Goal: Transaction & Acquisition: Purchase product/service

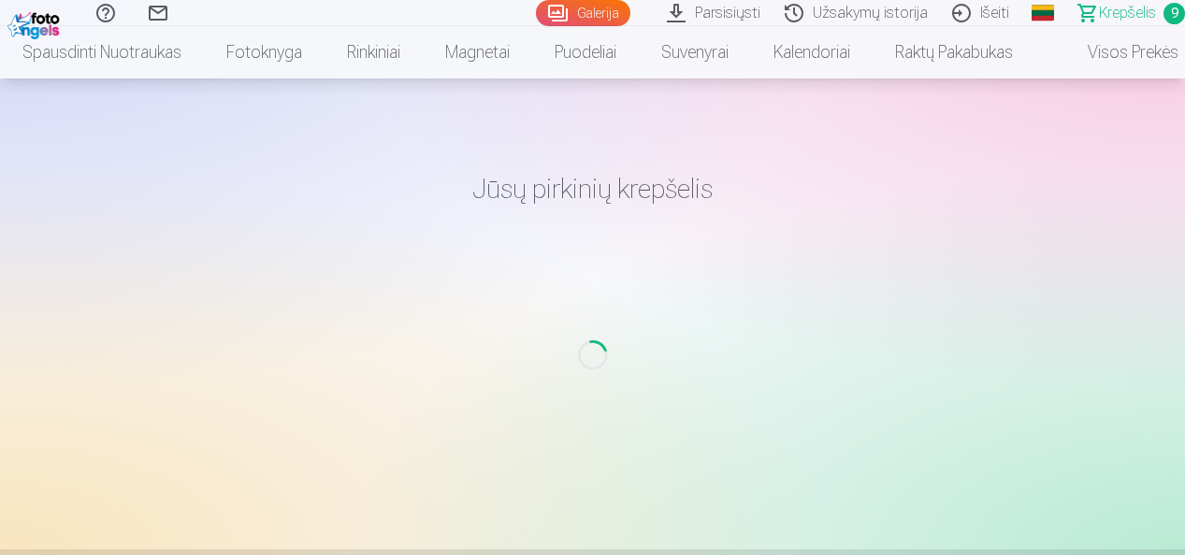
scroll to position [94, 0]
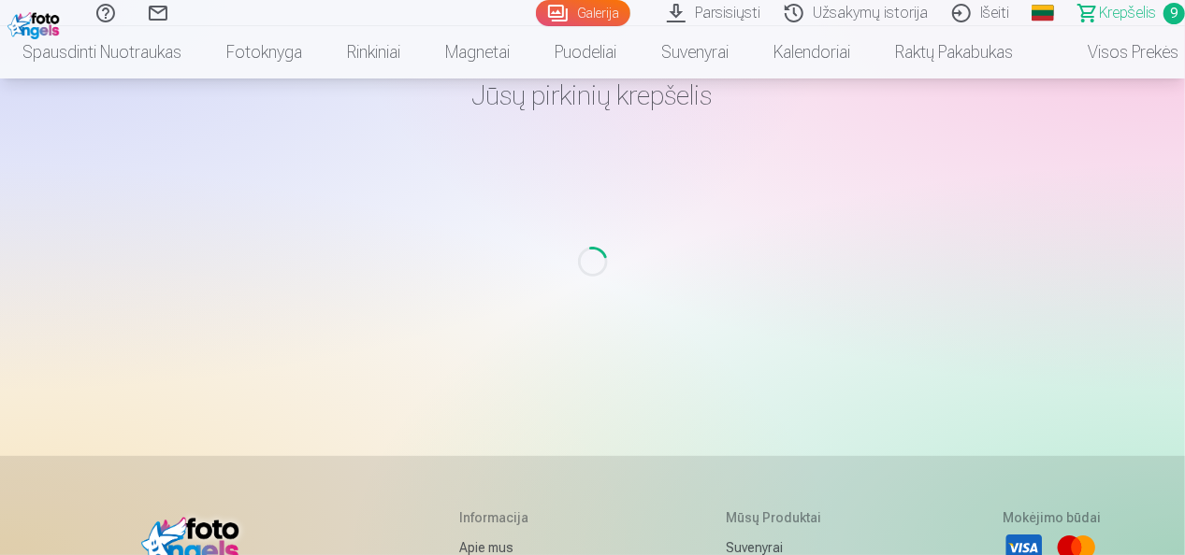
click at [1116, 10] on span "Krepšelis" at bounding box center [1127, 13] width 57 height 22
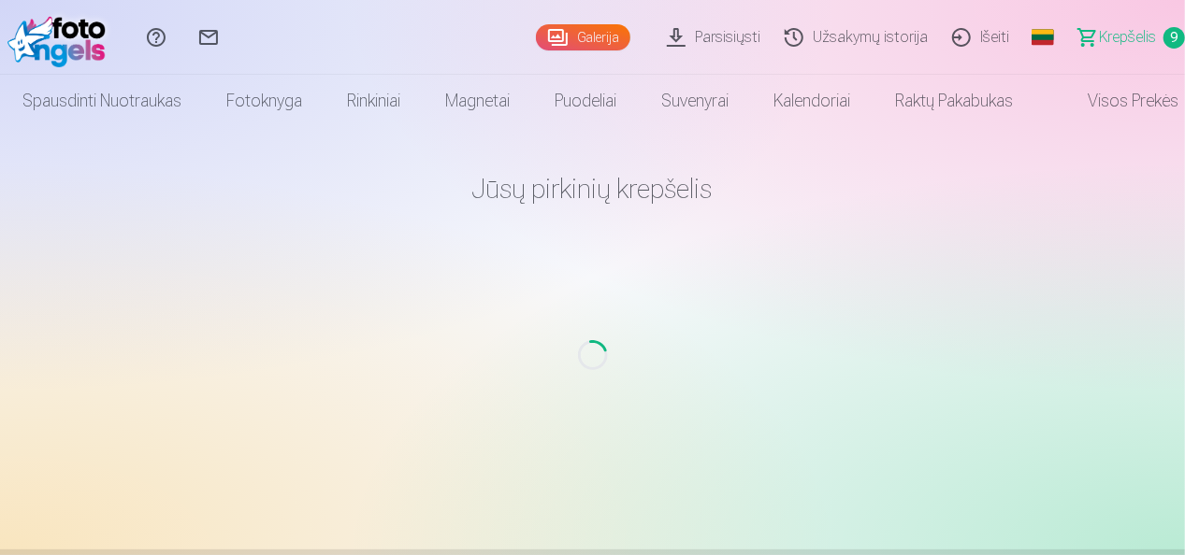
click at [1120, 36] on span "Krepšelis" at bounding box center [1127, 37] width 57 height 22
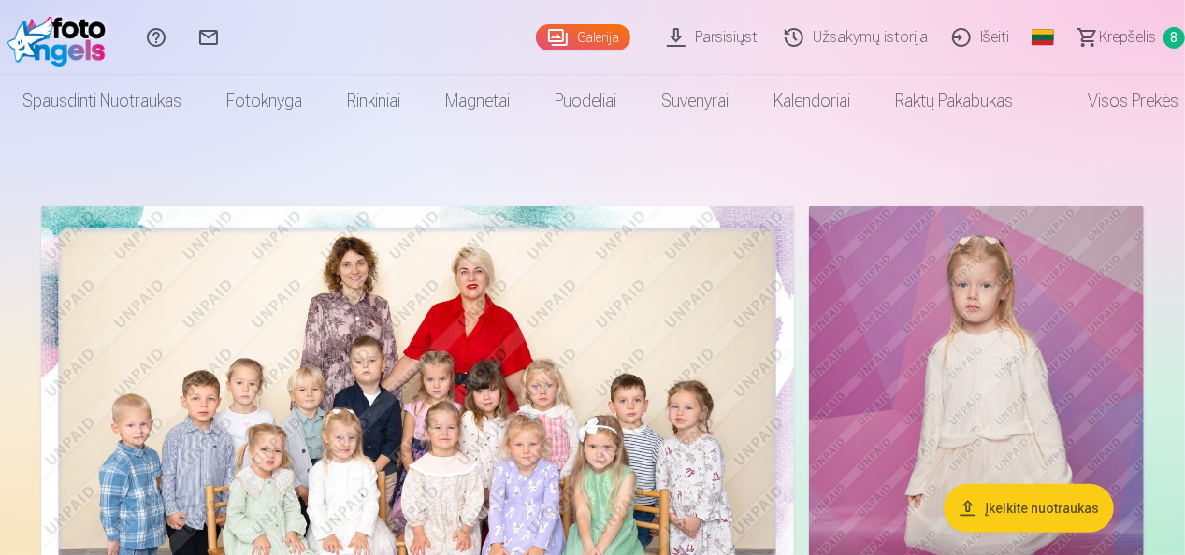
click at [1123, 34] on span "Krepšelis" at bounding box center [1127, 37] width 57 height 22
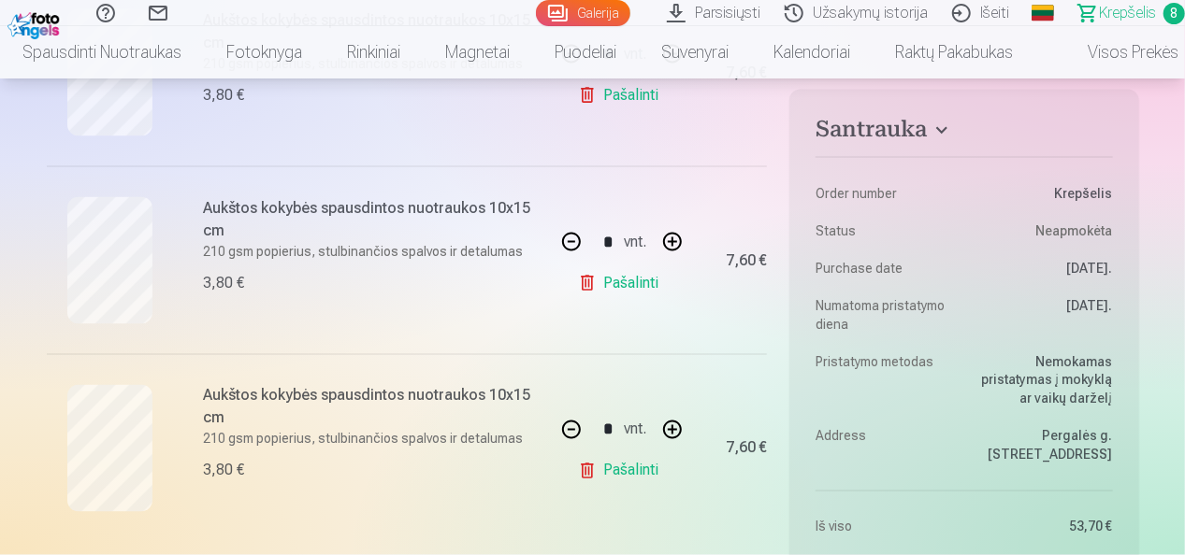
scroll to position [1496, 0]
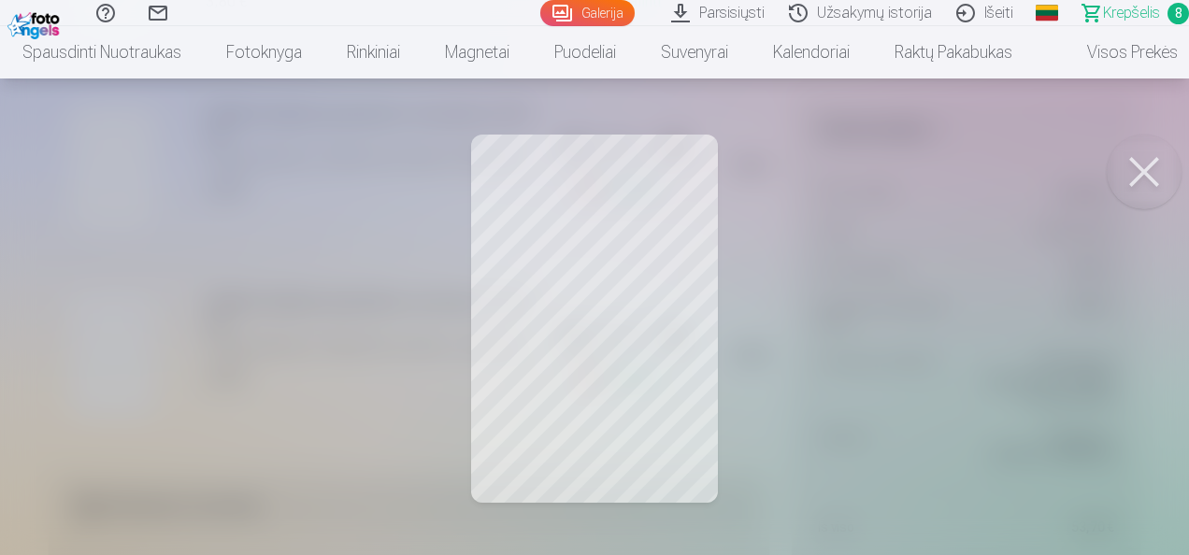
click at [1132, 166] on button at bounding box center [1144, 172] width 75 height 75
click at [1136, 172] on button at bounding box center [1144, 172] width 75 height 75
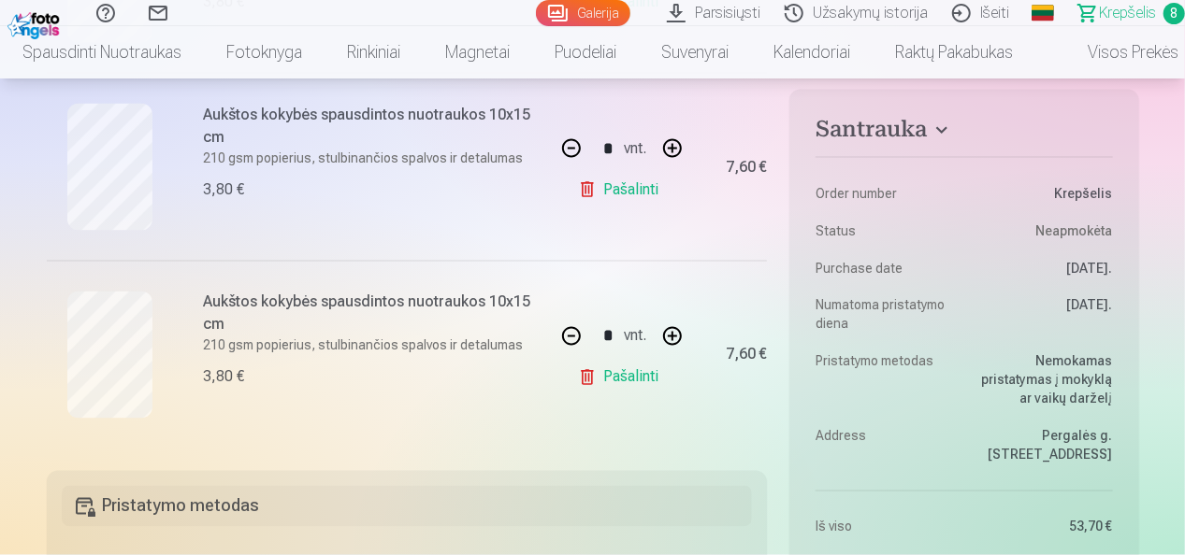
click at [630, 376] on link "Pašalinti" at bounding box center [622, 377] width 89 height 37
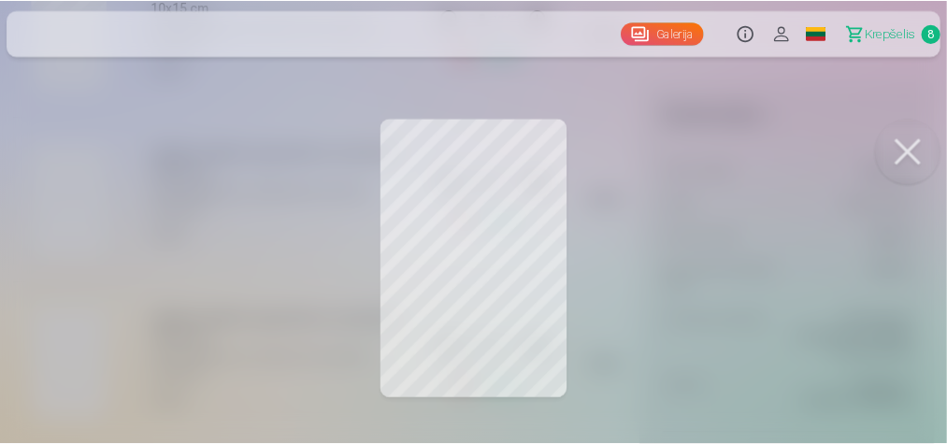
scroll to position [1369, 0]
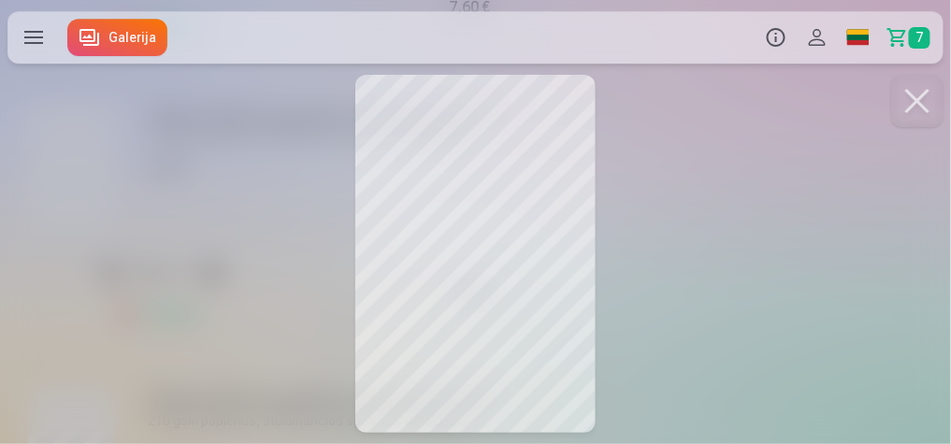
click at [911, 101] on button at bounding box center [917, 101] width 52 height 52
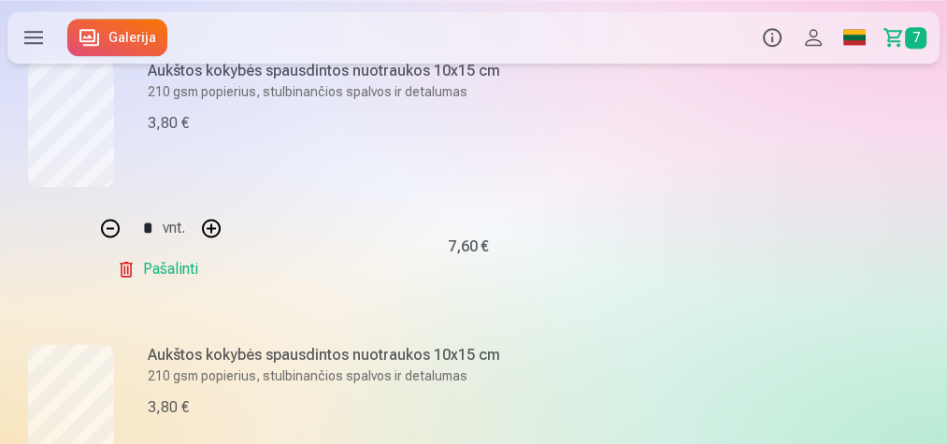
scroll to position [1593, 0]
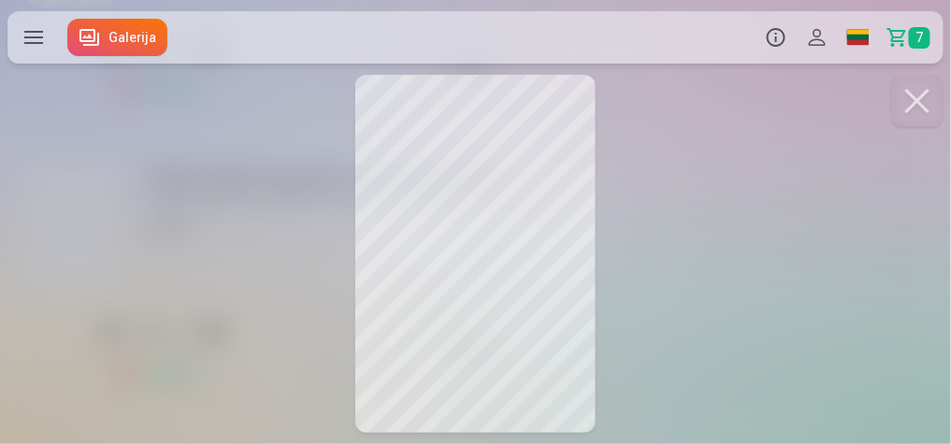
click at [913, 109] on button at bounding box center [917, 101] width 52 height 52
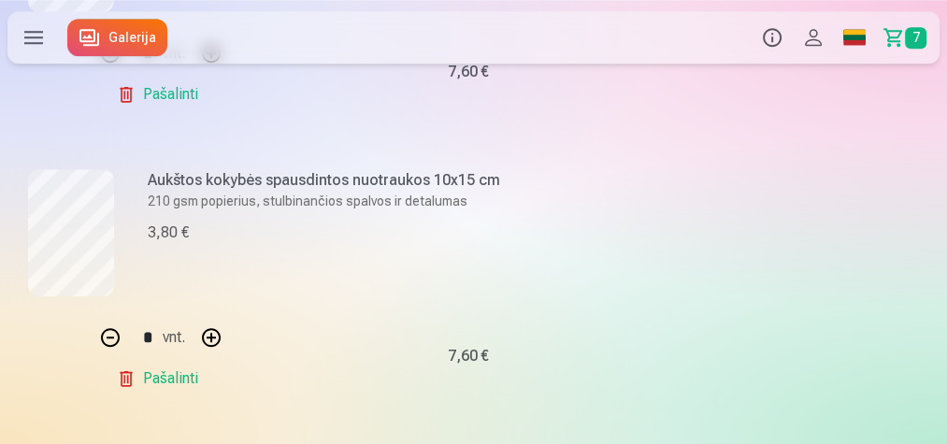
scroll to position [1294, 0]
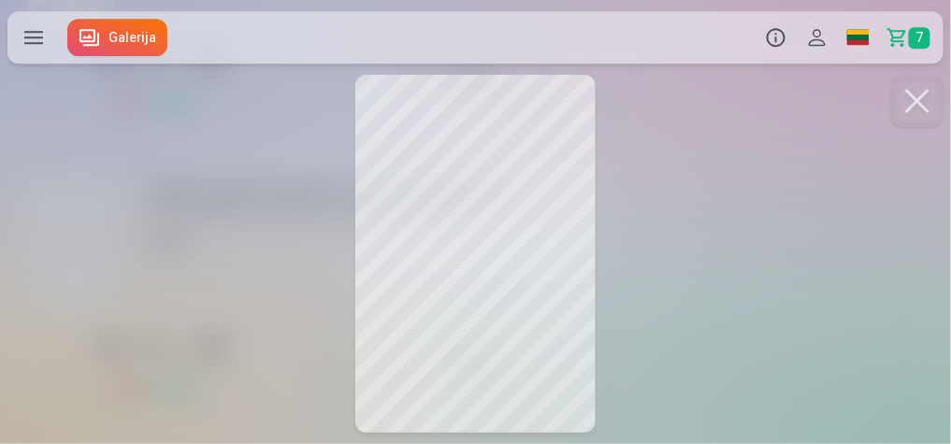
click at [914, 100] on button at bounding box center [917, 101] width 52 height 52
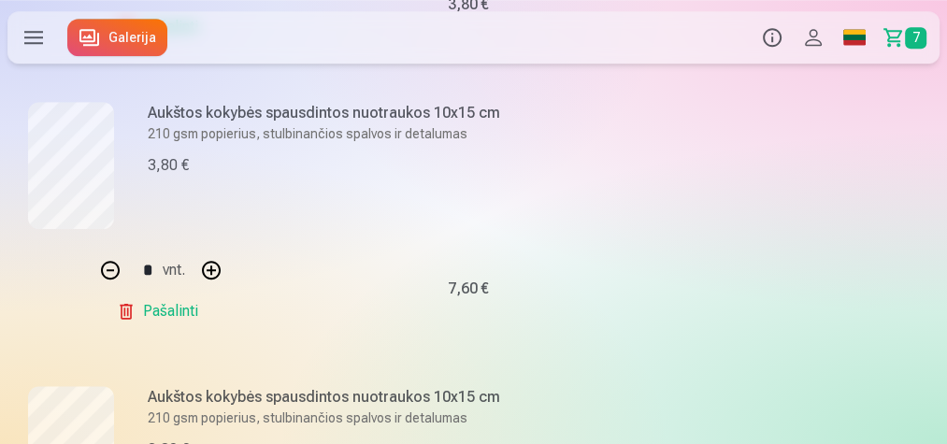
scroll to position [995, 0]
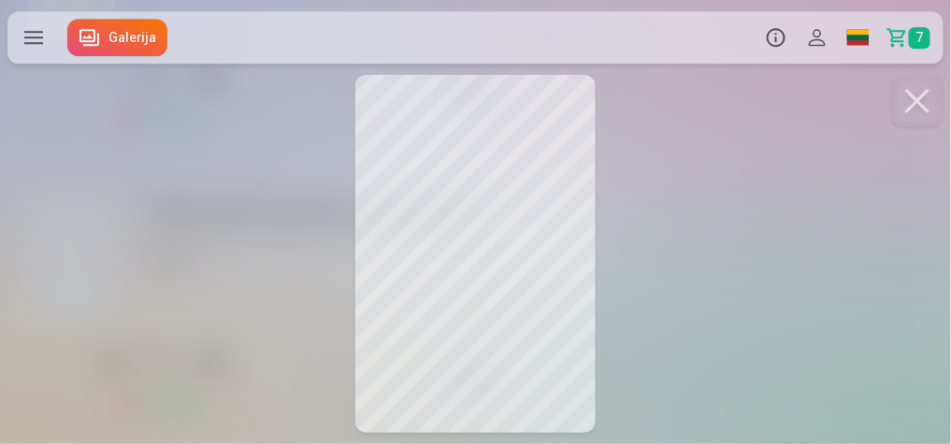
click at [913, 102] on button at bounding box center [917, 101] width 52 height 52
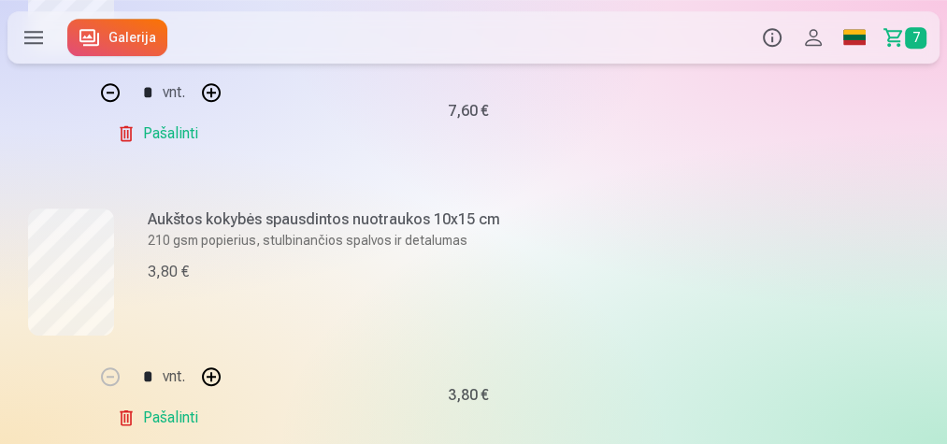
scroll to position [696, 0]
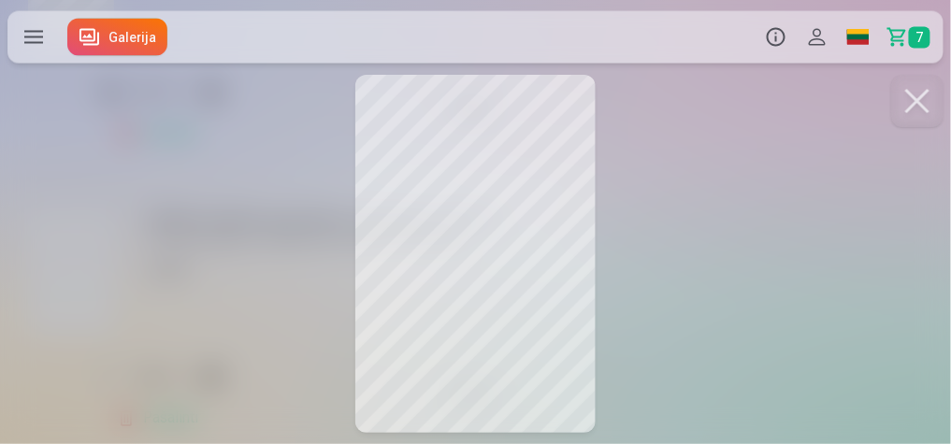
click at [915, 100] on button at bounding box center [917, 101] width 52 height 52
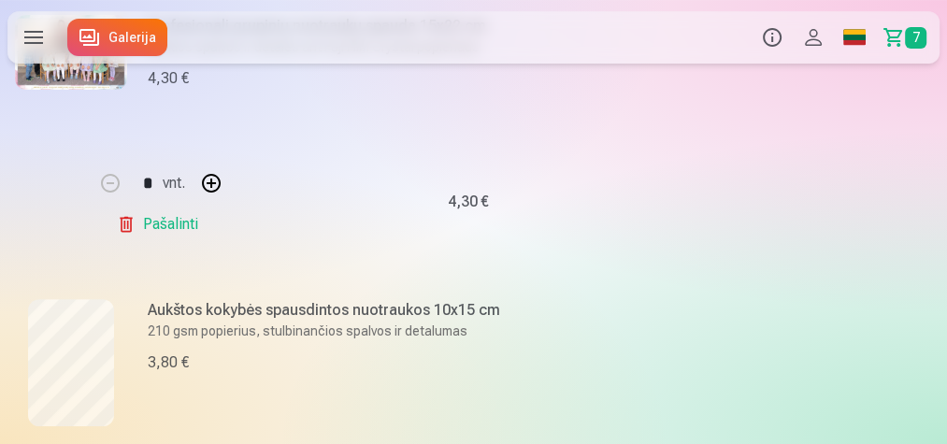
scroll to position [471, 0]
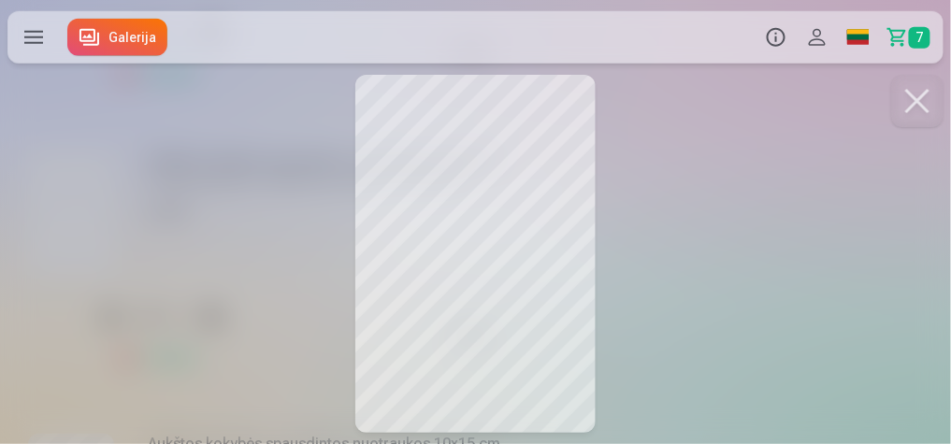
click at [911, 97] on button at bounding box center [917, 101] width 52 height 52
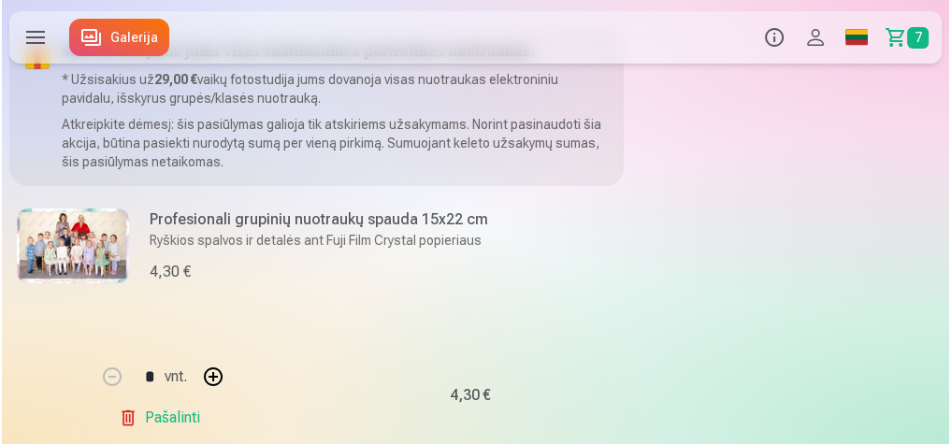
scroll to position [97, 0]
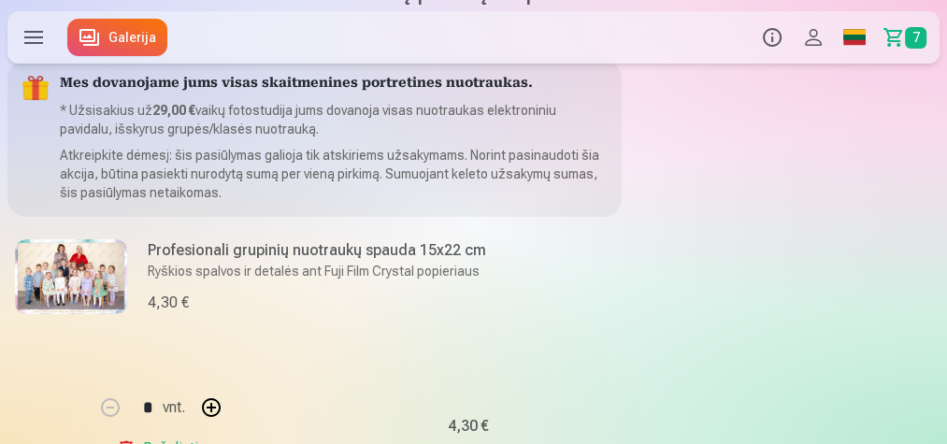
click at [63, 274] on img at bounding box center [71, 276] width 112 height 75
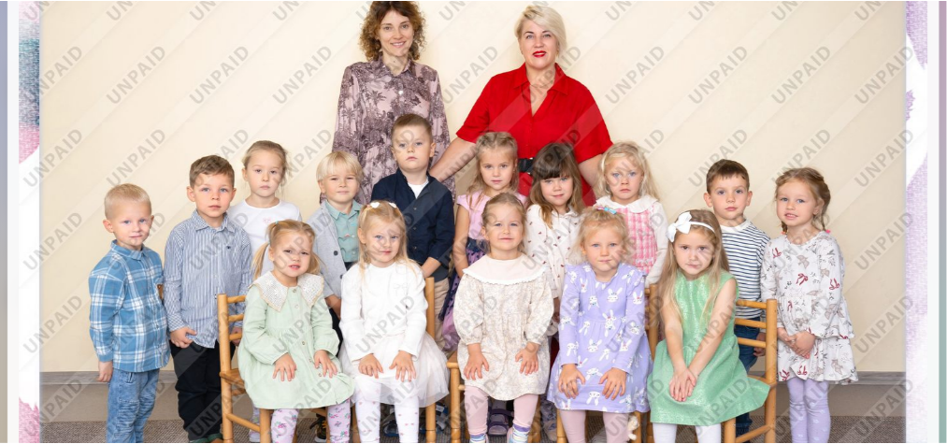
scroll to position [0, 0]
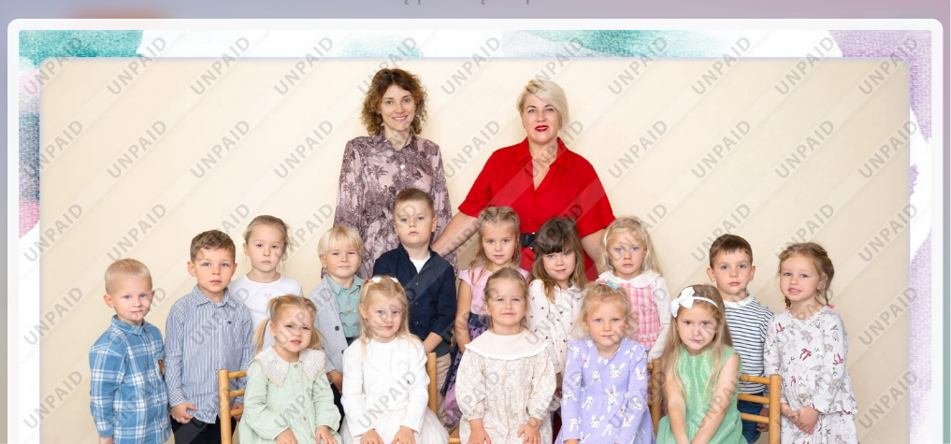
click at [806, 9] on div at bounding box center [475, 222] width 951 height 444
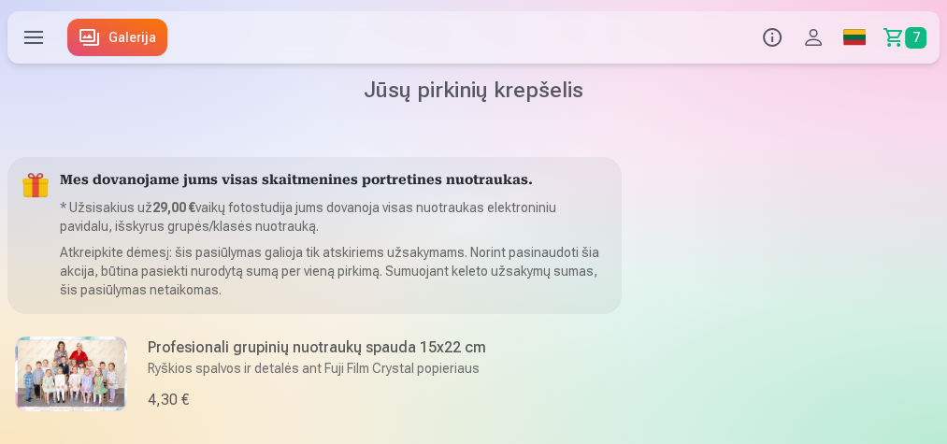
click at [111, 47] on link "Galerija" at bounding box center [117, 37] width 100 height 37
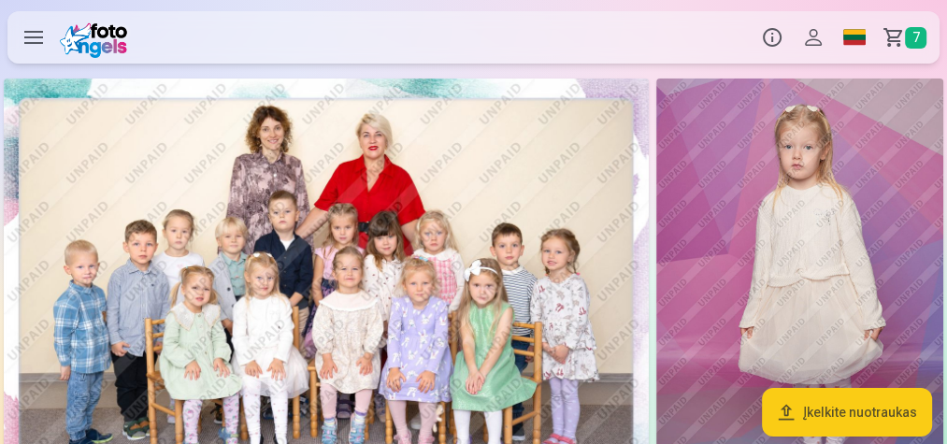
click at [701, 221] on img at bounding box center [799, 294] width 287 height 431
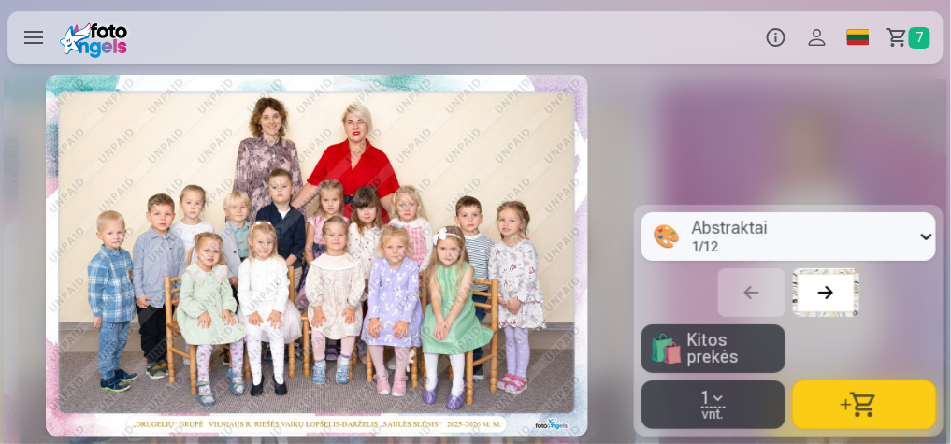
scroll to position [0, 634]
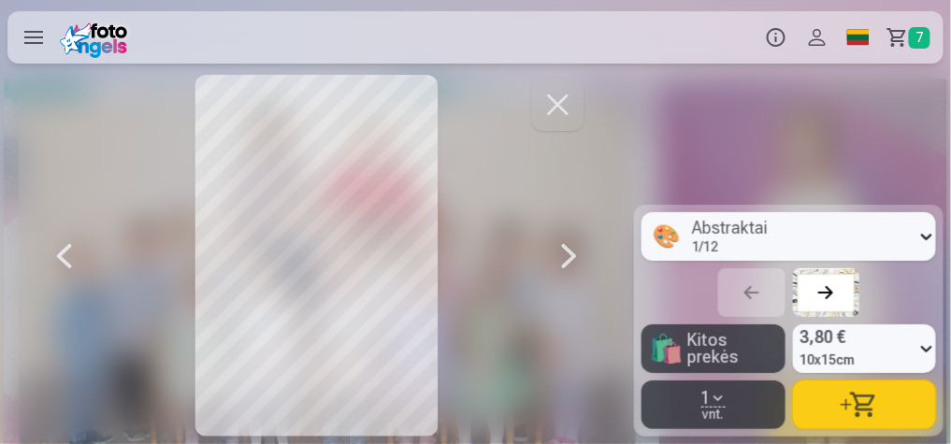
drag, startPoint x: 329, startPoint y: 252, endPoint x: 263, endPoint y: 265, distance: 67.7
click at [263, 266] on div at bounding box center [317, 256] width 543 height 362
click at [565, 252] on div at bounding box center [569, 256] width 37 height 362
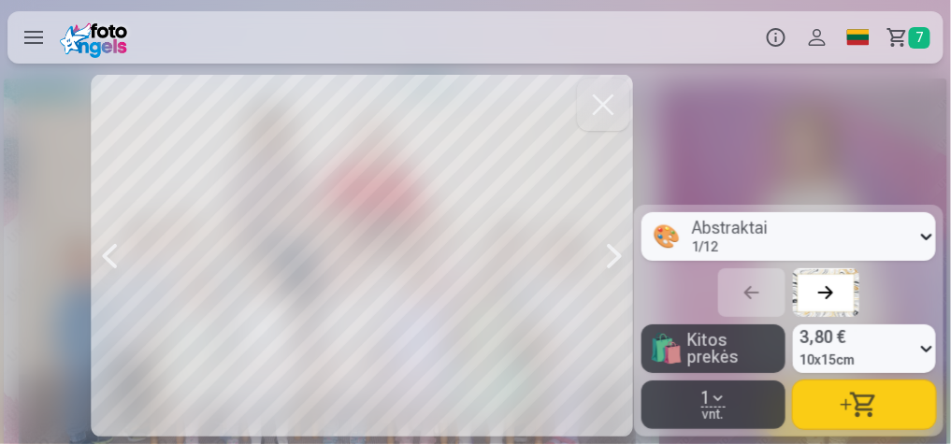
scroll to position [0, 1268]
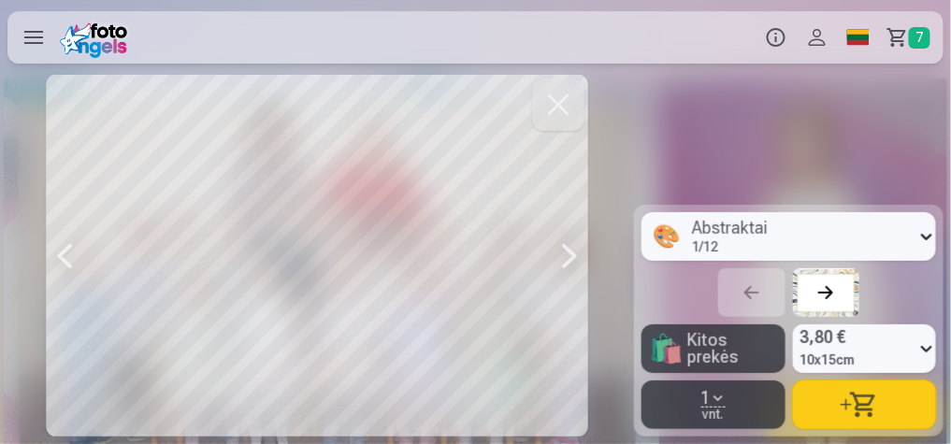
click at [569, 258] on div at bounding box center [569, 256] width 37 height 362
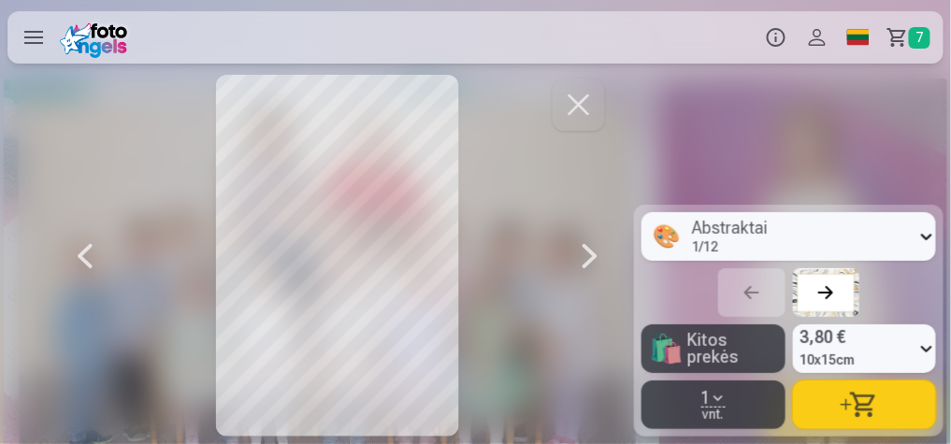
scroll to position [0, 1903]
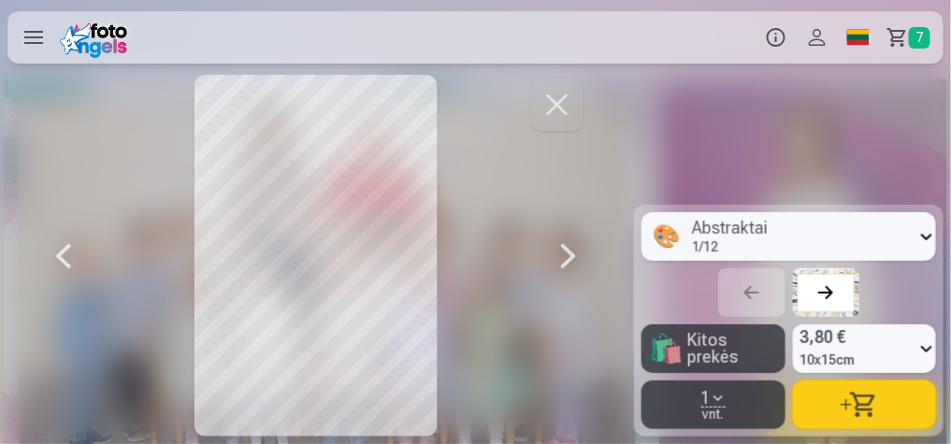
click at [569, 255] on div at bounding box center [568, 256] width 37 height 362
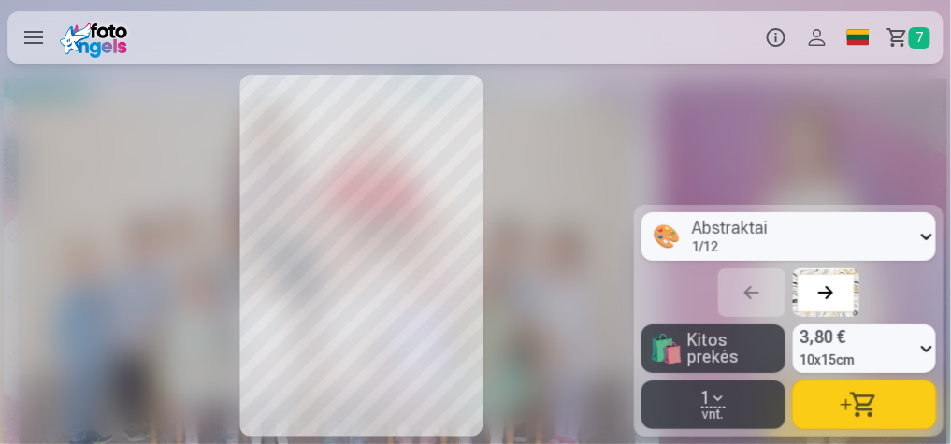
scroll to position [0, 2537]
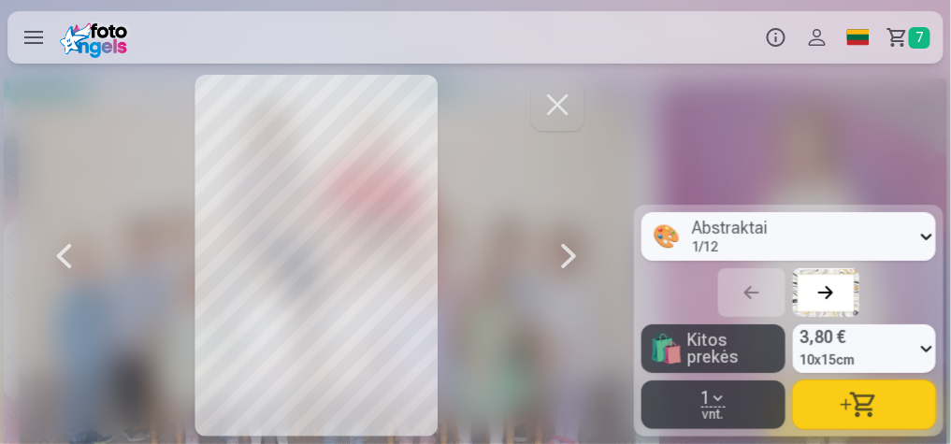
click at [569, 255] on div at bounding box center [568, 256] width 37 height 362
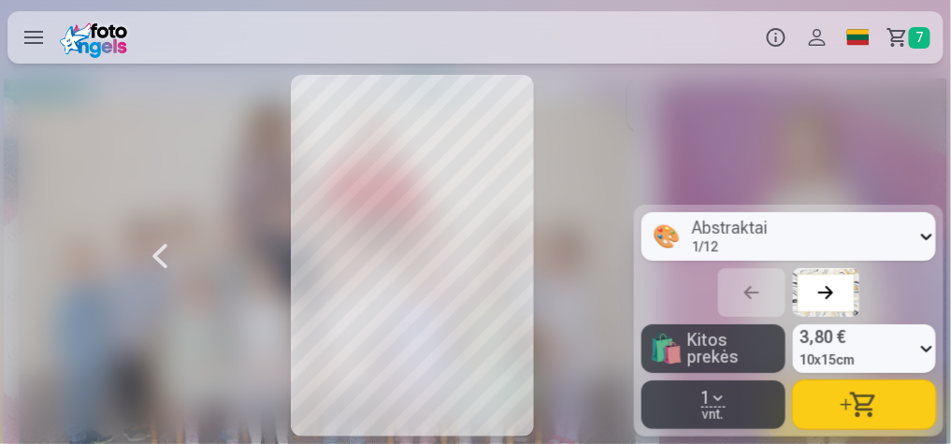
scroll to position [0, 3172]
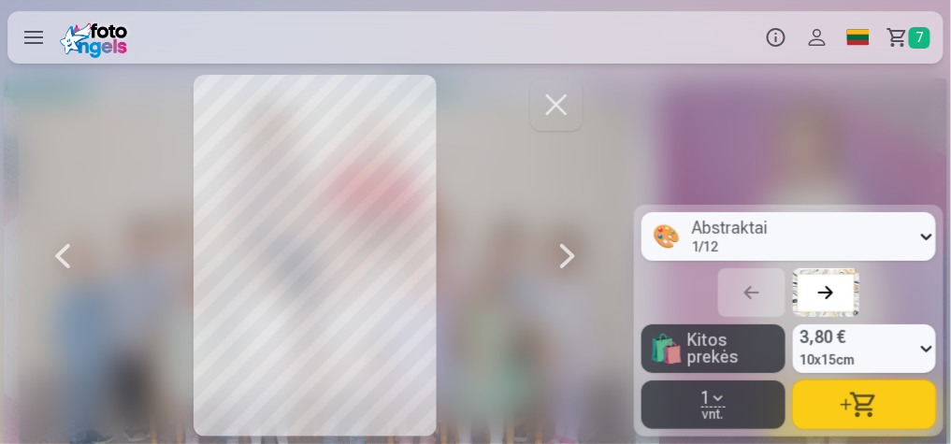
click at [569, 254] on div at bounding box center [567, 256] width 37 height 362
click at [566, 252] on div at bounding box center [567, 256] width 37 height 362
click at [563, 254] on div at bounding box center [567, 256] width 37 height 362
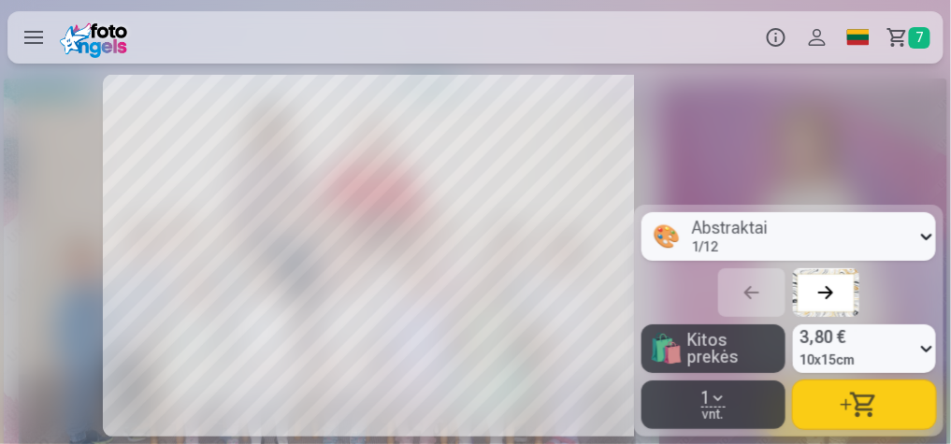
scroll to position [0, 5074]
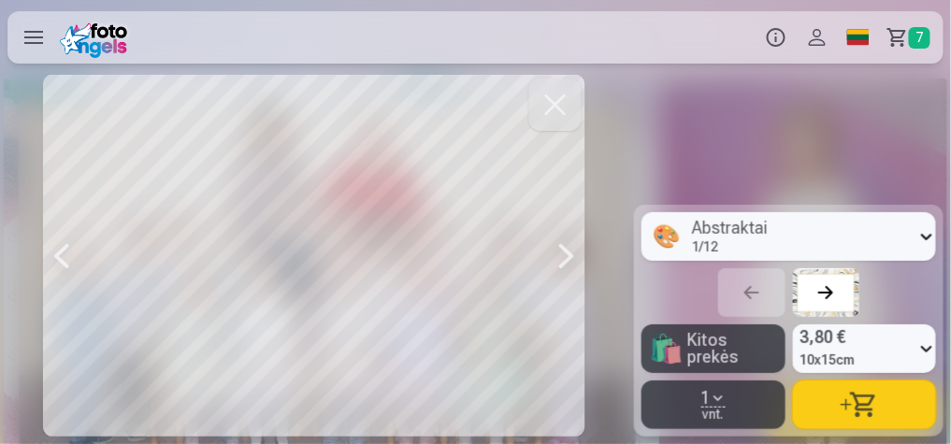
click at [565, 251] on div at bounding box center [566, 256] width 37 height 362
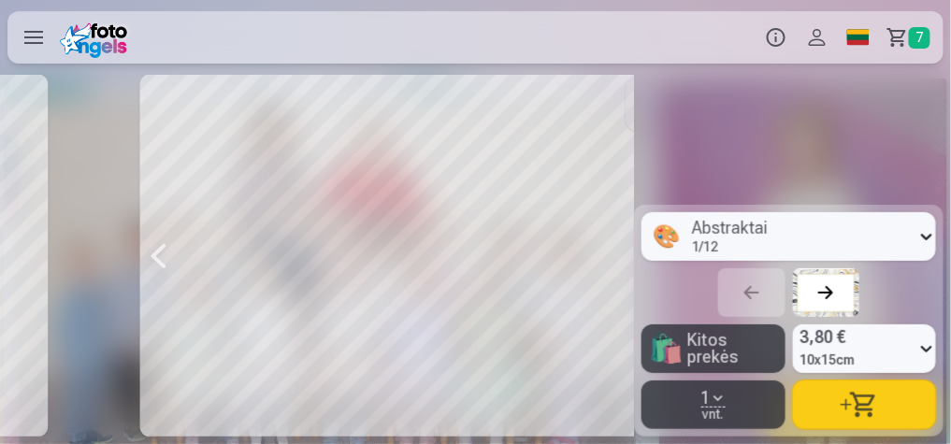
scroll to position [0, 5708]
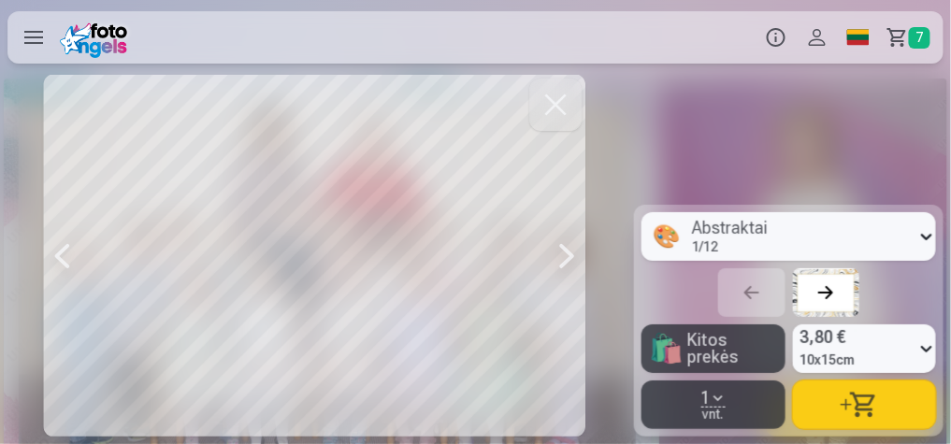
click at [564, 251] on div at bounding box center [566, 256] width 37 height 362
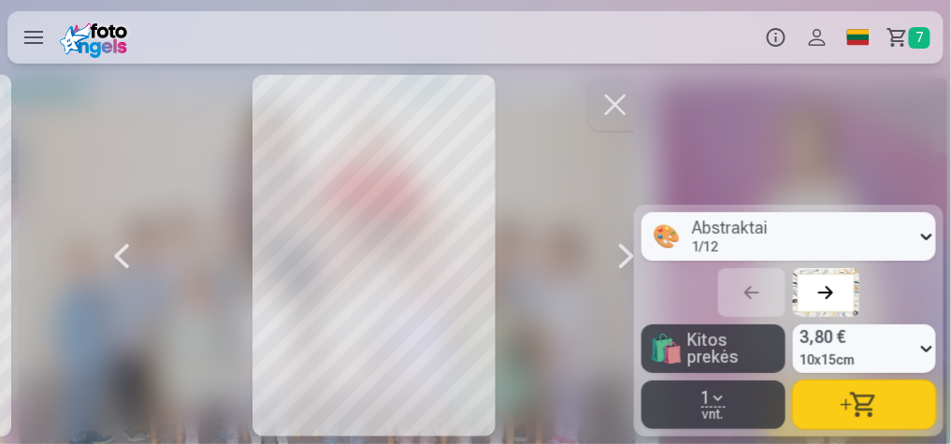
scroll to position [0, 6343]
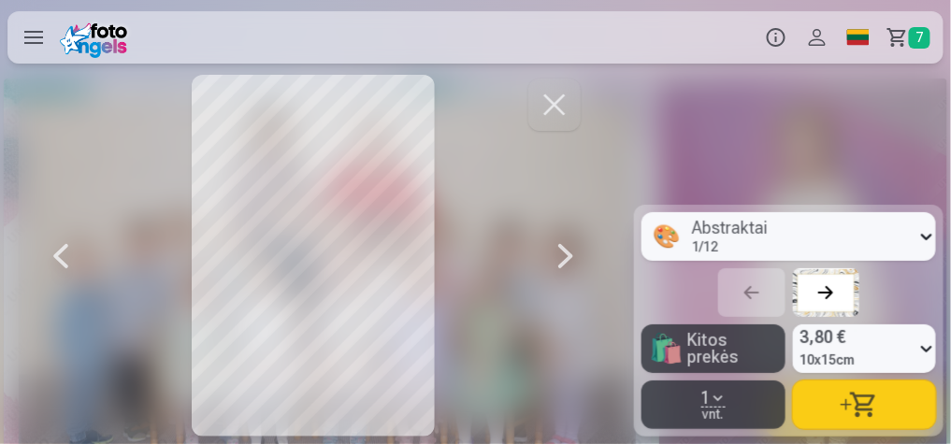
click at [65, 262] on div at bounding box center [60, 256] width 37 height 362
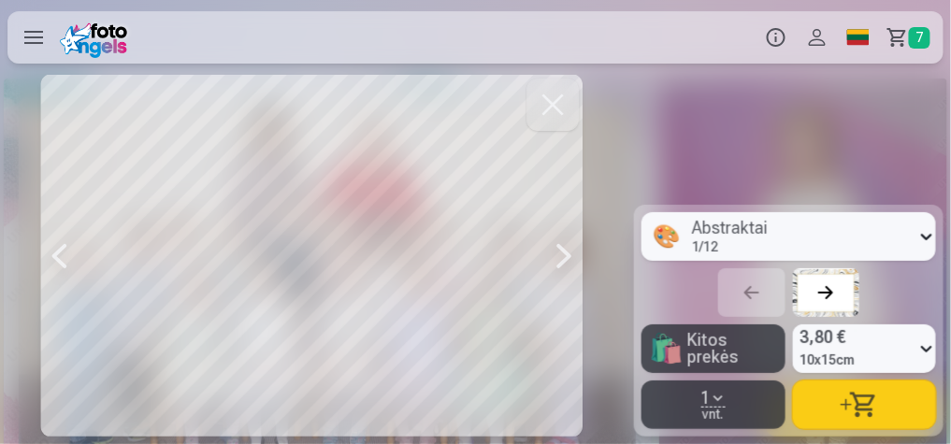
scroll to position [0, 5708]
click at [561, 254] on div at bounding box center [566, 256] width 37 height 362
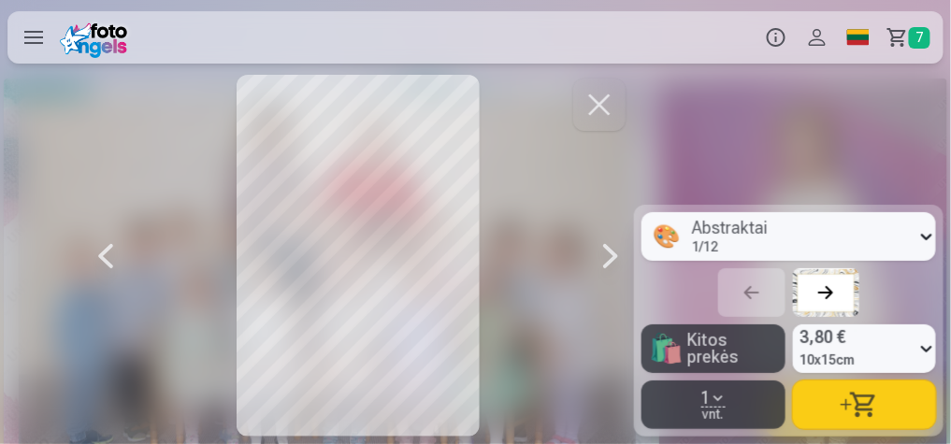
scroll to position [0, 6343]
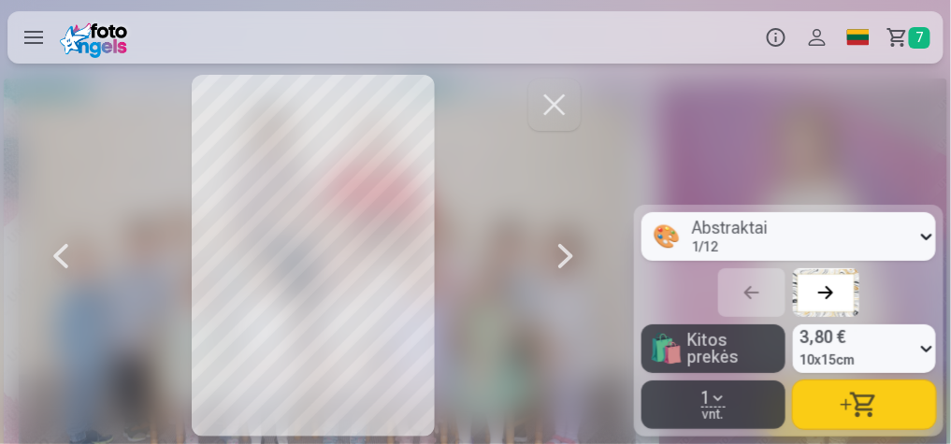
click at [560, 255] on div at bounding box center [565, 256] width 37 height 362
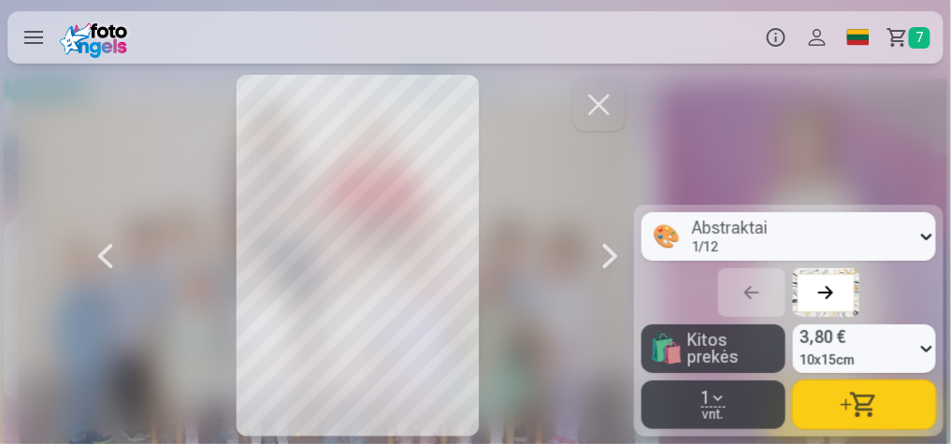
scroll to position [0, 6977]
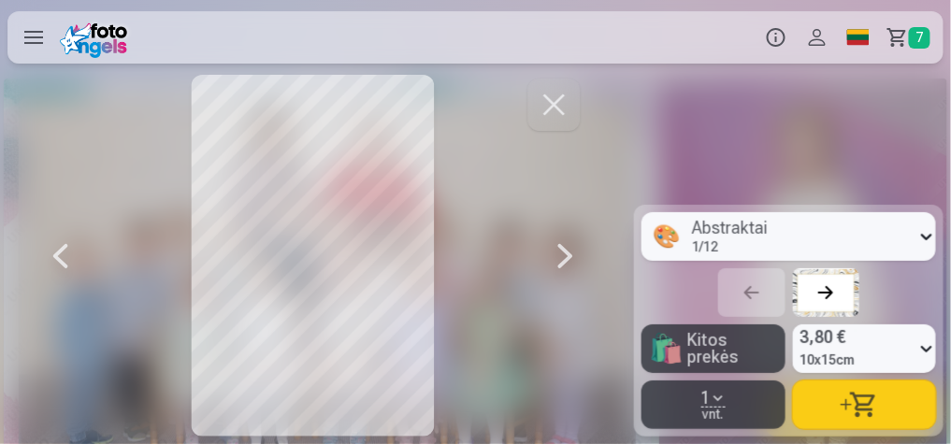
click at [558, 255] on div at bounding box center [565, 256] width 37 height 362
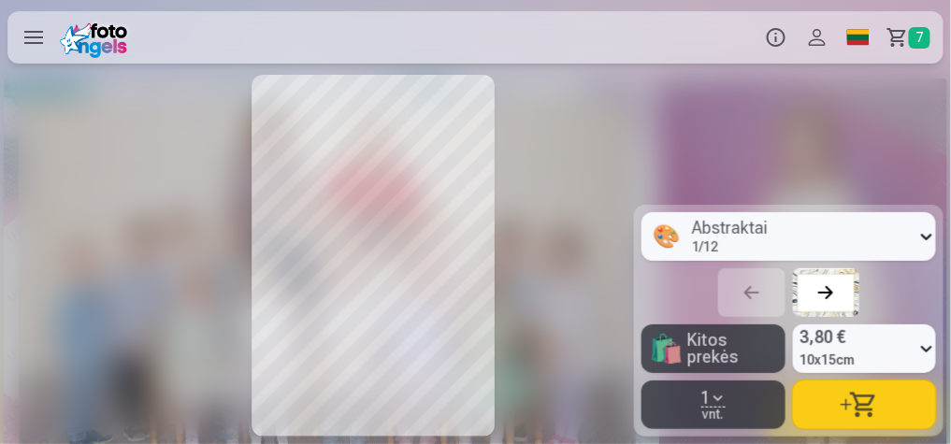
scroll to position [0, 7611]
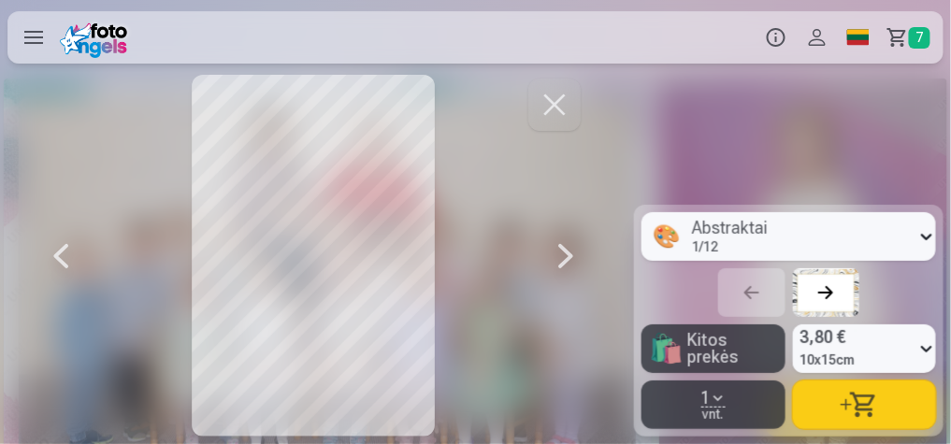
click at [558, 254] on div at bounding box center [565, 256] width 37 height 362
click at [554, 253] on div at bounding box center [564, 256] width 37 height 362
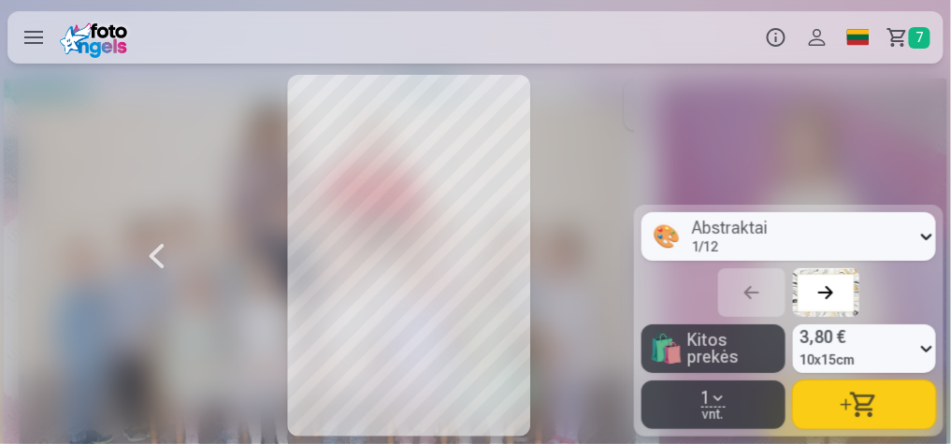
scroll to position [0, 8880]
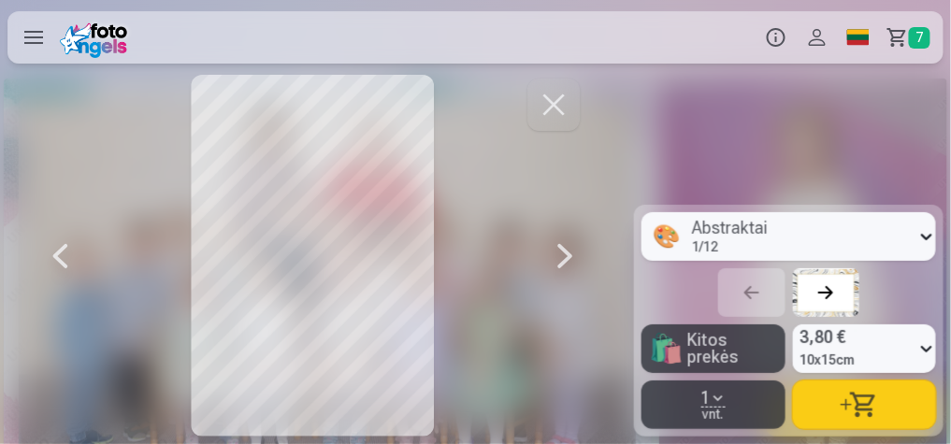
click at [552, 252] on div at bounding box center [564, 256] width 37 height 362
click at [721, 399] on span "button" at bounding box center [718, 398] width 15 height 15
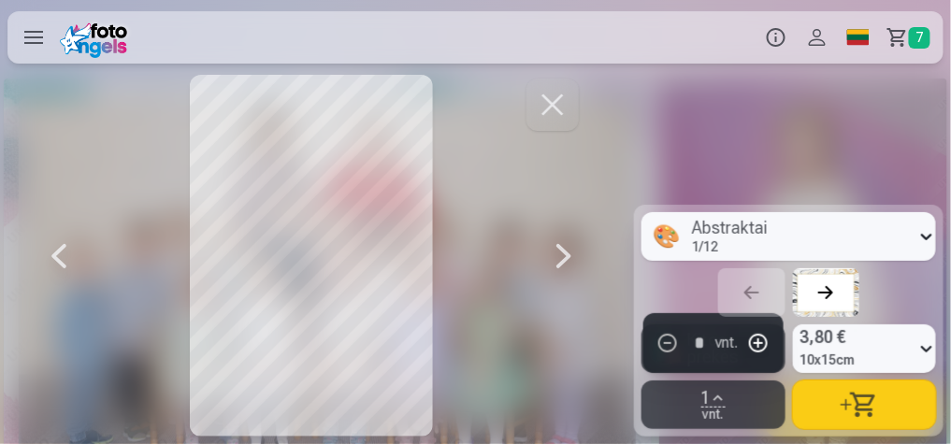
click at [757, 353] on button "button" at bounding box center [758, 343] width 35 height 45
click at [853, 406] on button "button" at bounding box center [865, 405] width 144 height 49
type input "*"
click at [565, 259] on div at bounding box center [563, 256] width 37 height 362
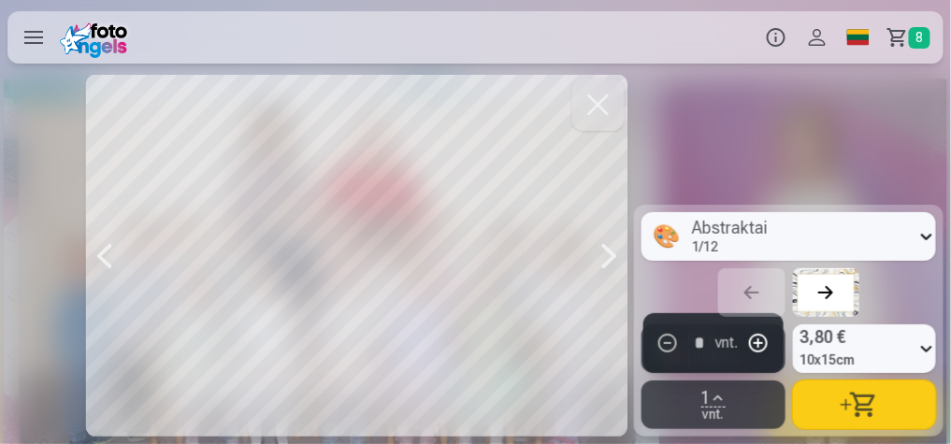
scroll to position [0, 10149]
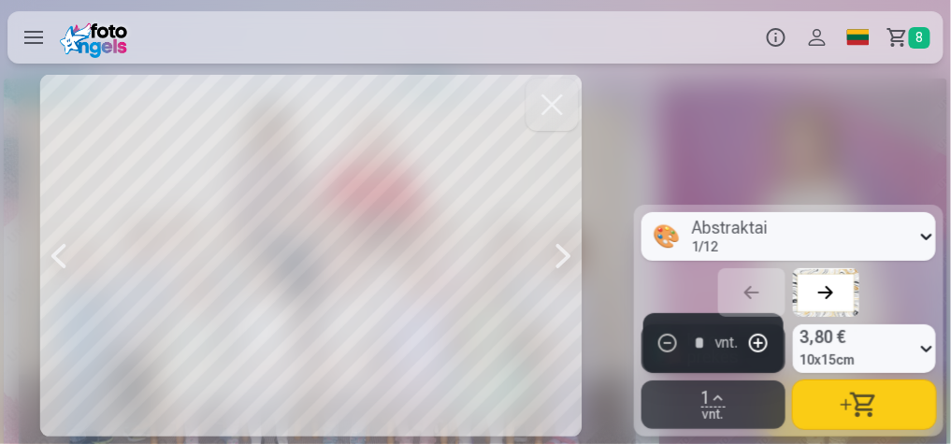
click at [573, 258] on div at bounding box center [563, 256] width 37 height 362
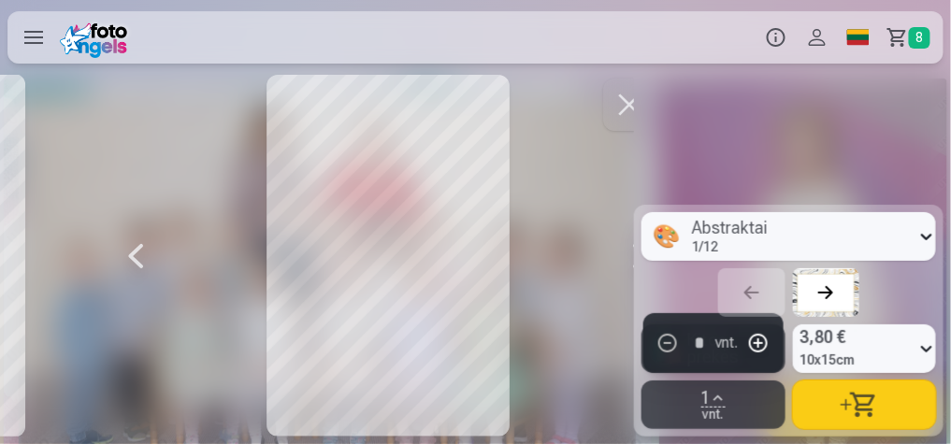
scroll to position [0, 10783]
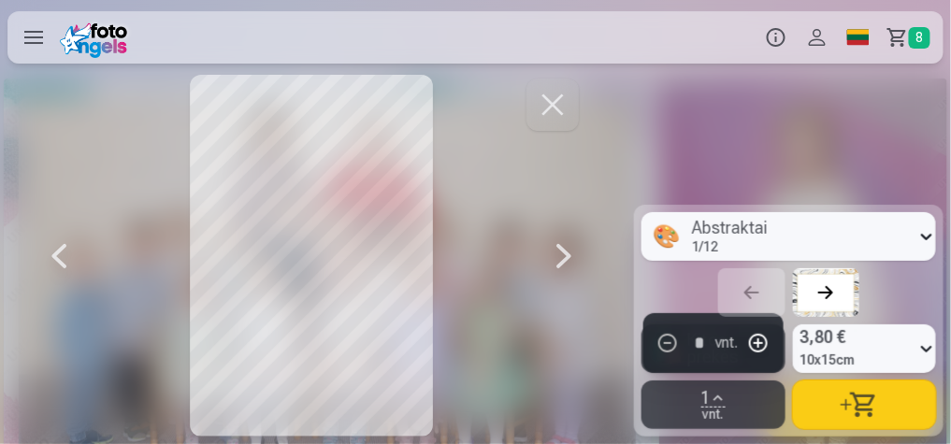
click at [562, 250] on div at bounding box center [563, 256] width 37 height 362
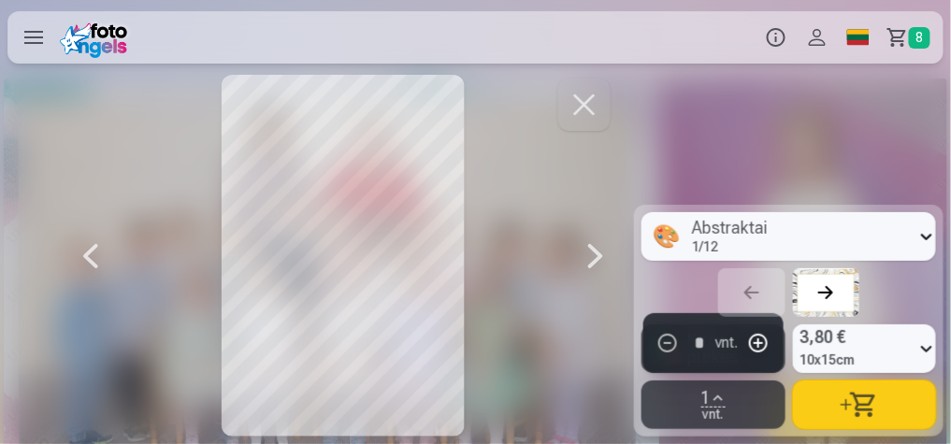
scroll to position [0, 11418]
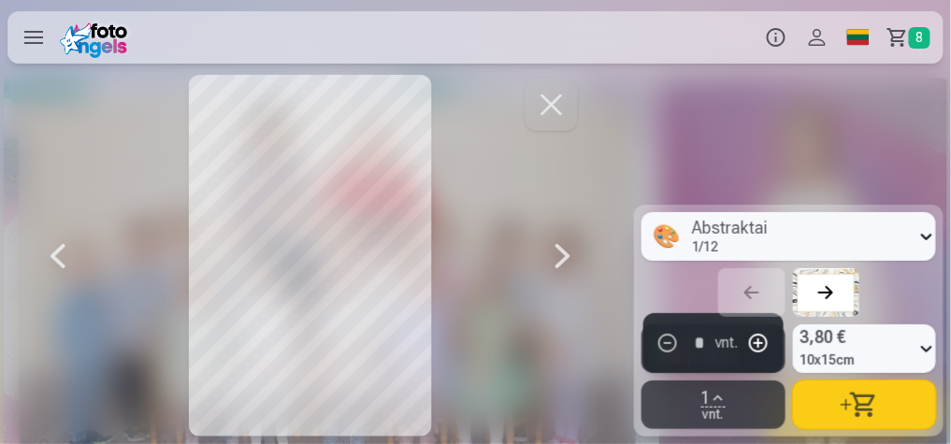
click at [569, 251] on div at bounding box center [562, 256] width 37 height 362
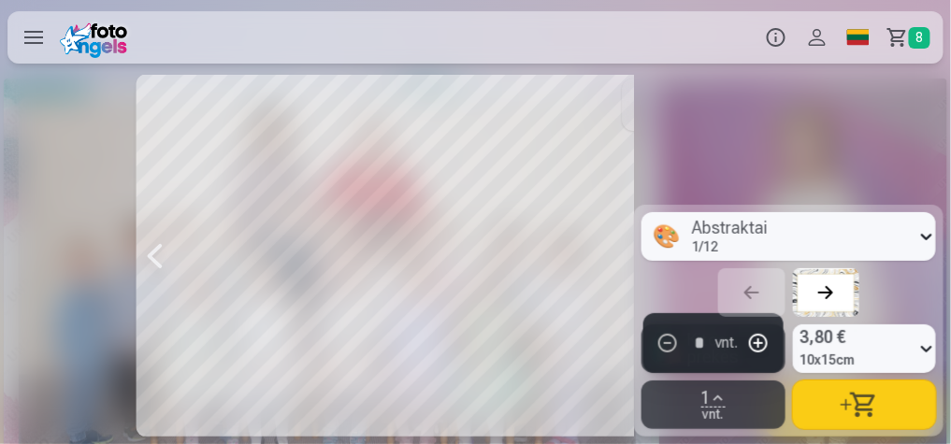
scroll to position [0, 12052]
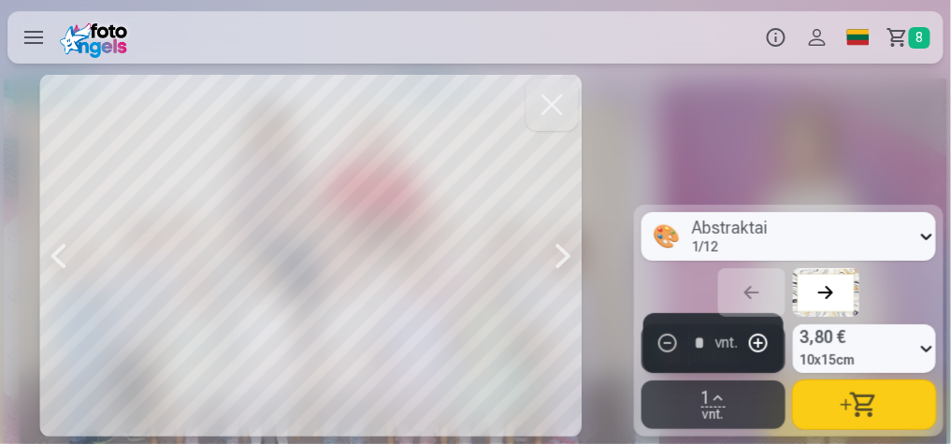
click at [565, 262] on div at bounding box center [562, 256] width 37 height 362
click at [565, 261] on div at bounding box center [561, 256] width 37 height 362
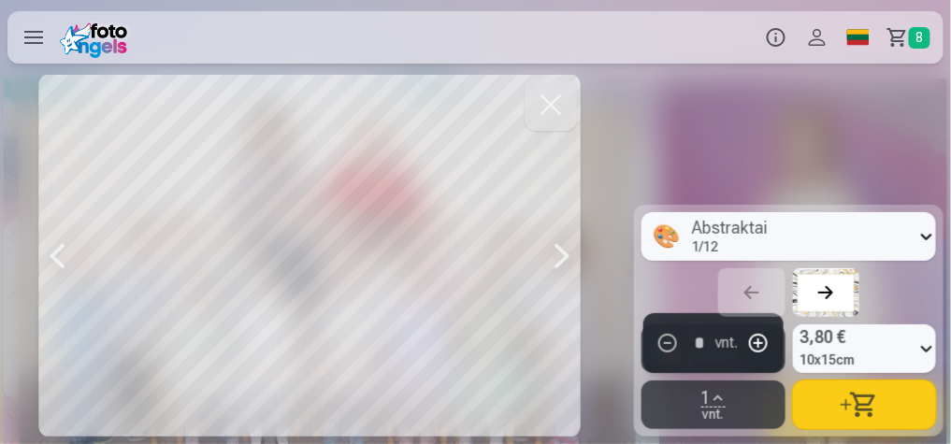
click at [565, 261] on div at bounding box center [561, 256] width 37 height 362
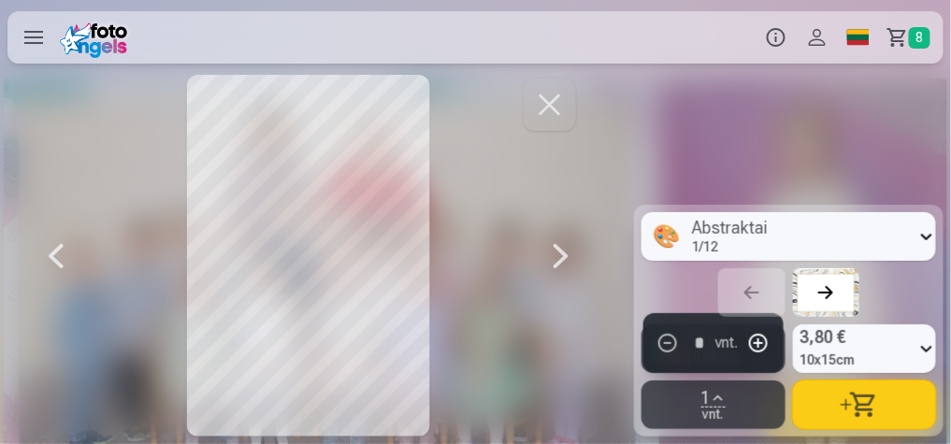
click at [566, 260] on div at bounding box center [560, 256] width 37 height 362
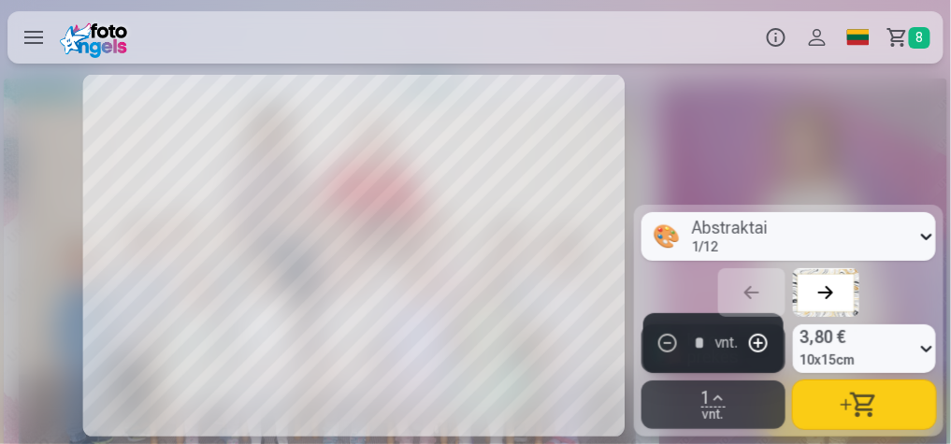
scroll to position [0, 15223]
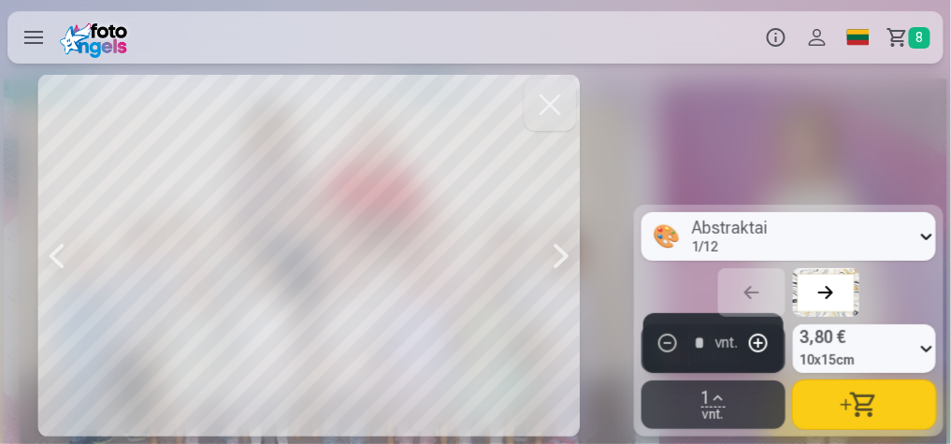
click at [565, 259] on div at bounding box center [560, 256] width 37 height 362
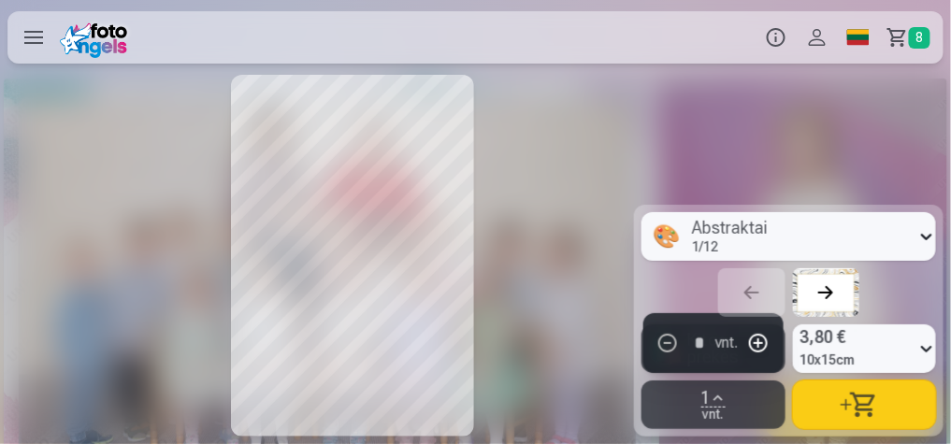
scroll to position [0, 15858]
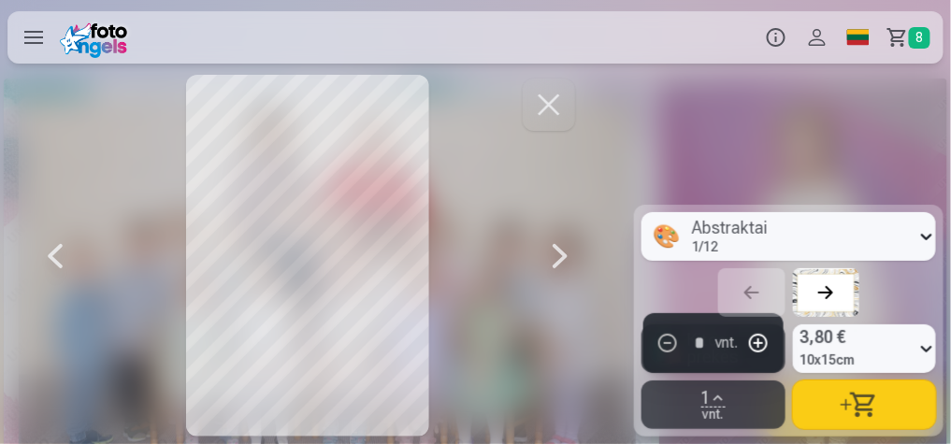
click at [561, 259] on div at bounding box center [559, 256] width 37 height 362
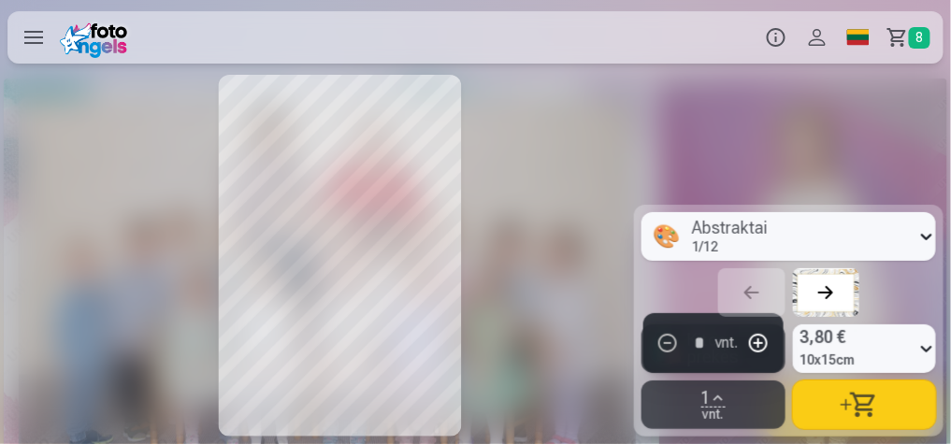
scroll to position [0, 16492]
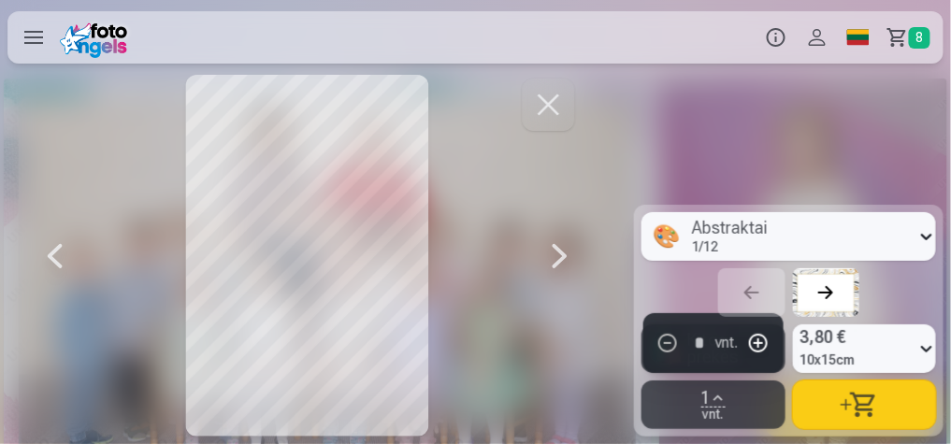
click at [559, 258] on div at bounding box center [559, 256] width 37 height 362
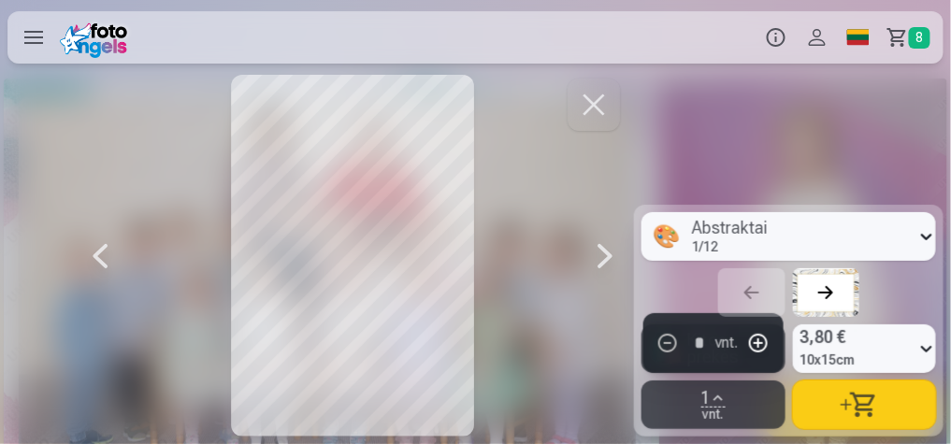
scroll to position [0, 17126]
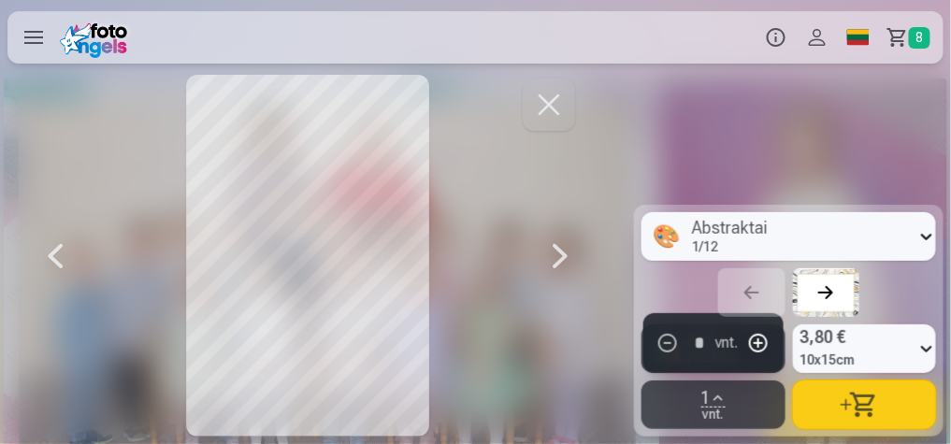
click at [556, 258] on div at bounding box center [559, 256] width 37 height 362
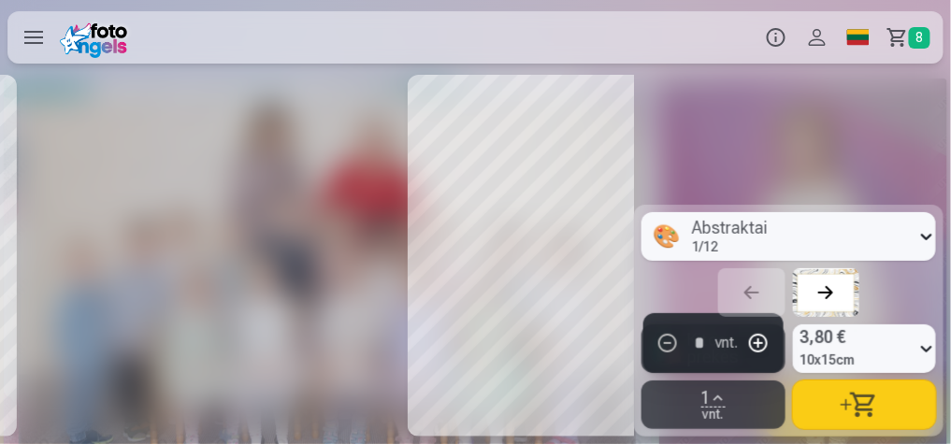
scroll to position [0, 17761]
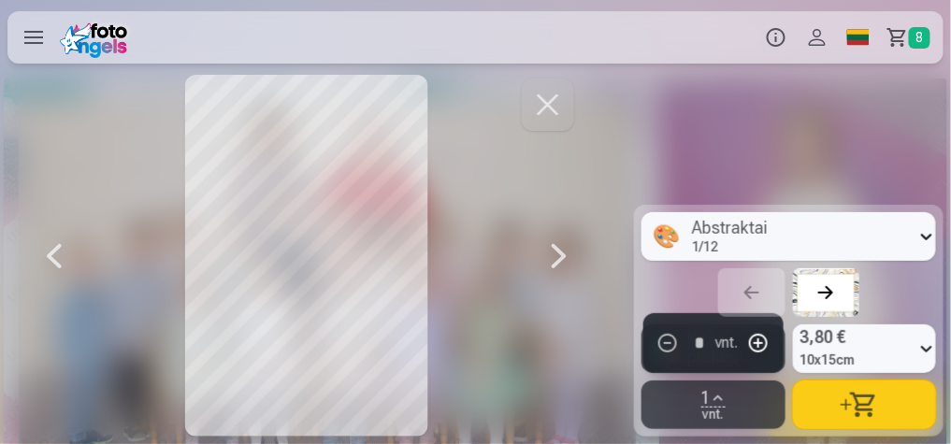
click at [569, 256] on div at bounding box center [558, 256] width 37 height 362
click at [572, 257] on div at bounding box center [558, 256] width 37 height 362
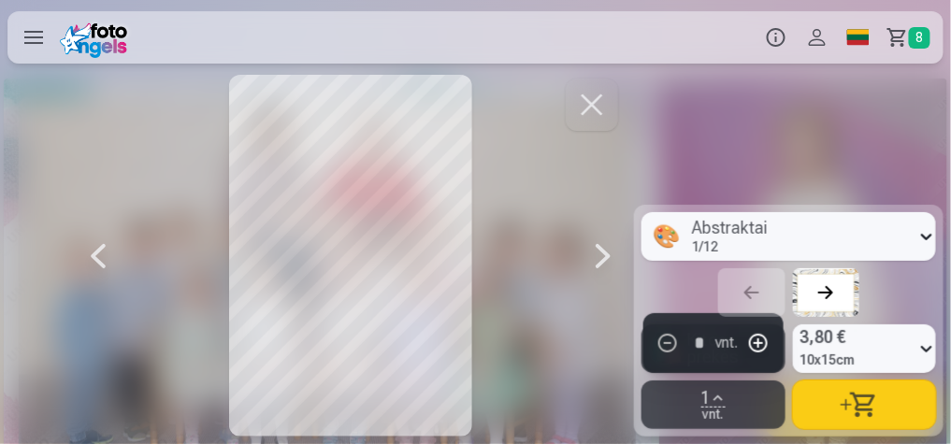
scroll to position [0, 19030]
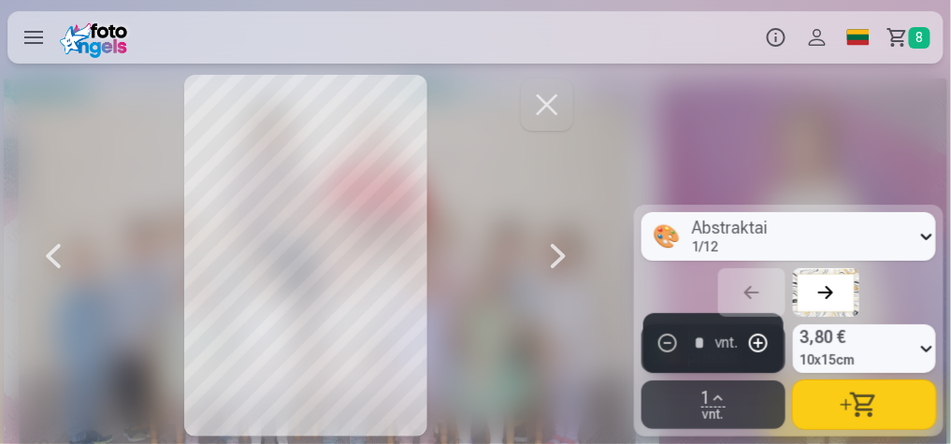
click at [566, 261] on div at bounding box center [558, 256] width 37 height 362
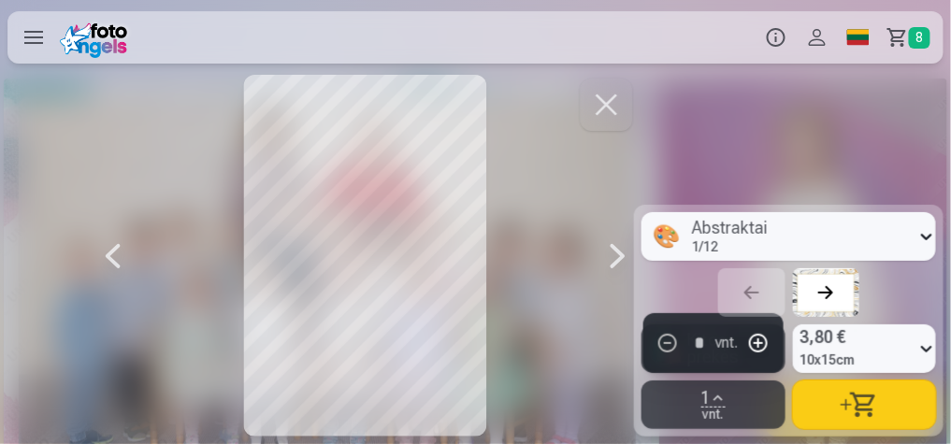
scroll to position [0, 19664]
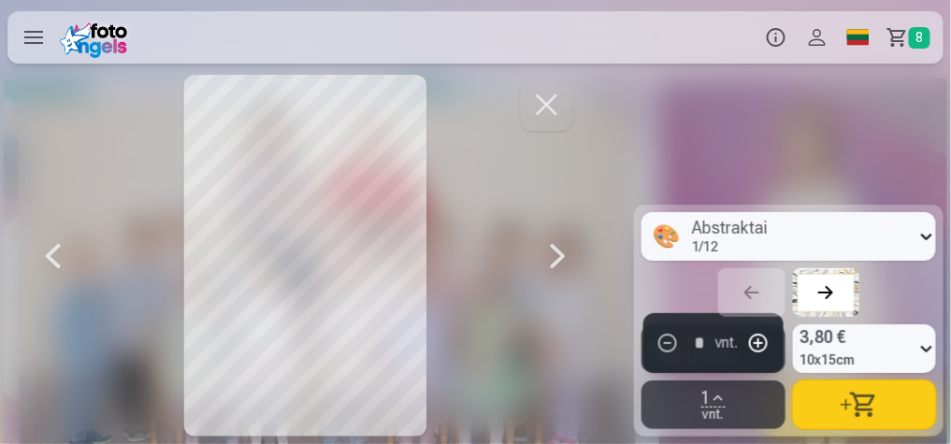
click at [566, 250] on div at bounding box center [558, 256] width 37 height 362
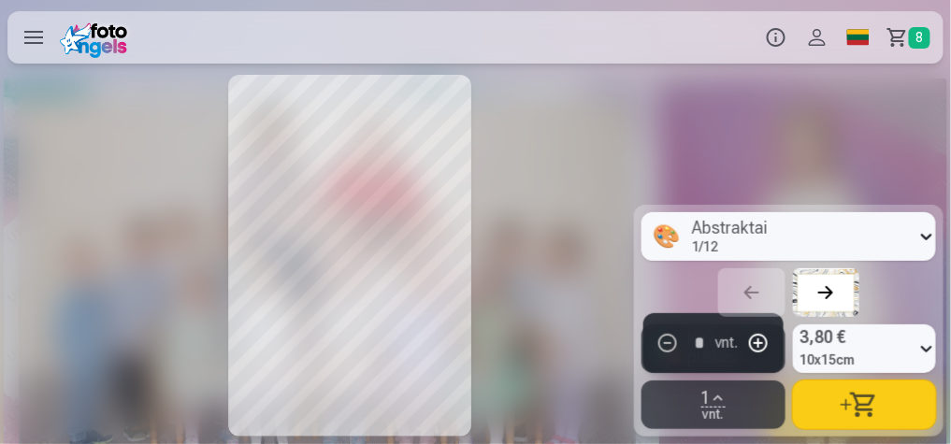
scroll to position [0, 20299]
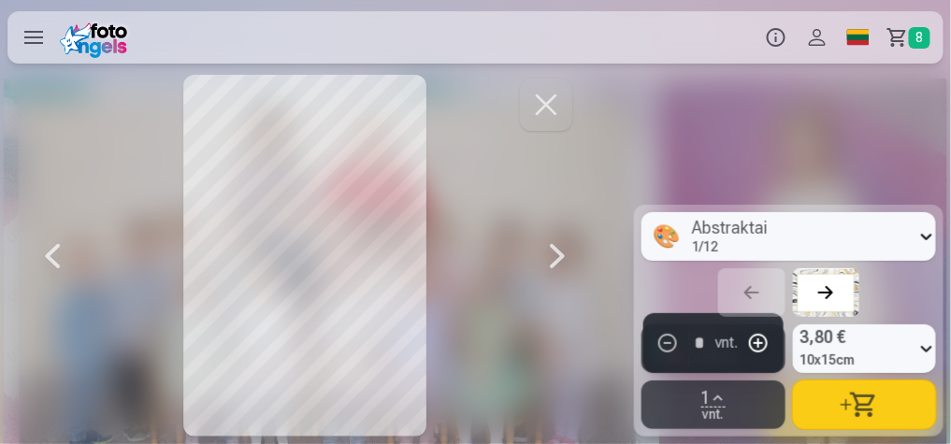
click at [561, 248] on div at bounding box center [557, 256] width 37 height 362
click at [558, 247] on div at bounding box center [557, 256] width 37 height 362
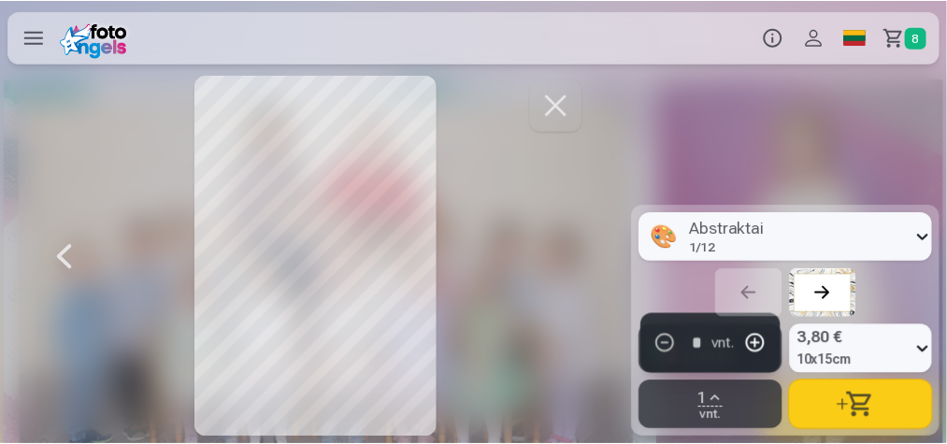
scroll to position [0, 21568]
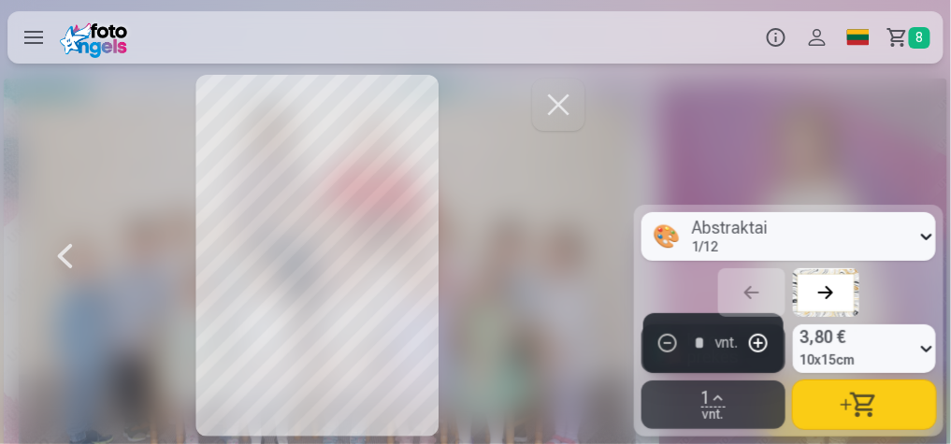
click at [558, 247] on div at bounding box center [317, 256] width 543 height 362
click at [555, 114] on button "button" at bounding box center [558, 105] width 52 height 52
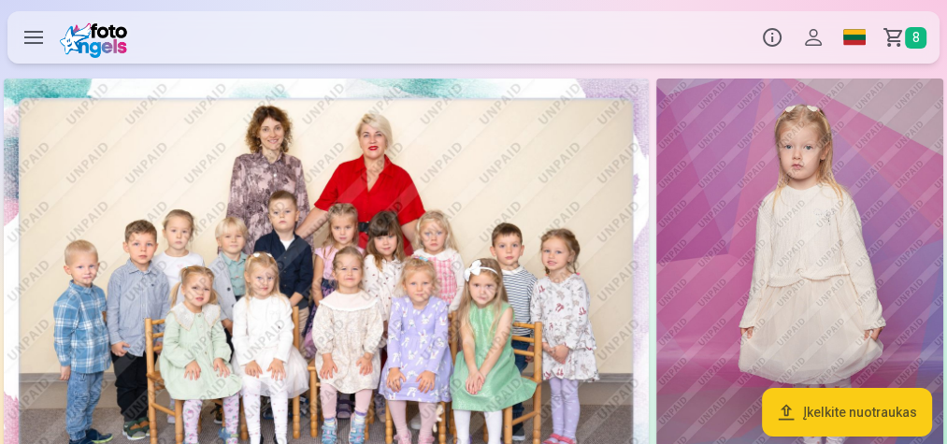
click at [909, 38] on span "8" at bounding box center [916, 38] width 22 height 22
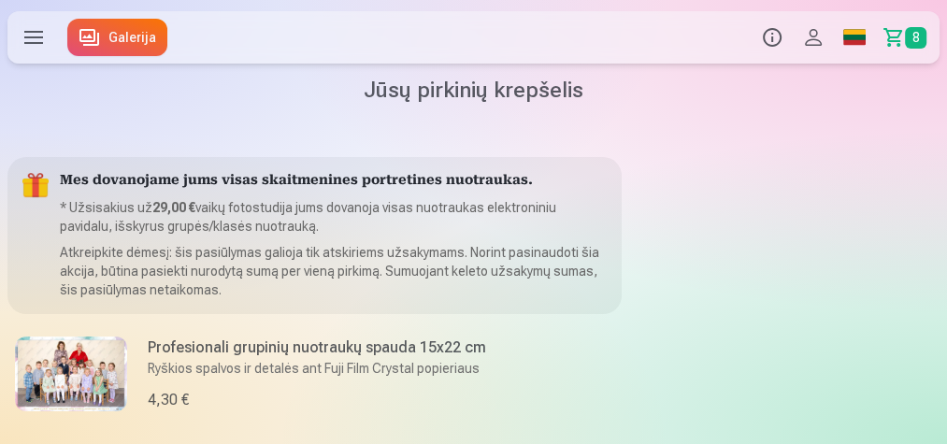
click at [99, 23] on link "Galerija" at bounding box center [117, 37] width 100 height 37
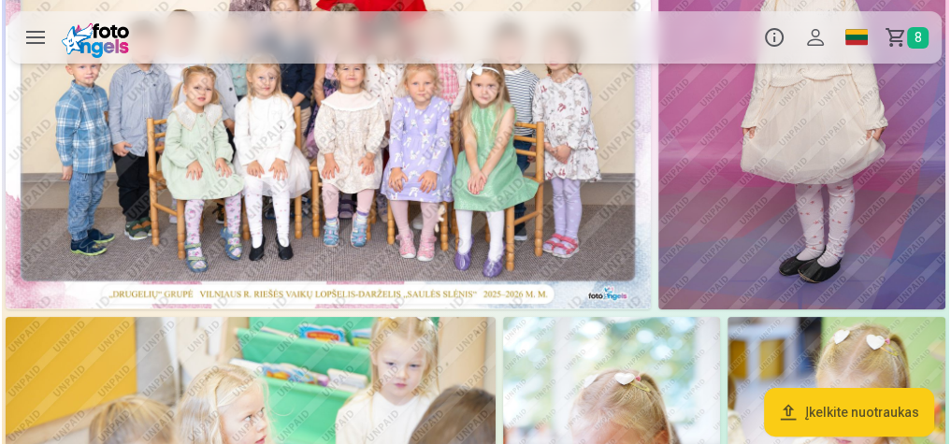
scroll to position [224, 0]
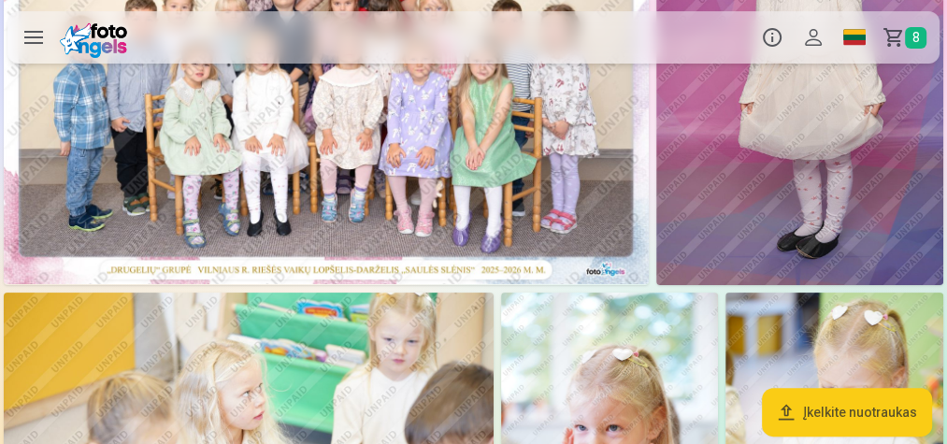
click at [747, 166] on img at bounding box center [799, 69] width 287 height 431
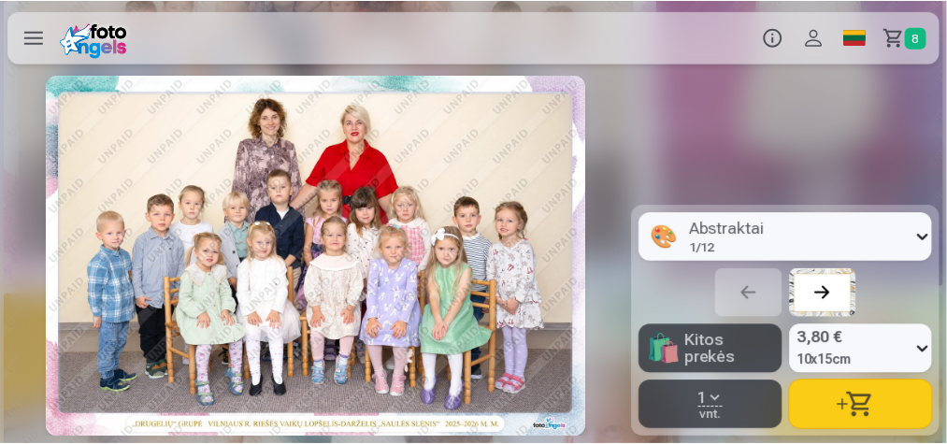
scroll to position [0, 634]
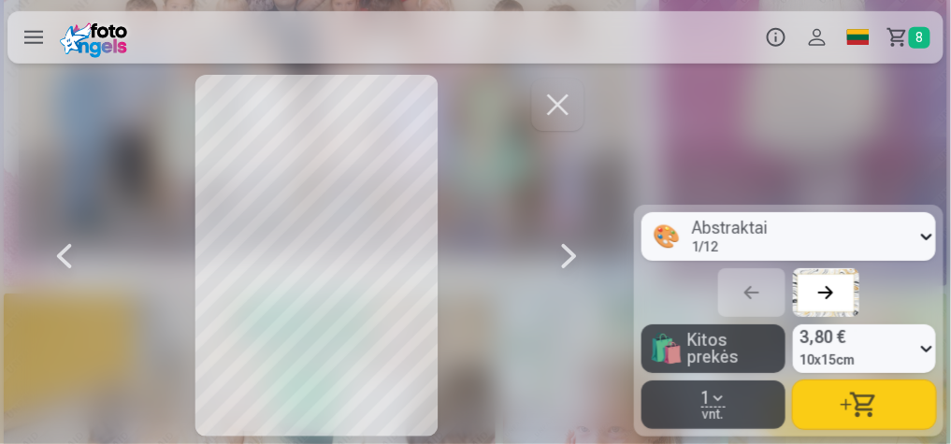
click at [723, 395] on span "button" at bounding box center [718, 398] width 15 height 15
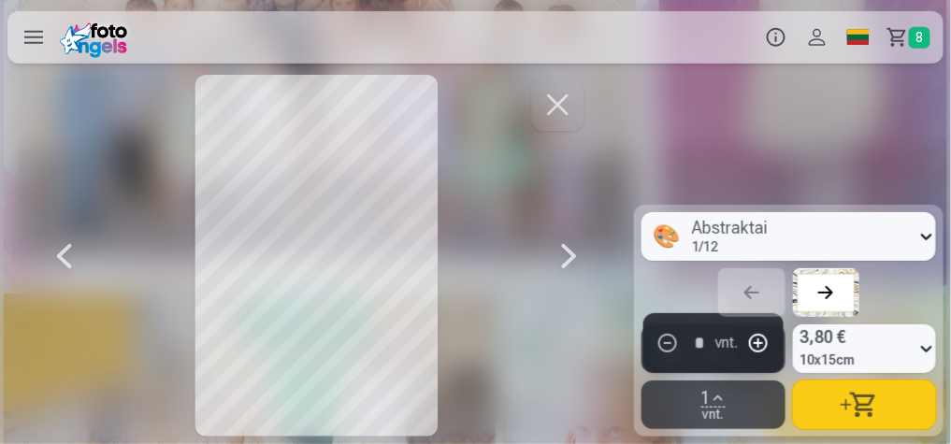
click at [756, 346] on button "button" at bounding box center [758, 343] width 35 height 45
click at [670, 346] on button "button" at bounding box center [668, 343] width 35 height 45
type input "*"
click at [871, 405] on button "button" at bounding box center [865, 405] width 144 height 49
click at [550, 112] on button "button" at bounding box center [558, 105] width 52 height 52
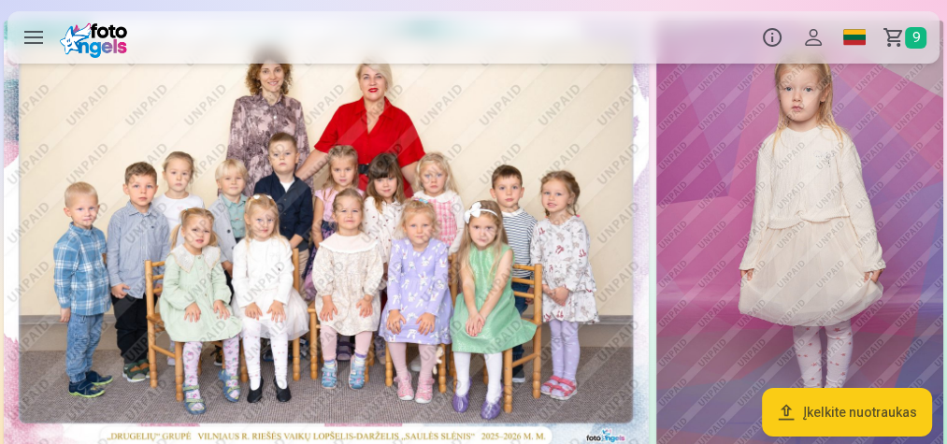
scroll to position [75, 0]
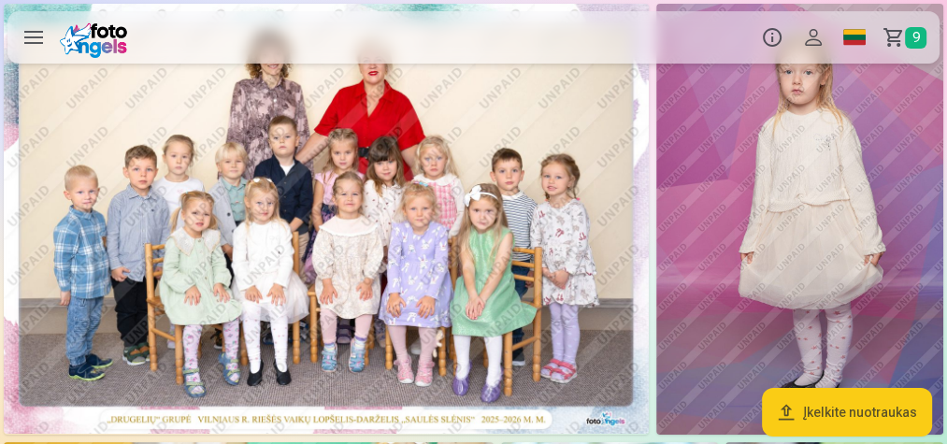
click at [400, 202] on img at bounding box center [326, 219] width 645 height 430
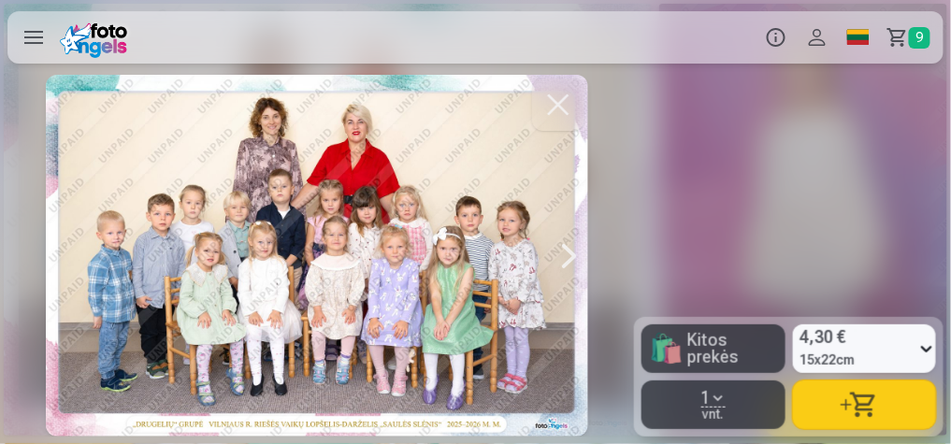
click at [827, 404] on button "button" at bounding box center [865, 405] width 144 height 49
click at [555, 104] on button "button" at bounding box center [558, 105] width 52 height 52
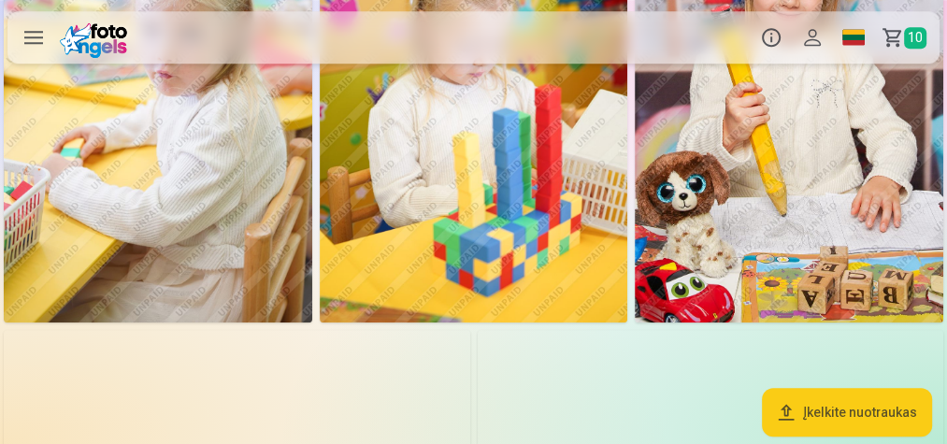
scroll to position [972, 0]
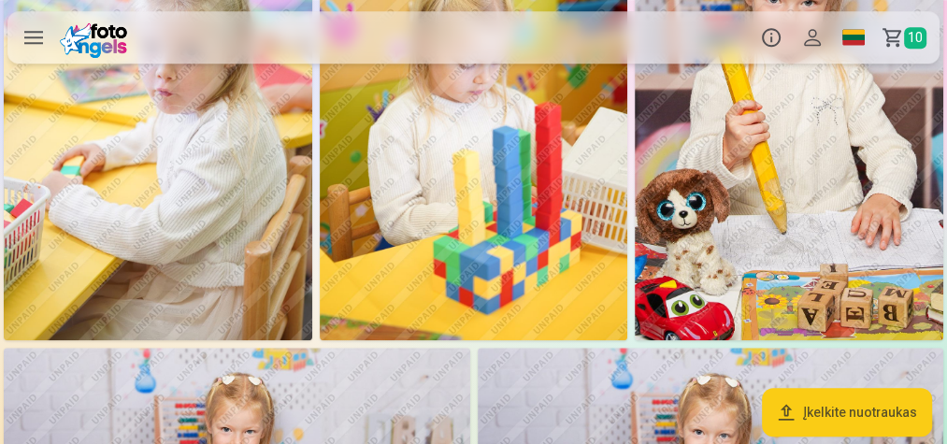
click at [750, 166] on img at bounding box center [789, 109] width 309 height 463
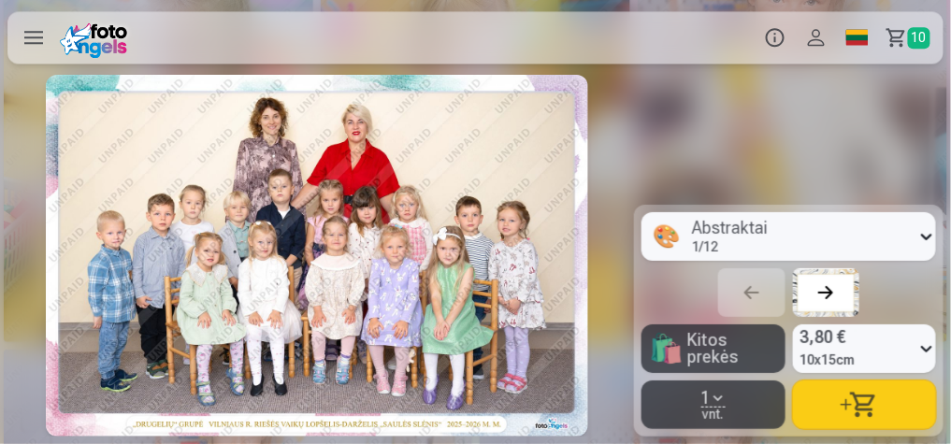
scroll to position [0, 4440]
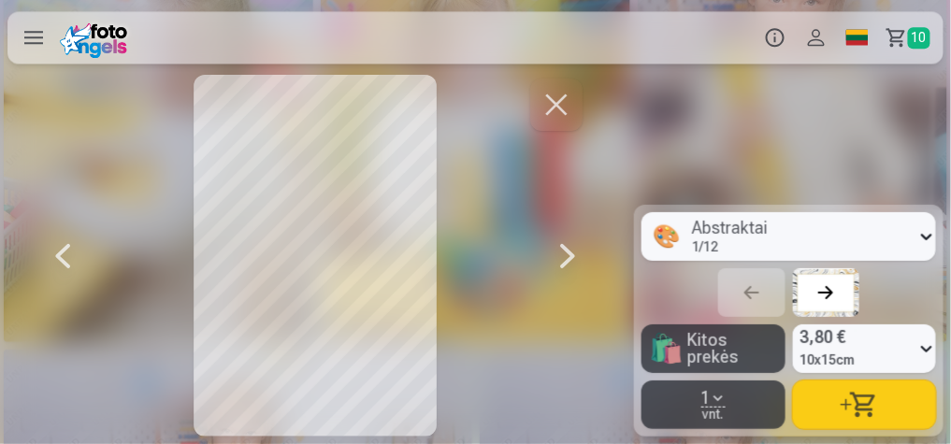
click at [742, 396] on button "1 vnt." at bounding box center [713, 405] width 144 height 49
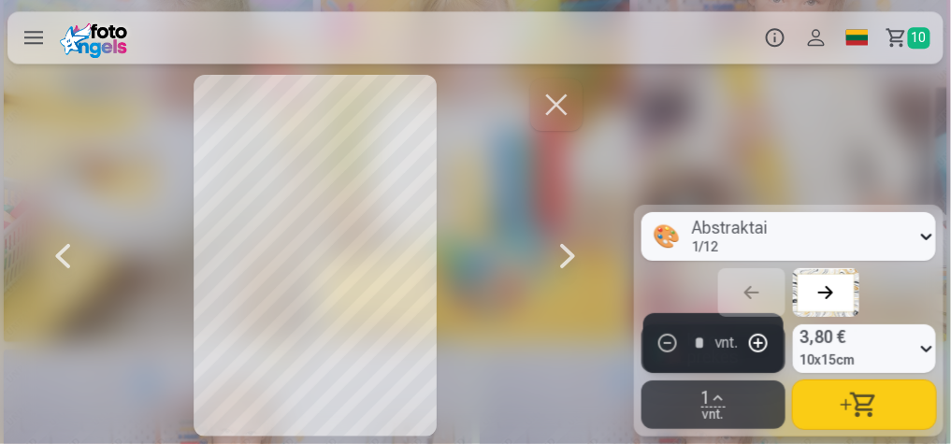
click at [749, 344] on button "button" at bounding box center [758, 343] width 35 height 45
click at [860, 408] on button "button" at bounding box center [865, 405] width 144 height 49
type input "*"
click at [897, 40] on link "Krepšelis 11" at bounding box center [910, 37] width 65 height 52
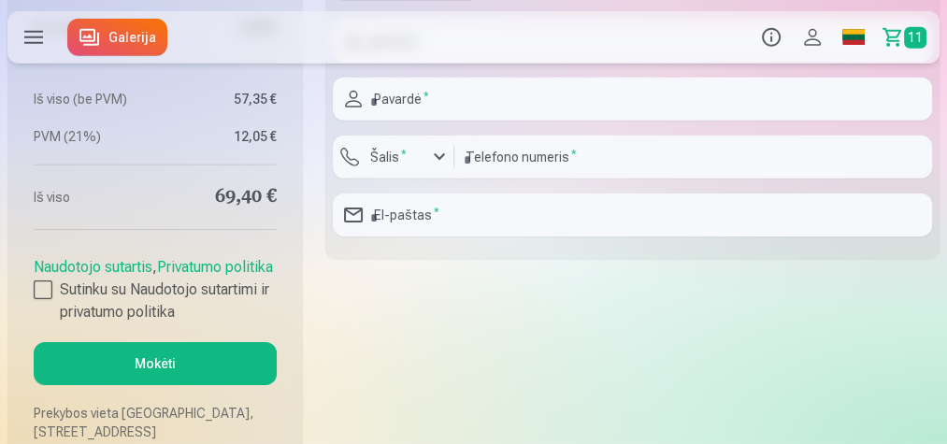
scroll to position [4039, 0]
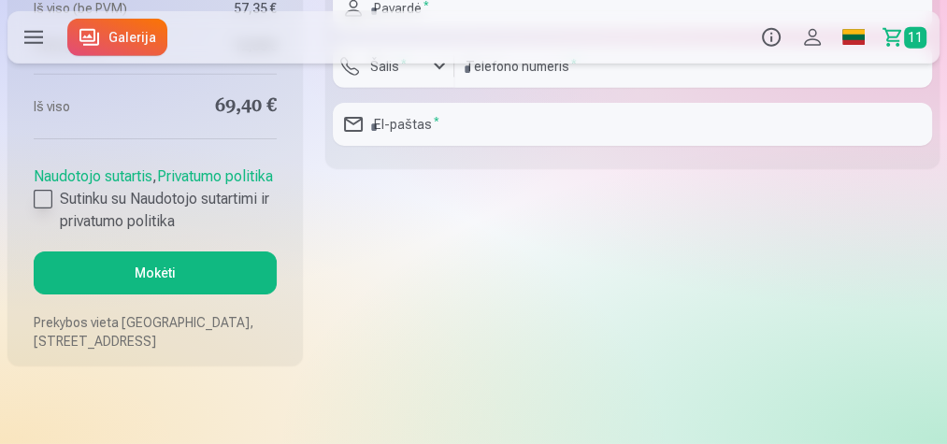
click at [48, 209] on div at bounding box center [43, 199] width 19 height 19
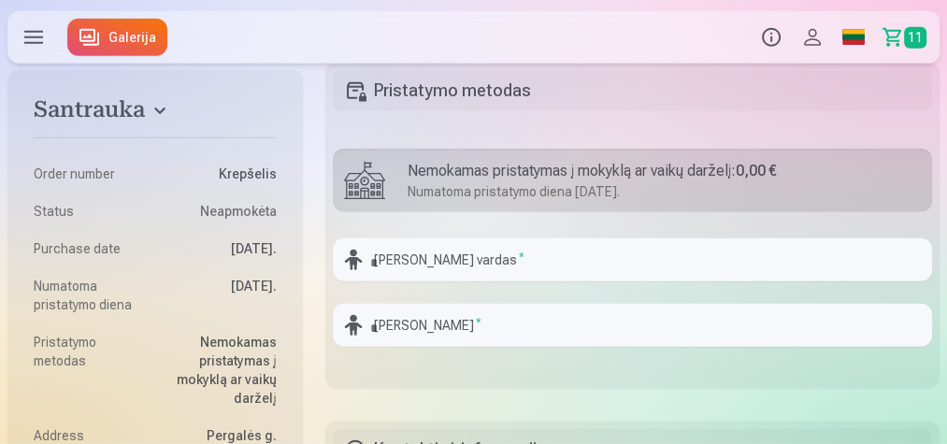
scroll to position [3441, 0]
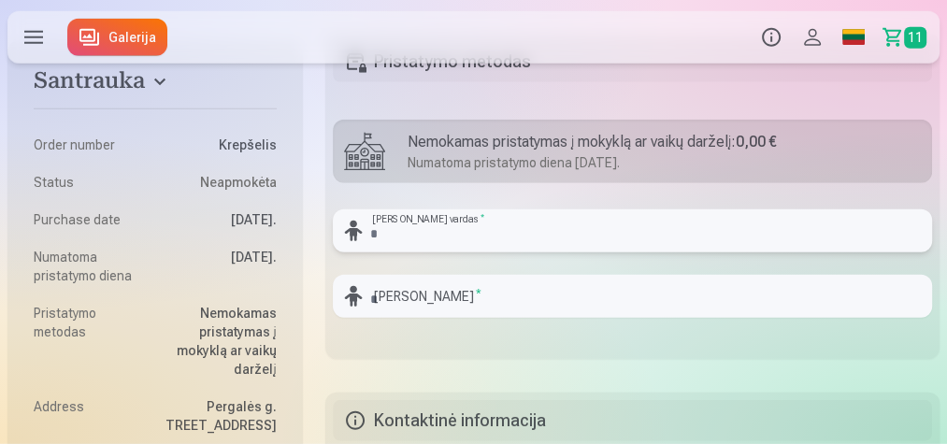
click at [419, 227] on input "text" at bounding box center [632, 230] width 599 height 43
type input "******"
click at [652, 294] on input "text" at bounding box center [632, 296] width 599 height 43
click at [638, 287] on input "******" at bounding box center [632, 296] width 599 height 43
type input "******"
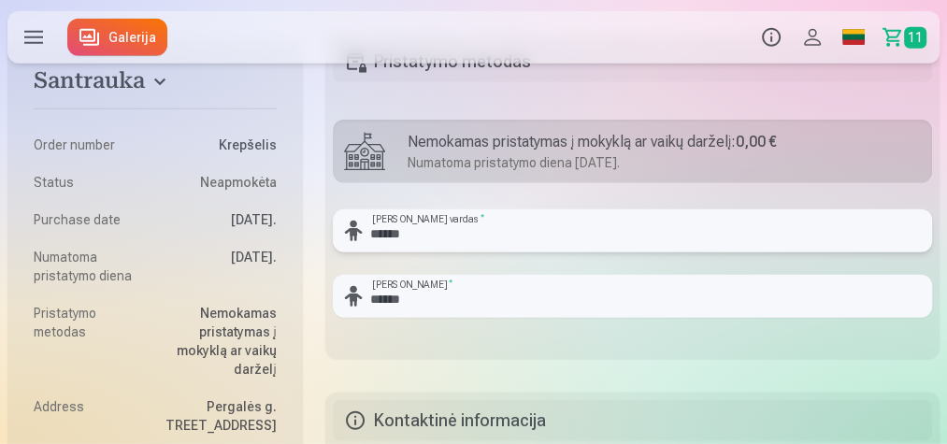
click at [658, 243] on input "******" at bounding box center [632, 230] width 599 height 43
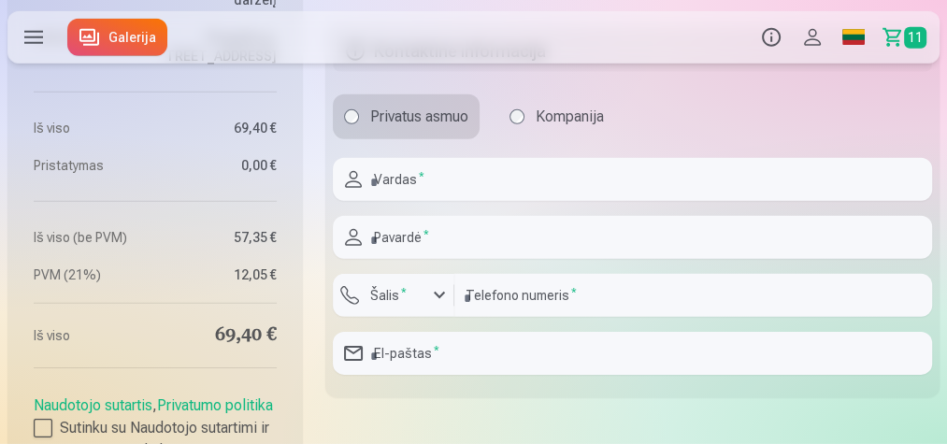
scroll to position [3740, 0]
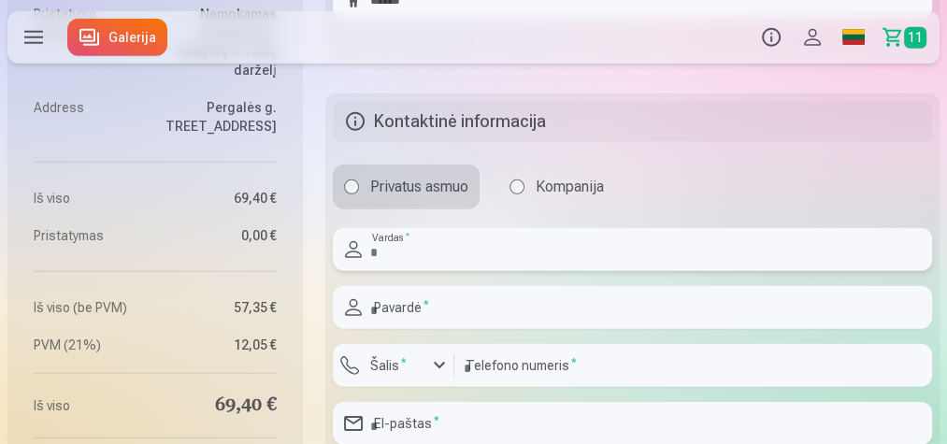
click at [471, 246] on input "text" at bounding box center [632, 249] width 599 height 43
type input "*******"
click at [659, 305] on input "text" at bounding box center [632, 307] width 599 height 43
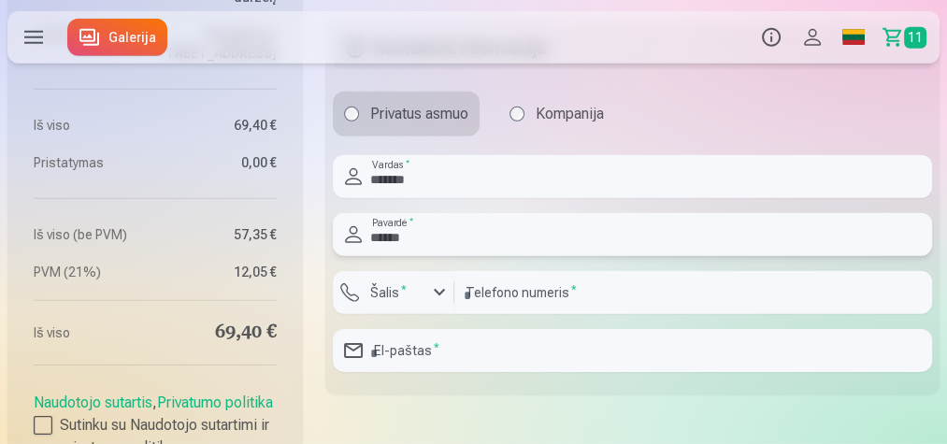
scroll to position [3890, 0]
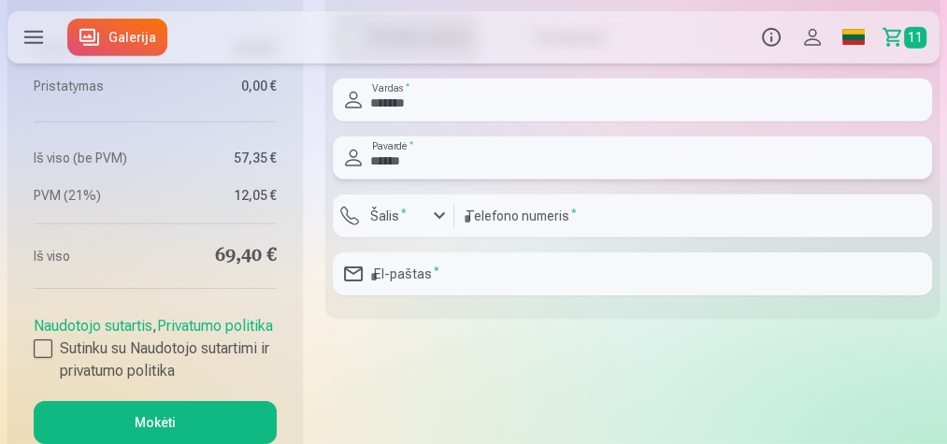
type input "******"
click at [437, 219] on div "button" at bounding box center [439, 216] width 22 height 22
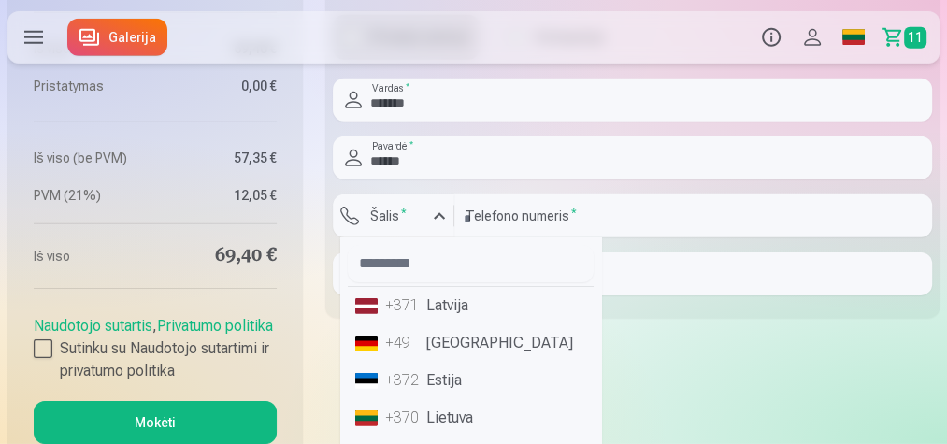
click at [423, 414] on li "+370 Lietuva" at bounding box center [471, 417] width 246 height 37
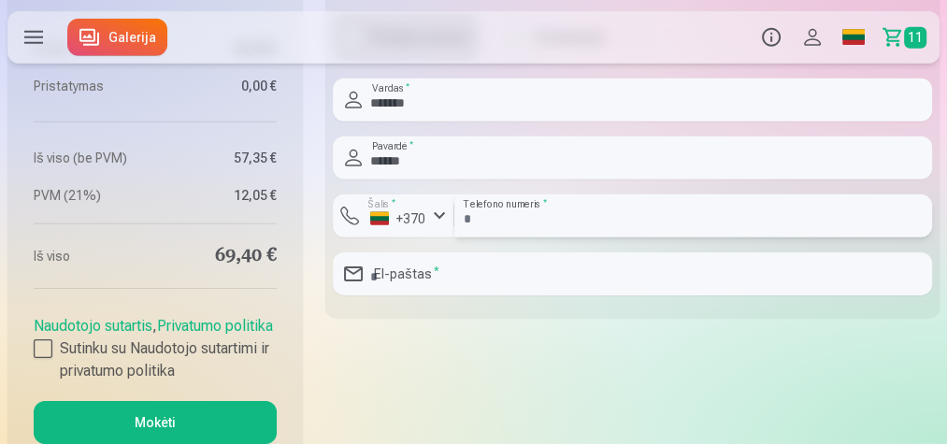
click at [532, 217] on input "number" at bounding box center [693, 215] width 478 height 43
type input "********"
click at [441, 273] on input "email" at bounding box center [632, 273] width 599 height 43
type input "**********"
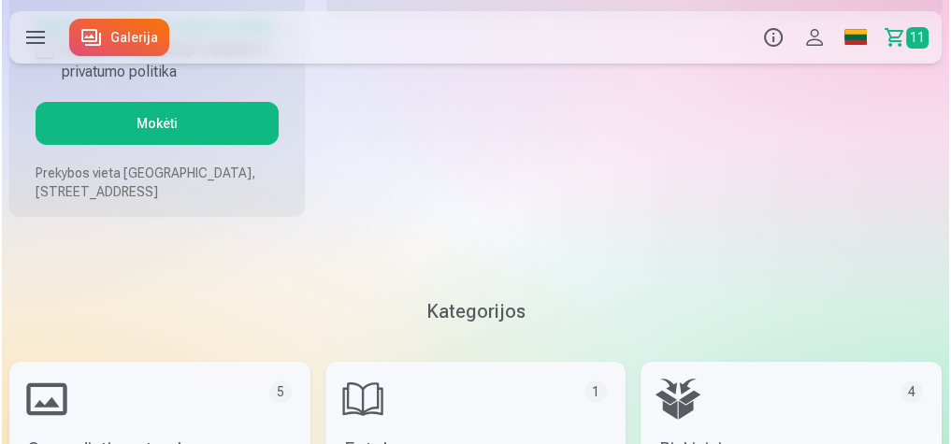
scroll to position [4039, 0]
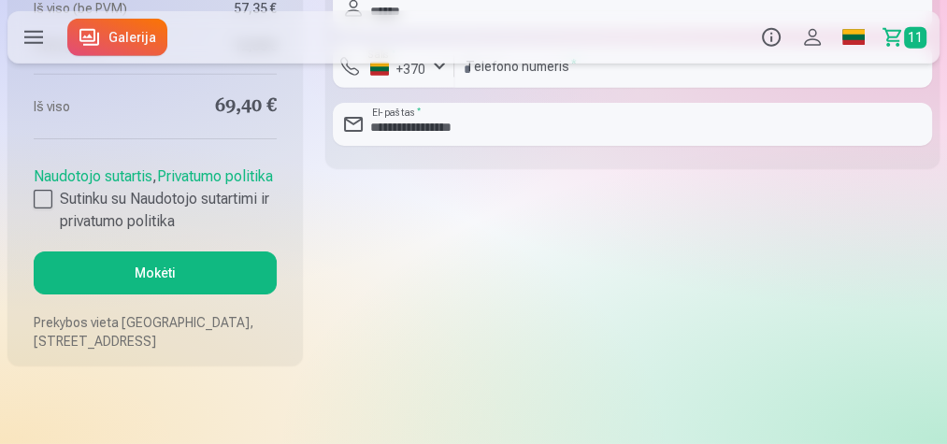
click at [218, 281] on button "Mokėti" at bounding box center [155, 273] width 243 height 43
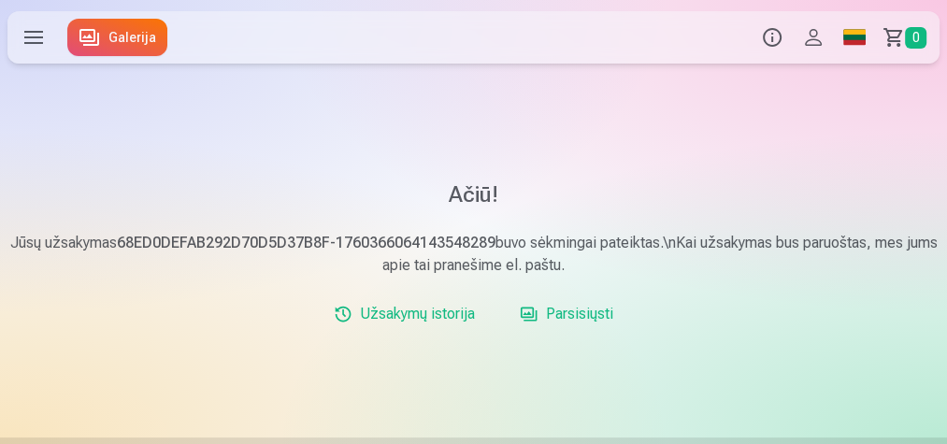
click at [449, 311] on link "Užsakymų istorija" at bounding box center [404, 313] width 156 height 37
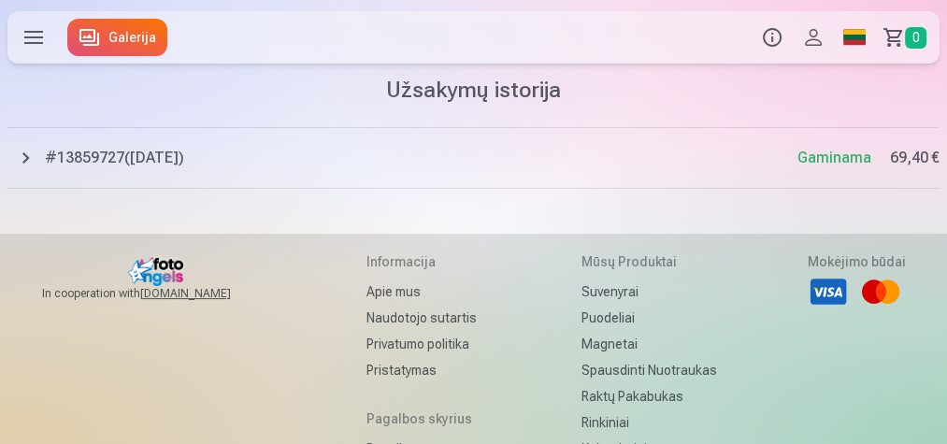
click at [684, 159] on span "# 13859727 ( 13.10.2025 )" at bounding box center [421, 158] width 753 height 22
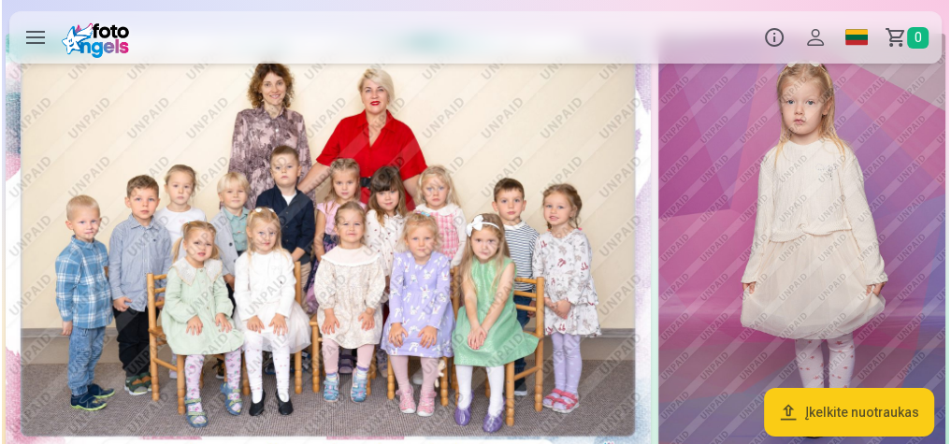
scroll to position [75, 0]
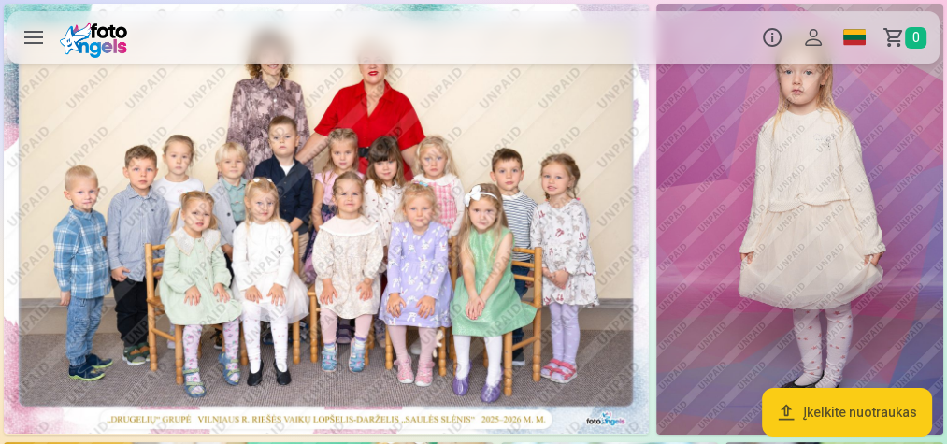
click at [551, 235] on img at bounding box center [326, 219] width 645 height 430
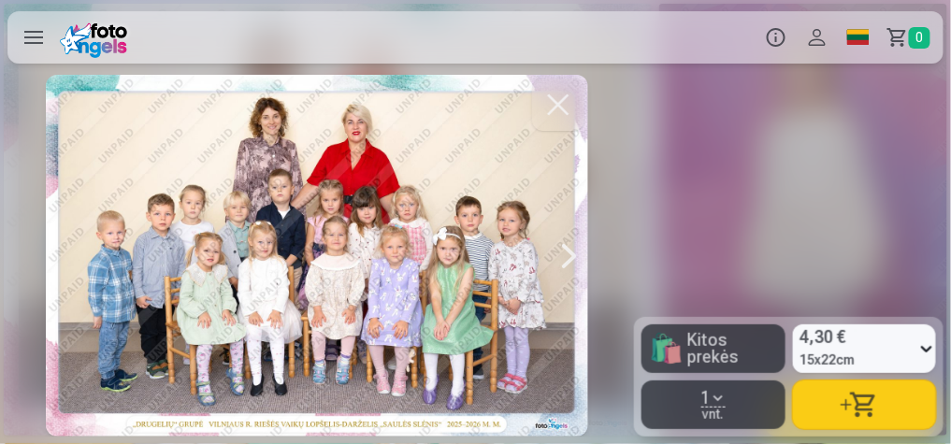
click at [569, 252] on div at bounding box center [569, 256] width 37 height 362
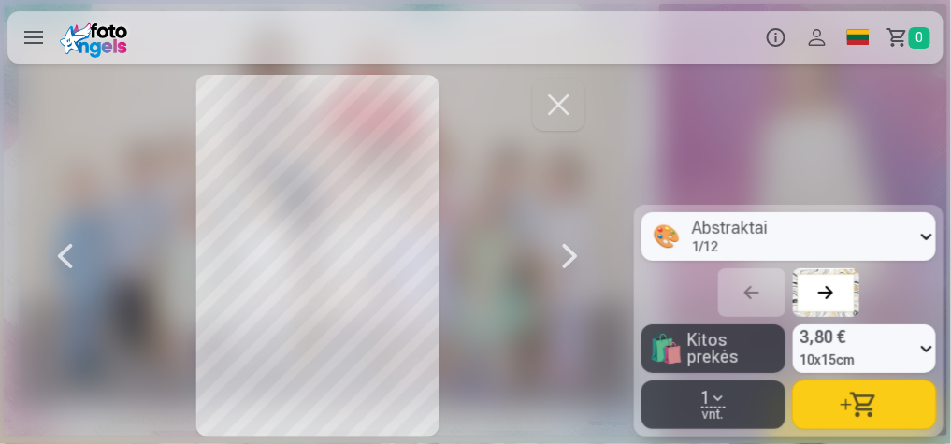
scroll to position [0, 634]
click at [572, 253] on div at bounding box center [569, 256] width 37 height 362
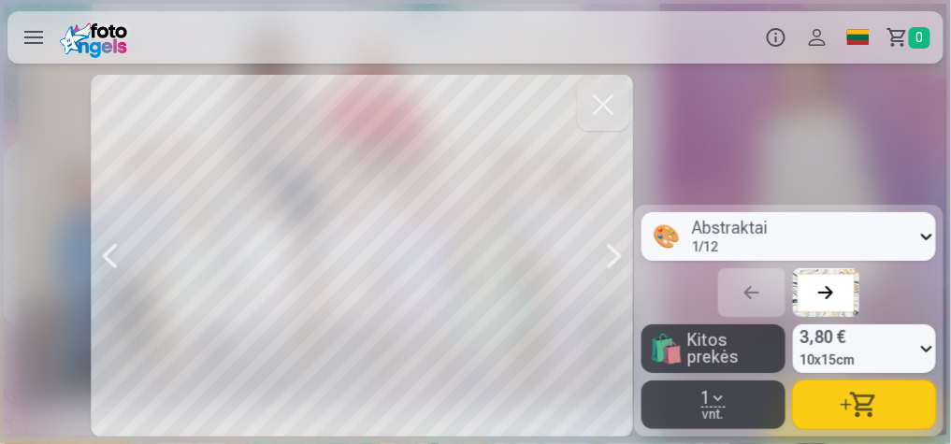
scroll to position [0, 1268]
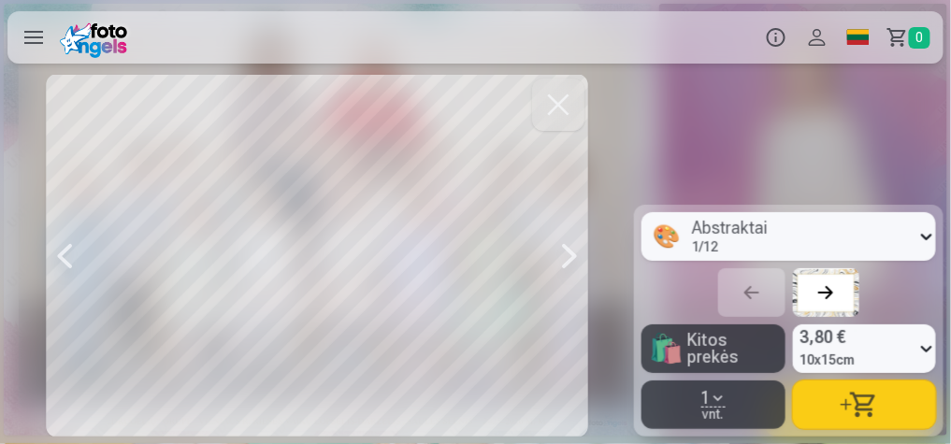
click at [573, 253] on div at bounding box center [569, 256] width 37 height 362
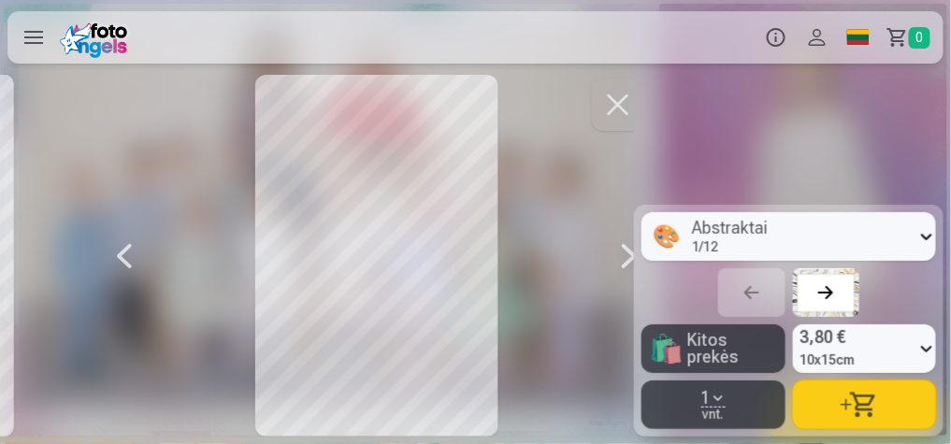
scroll to position [0, 1903]
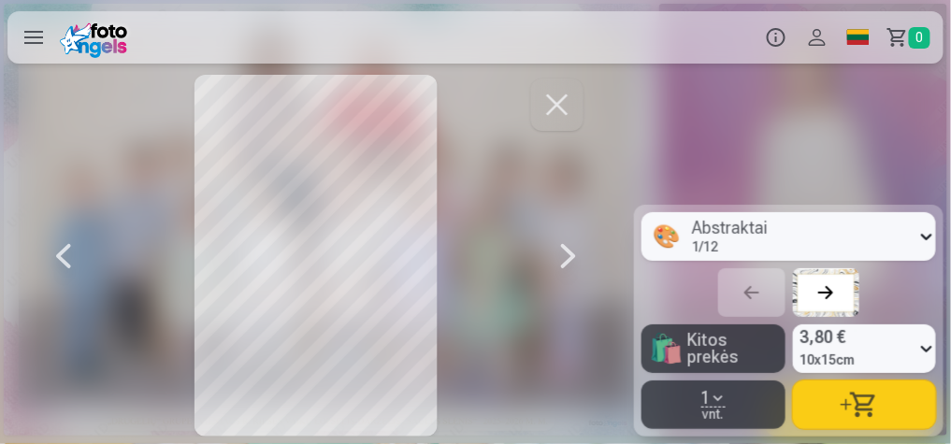
click at [571, 258] on div at bounding box center [568, 256] width 37 height 362
click at [569, 256] on div at bounding box center [568, 256] width 37 height 362
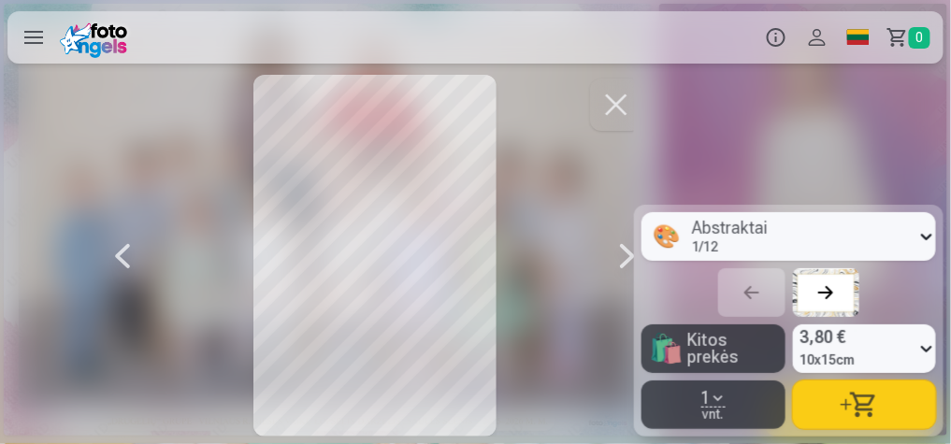
scroll to position [0, 3172]
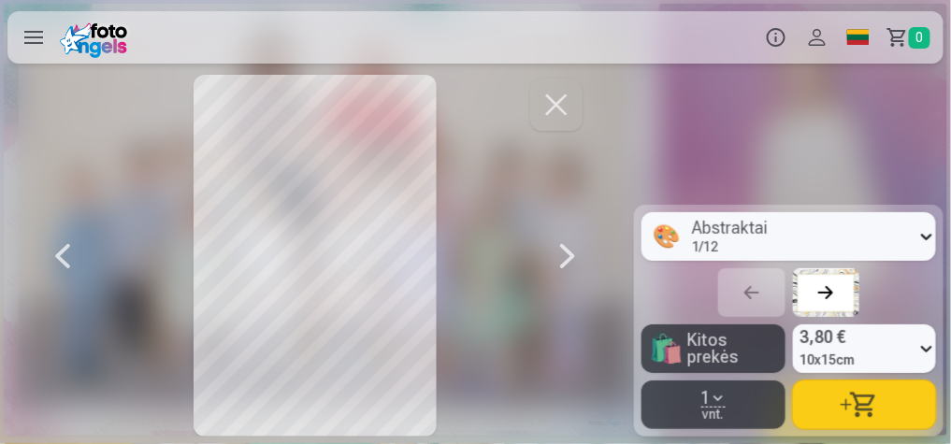
click at [568, 254] on div at bounding box center [567, 256] width 37 height 362
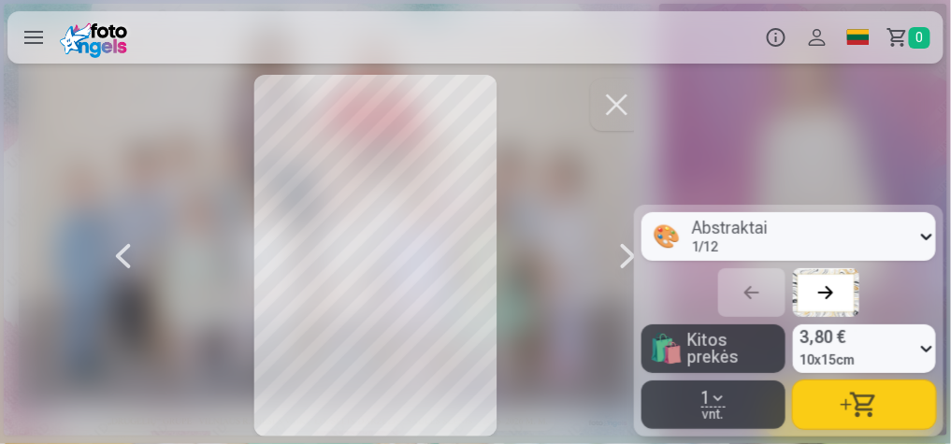
scroll to position [0, 3806]
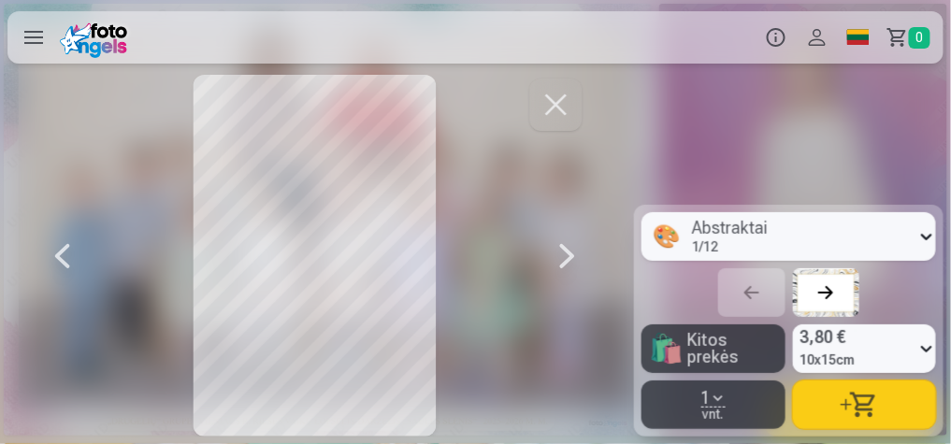
click at [568, 253] on div at bounding box center [567, 256] width 37 height 362
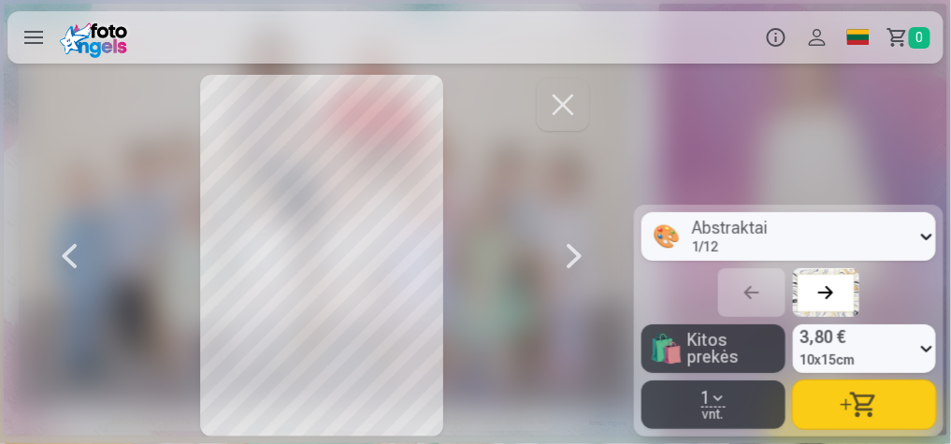
scroll to position [0, 4440]
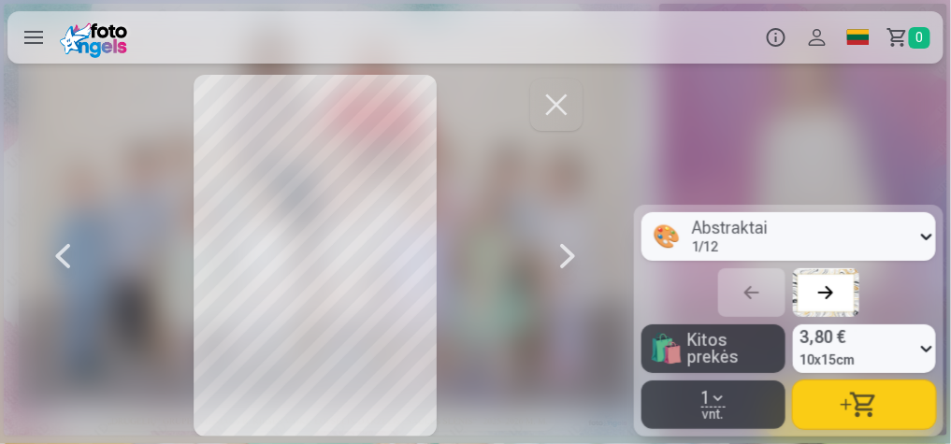
click at [569, 252] on div at bounding box center [567, 256] width 37 height 362
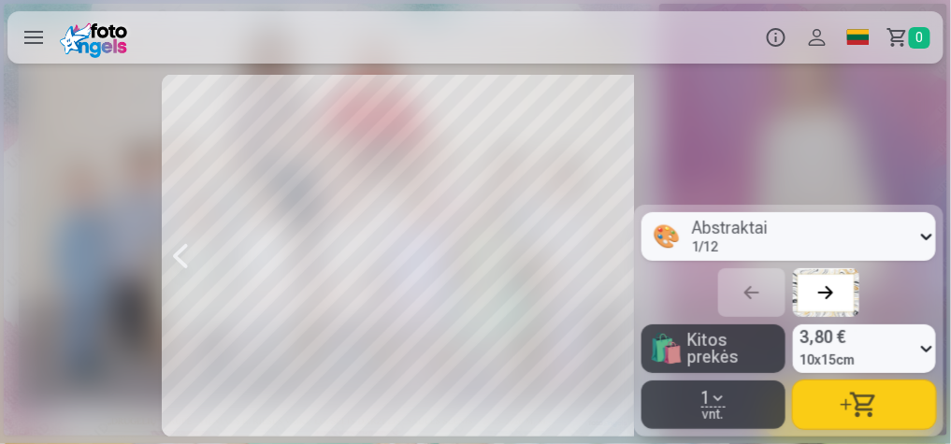
scroll to position [0, 5074]
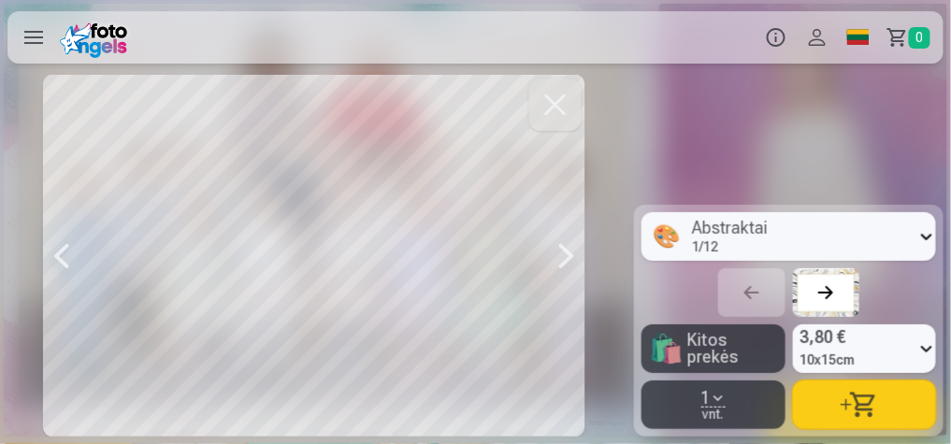
click at [568, 251] on div at bounding box center [566, 256] width 37 height 362
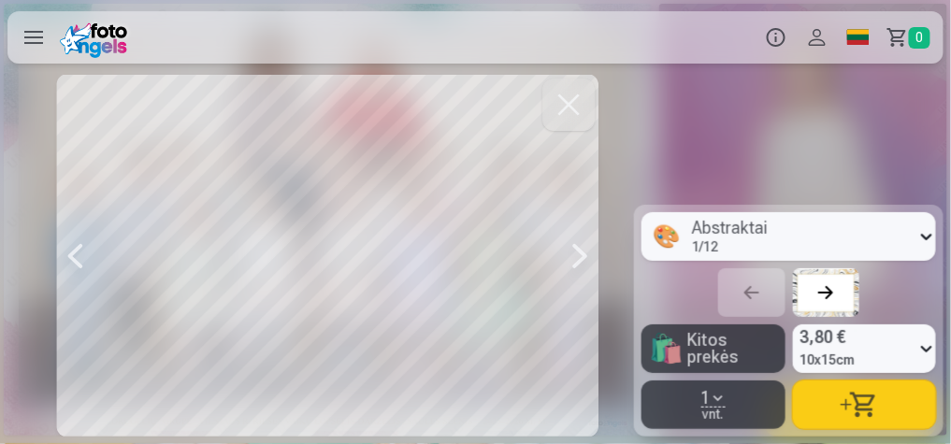
scroll to position [0, 5708]
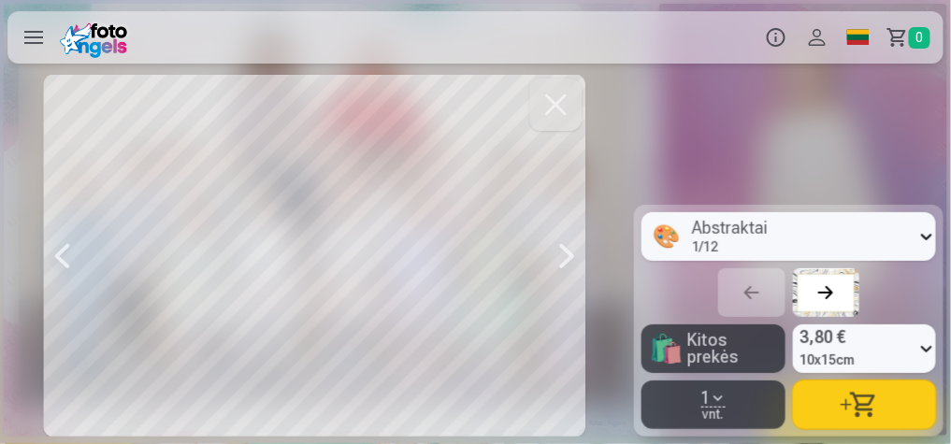
click at [570, 250] on div at bounding box center [566, 256] width 37 height 362
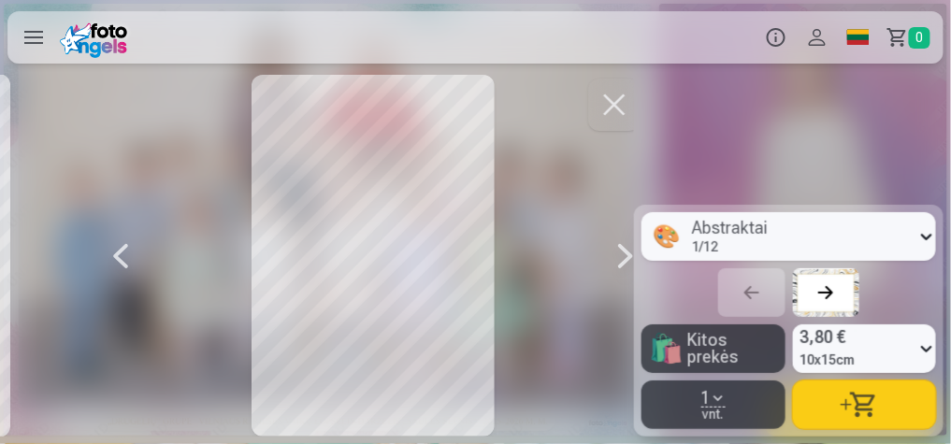
scroll to position [0, 6343]
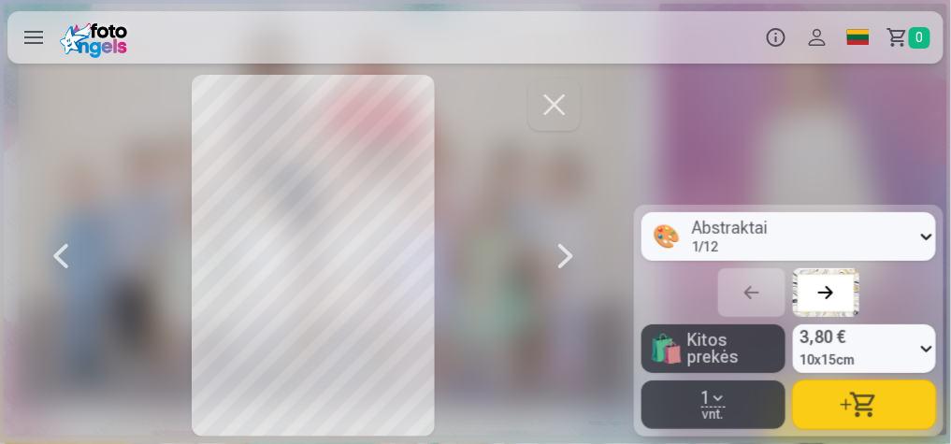
click at [570, 250] on div at bounding box center [565, 256] width 37 height 362
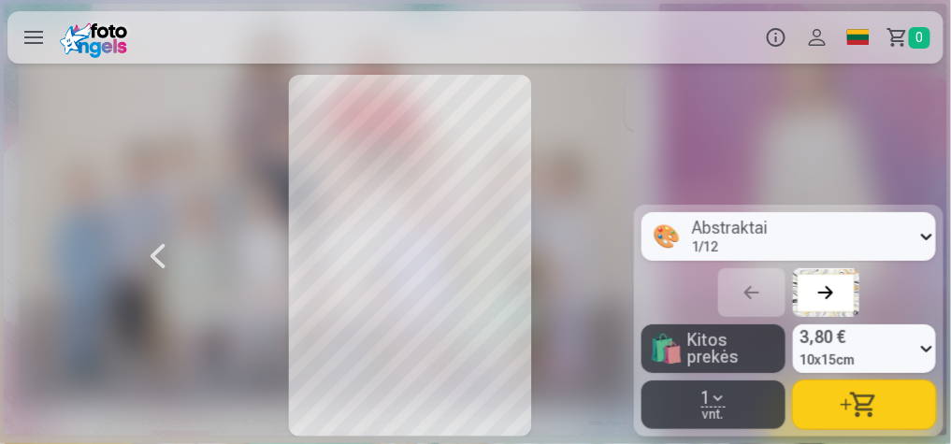
scroll to position [0, 6977]
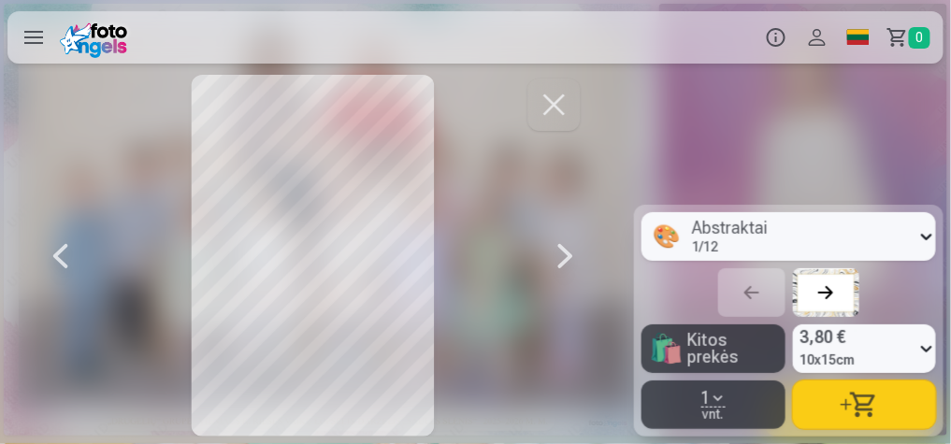
click at [570, 248] on div at bounding box center [565, 256] width 37 height 362
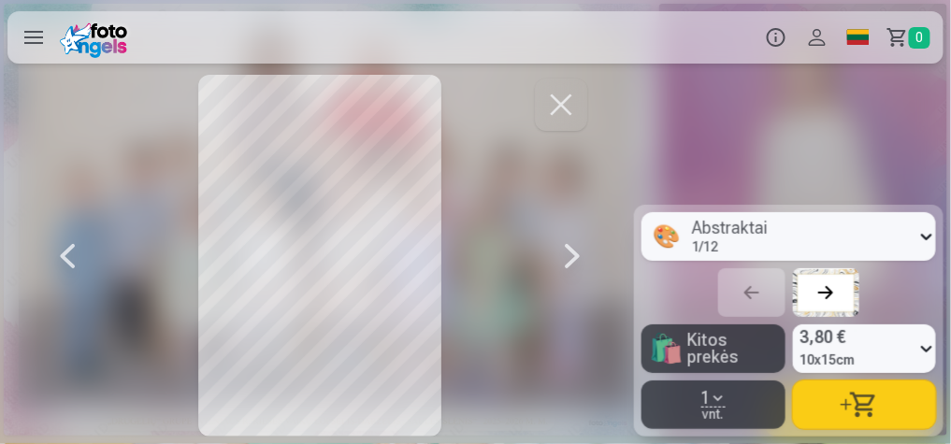
scroll to position [0, 7611]
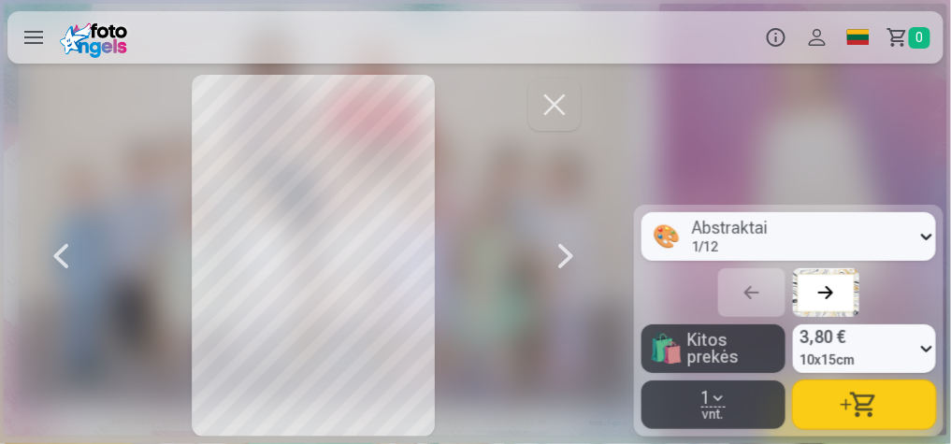
click at [572, 249] on div at bounding box center [565, 256] width 37 height 362
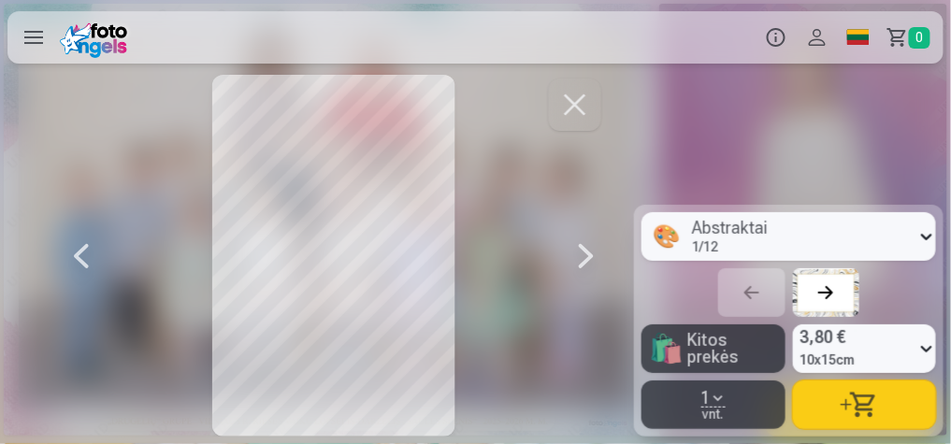
scroll to position [0, 8246]
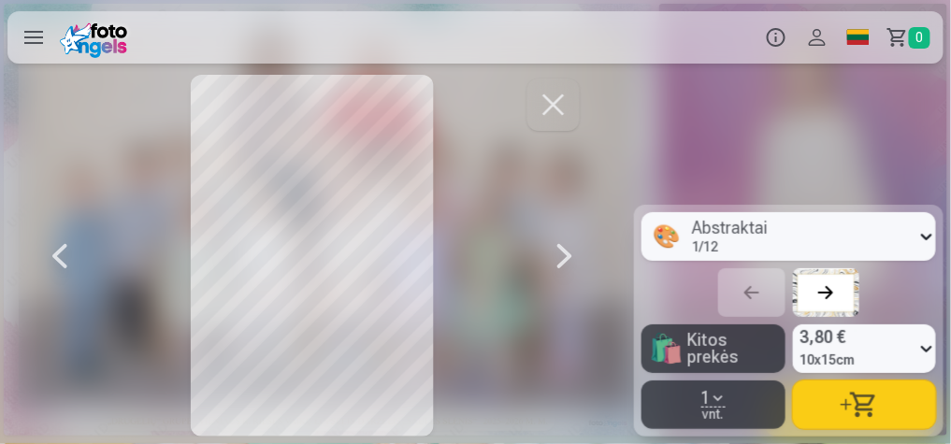
click at [570, 249] on div at bounding box center [564, 256] width 37 height 362
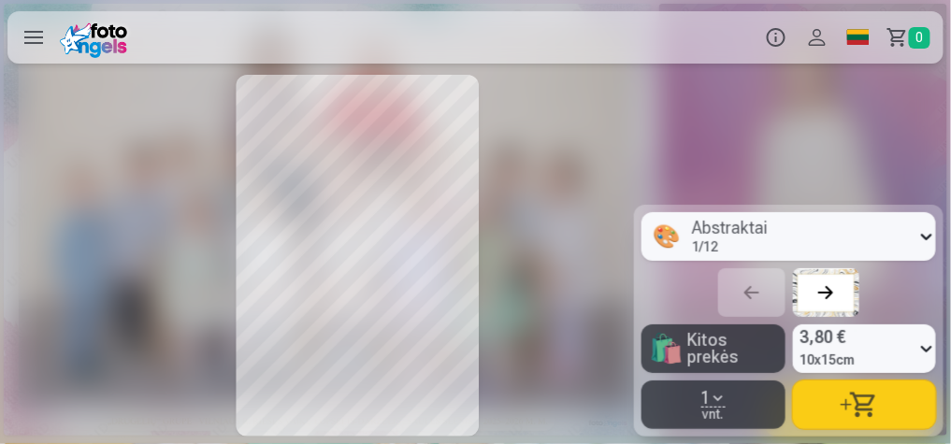
scroll to position [0, 8880]
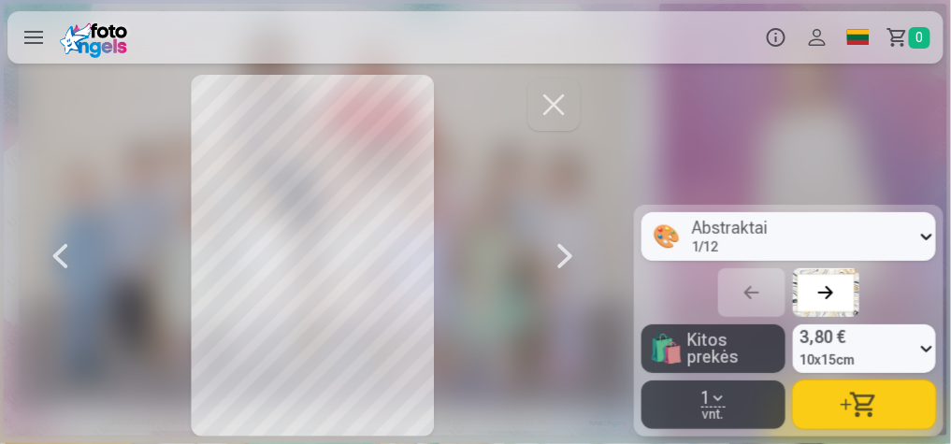
click at [572, 248] on div at bounding box center [564, 256] width 37 height 362
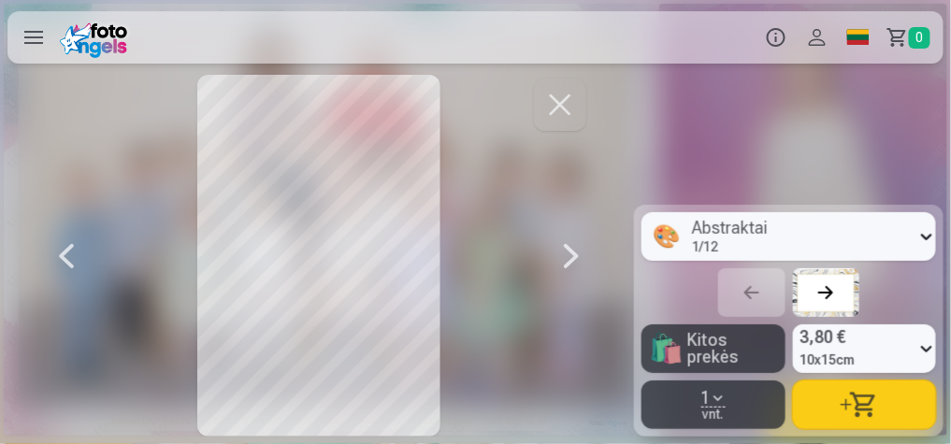
scroll to position [0, 9515]
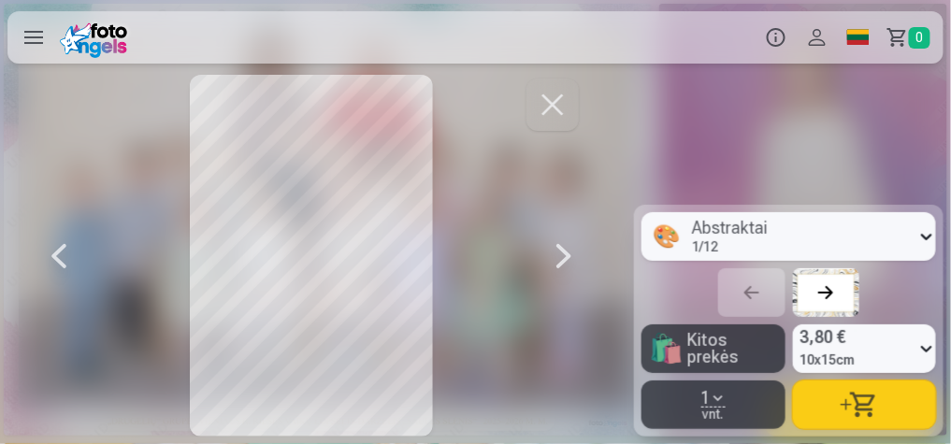
click at [572, 247] on div at bounding box center [563, 256] width 37 height 362
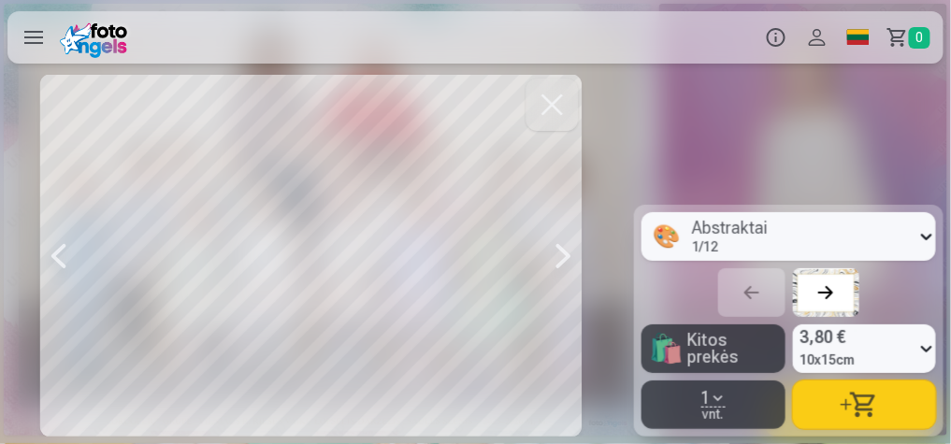
click at [572, 247] on div at bounding box center [563, 256] width 37 height 362
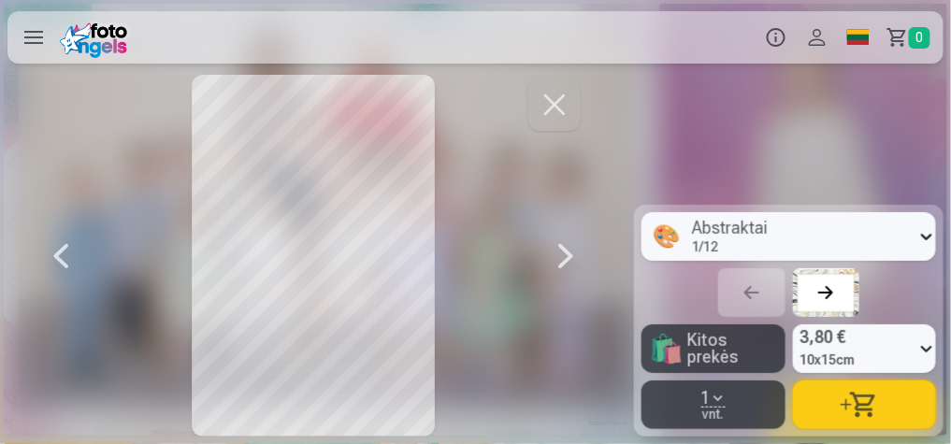
scroll to position [0, 10783]
click at [572, 247] on div at bounding box center [563, 256] width 37 height 362
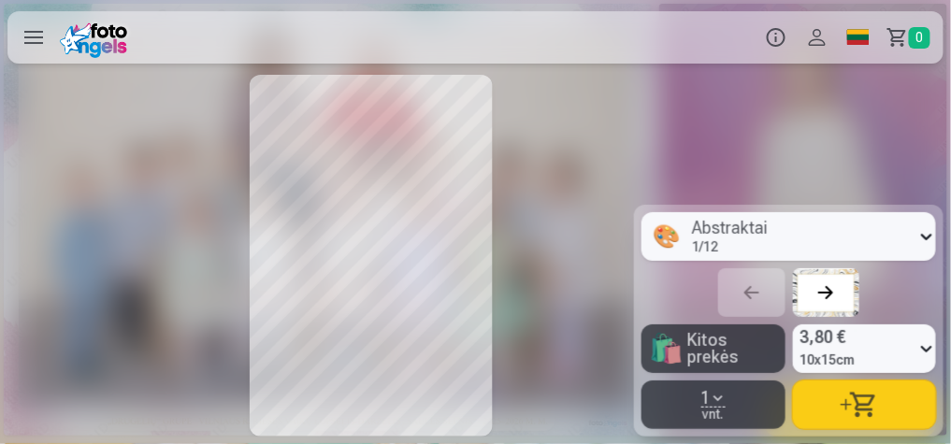
scroll to position [0, 11418]
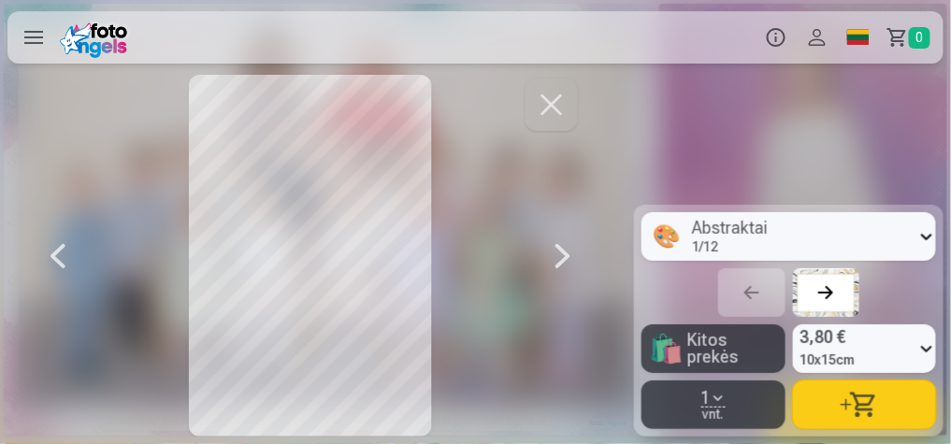
click at [568, 255] on div at bounding box center [562, 256] width 37 height 362
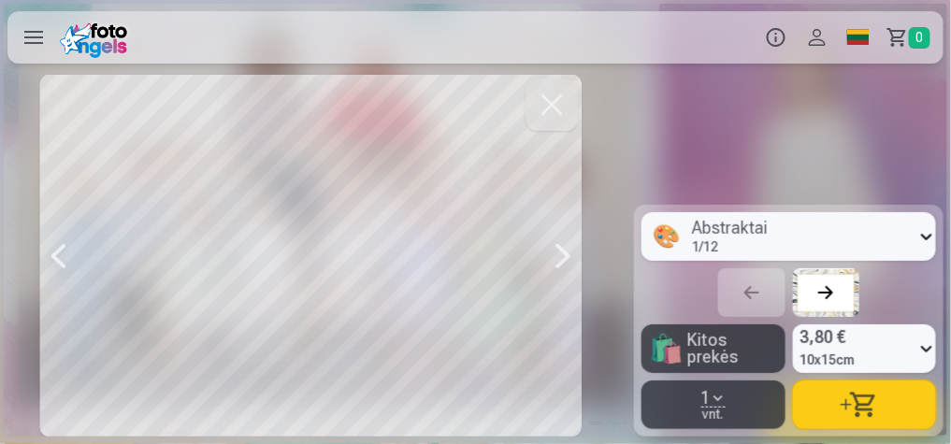
scroll to position [0, 12052]
click at [566, 252] on div at bounding box center [562, 256] width 37 height 362
click at [565, 252] on div at bounding box center [561, 256] width 37 height 362
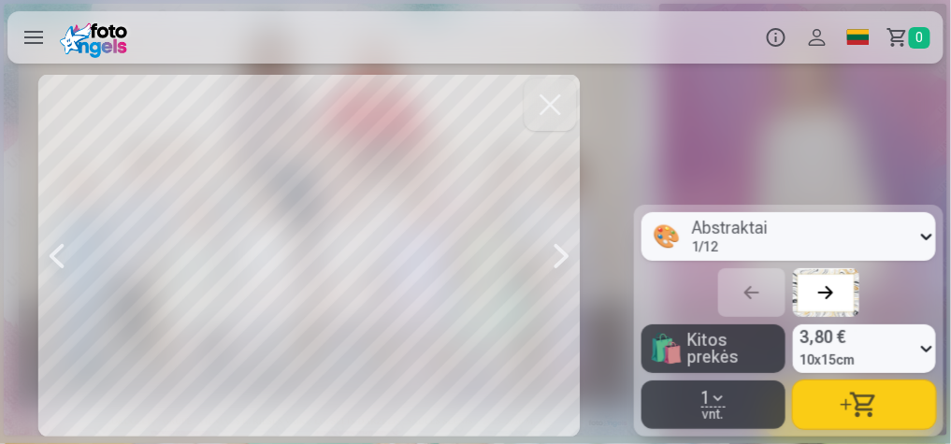
click at [564, 252] on div at bounding box center [561, 256] width 37 height 362
click at [566, 253] on div at bounding box center [561, 256] width 37 height 362
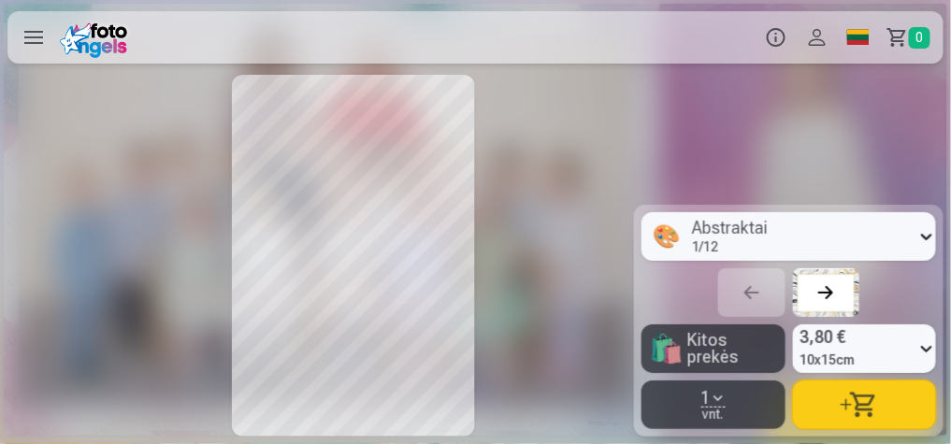
scroll to position [0, 14589]
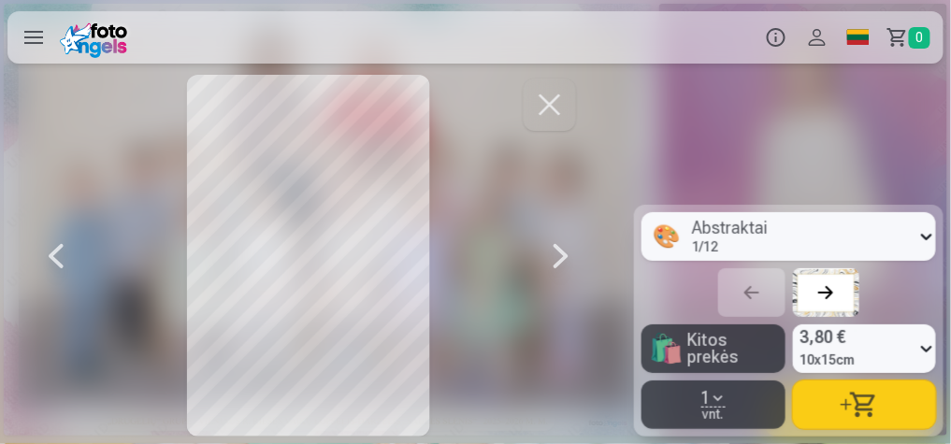
click at [564, 255] on div at bounding box center [560, 256] width 37 height 362
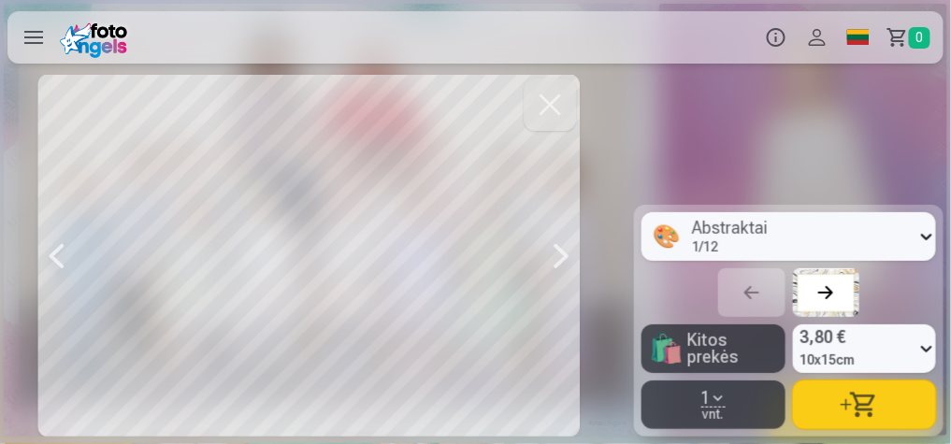
scroll to position [0, 15223]
click at [564, 255] on div at bounding box center [560, 256] width 37 height 362
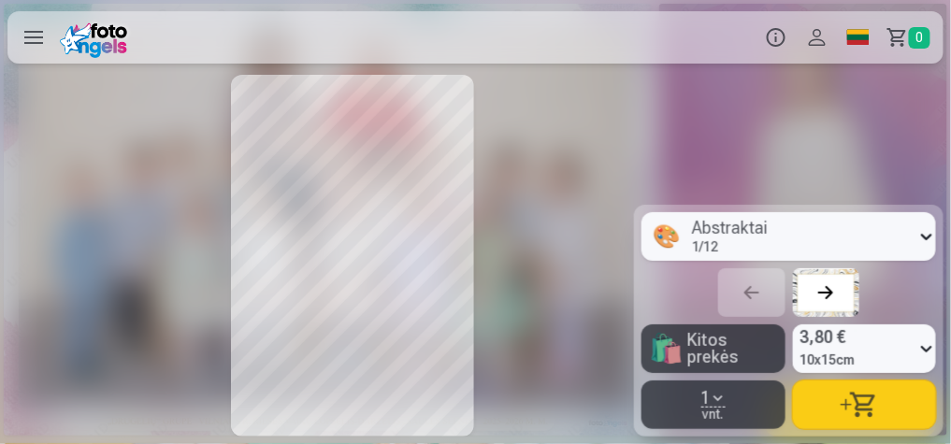
scroll to position [0, 15858]
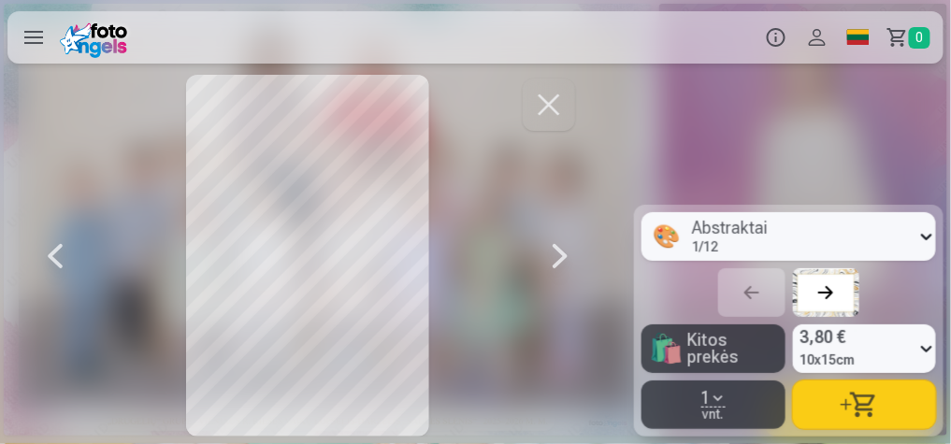
click at [562, 255] on div at bounding box center [559, 256] width 37 height 362
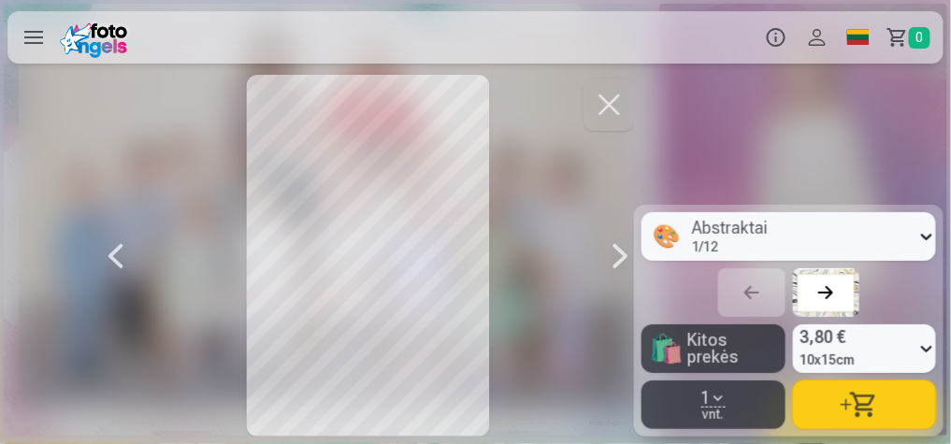
scroll to position [0, 16492]
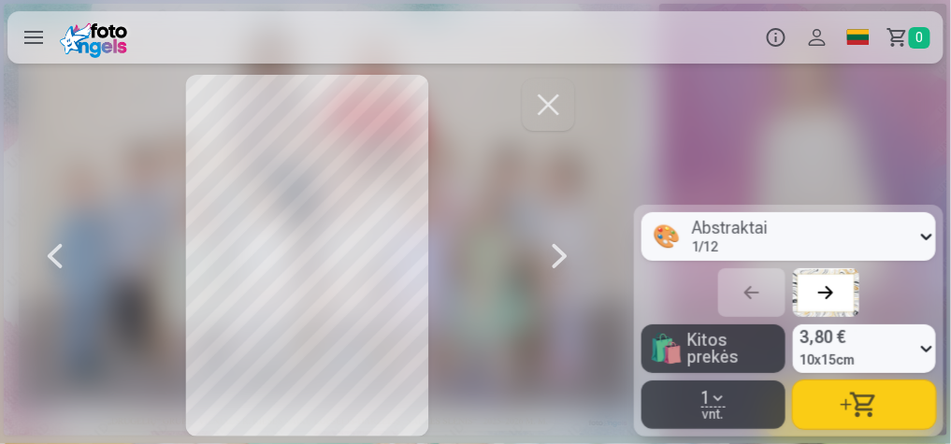
click at [562, 255] on div at bounding box center [559, 256] width 37 height 362
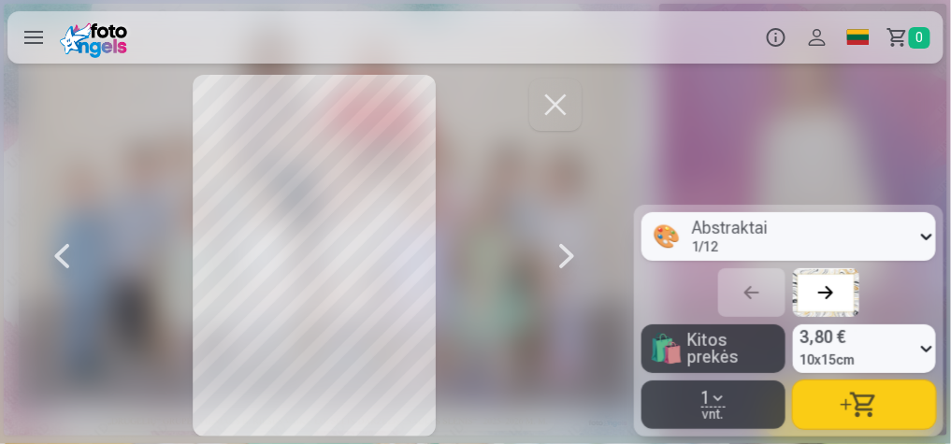
scroll to position [0, 17126]
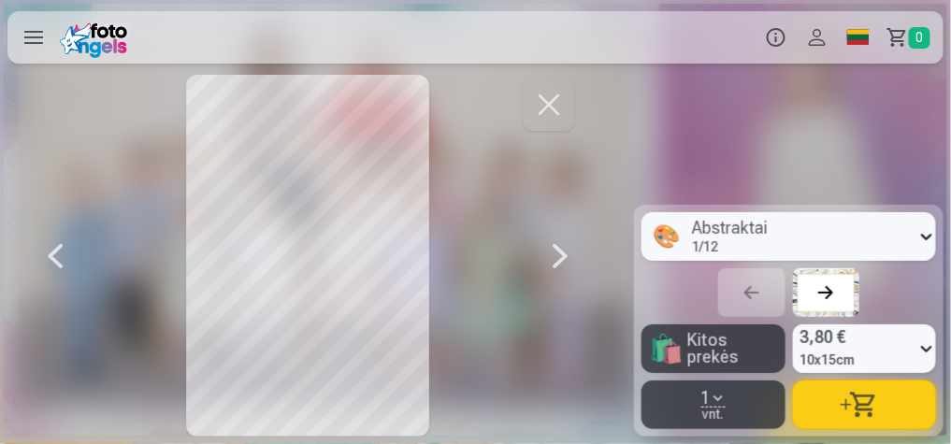
click at [564, 250] on div at bounding box center [559, 256] width 37 height 362
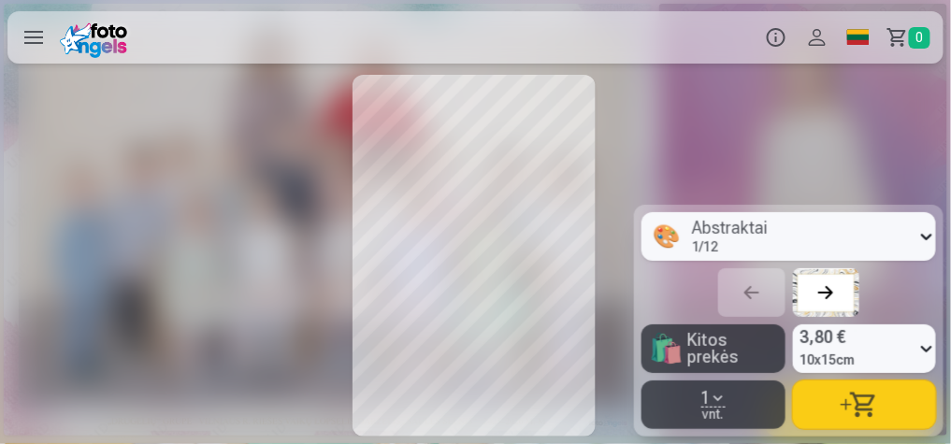
scroll to position [0, 17761]
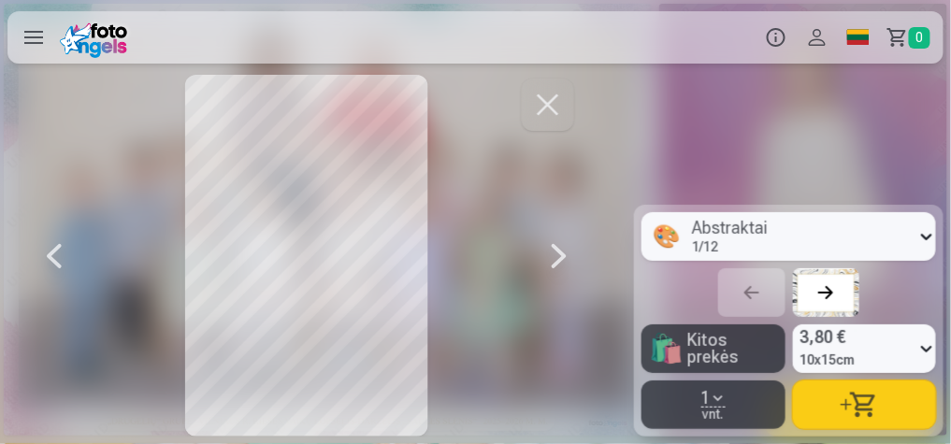
click at [566, 252] on div at bounding box center [558, 256] width 37 height 362
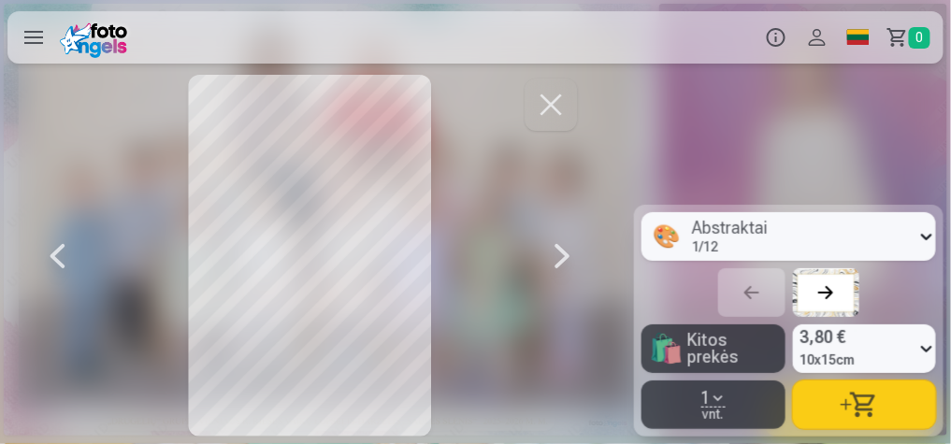
scroll to position [0, 18395]
click at [565, 254] on div at bounding box center [558, 256] width 37 height 362
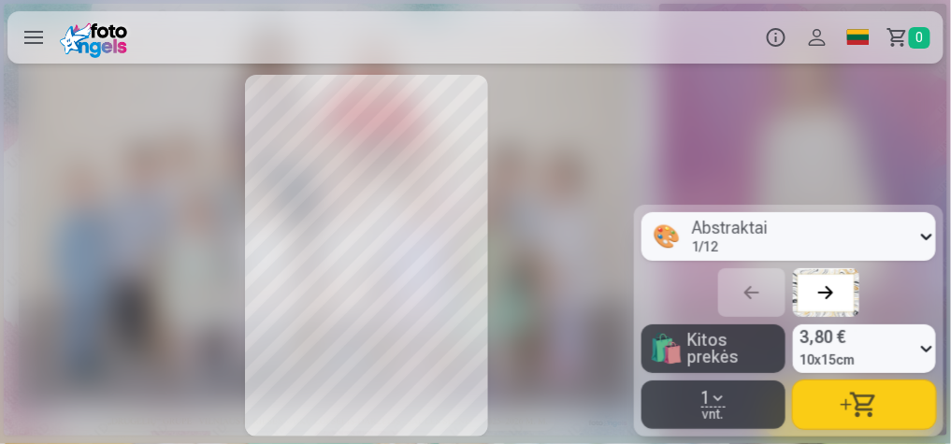
scroll to position [0, 19030]
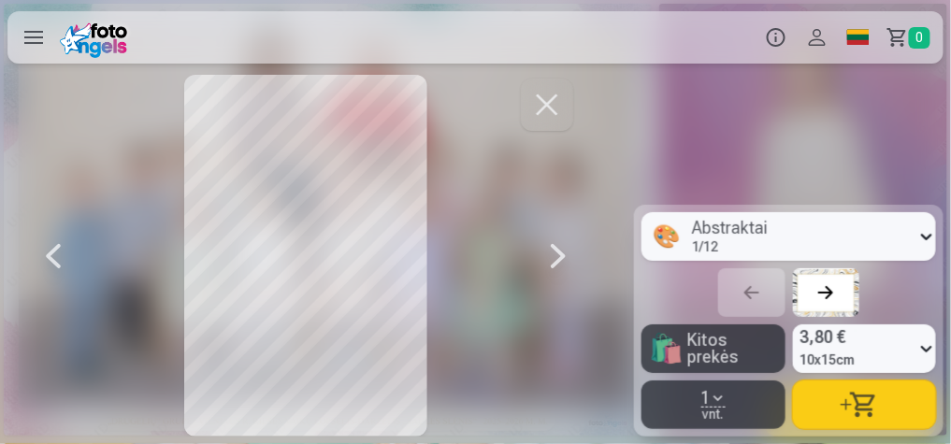
click at [563, 252] on div at bounding box center [558, 256] width 37 height 362
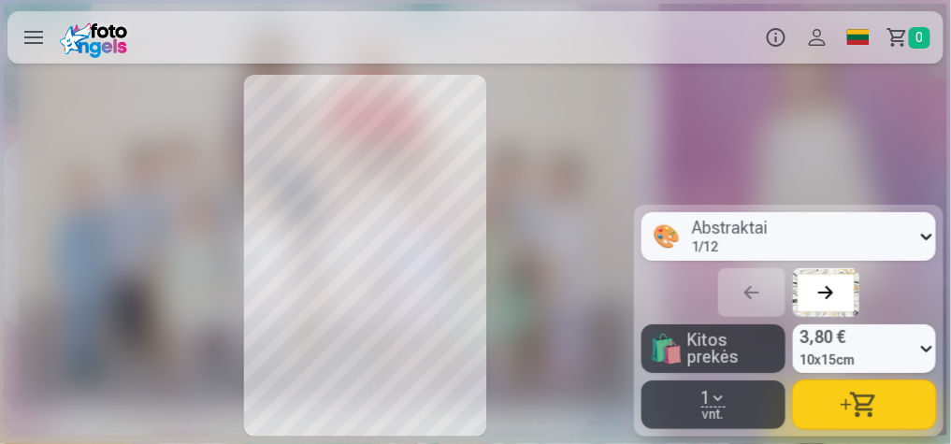
scroll to position [0, 19664]
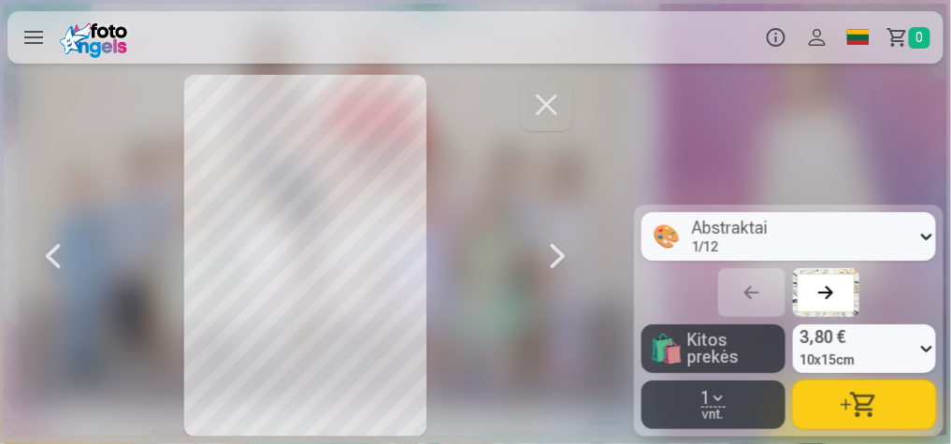
click at [560, 251] on div at bounding box center [558, 256] width 37 height 362
click at [559, 250] on div at bounding box center [557, 256] width 37 height 362
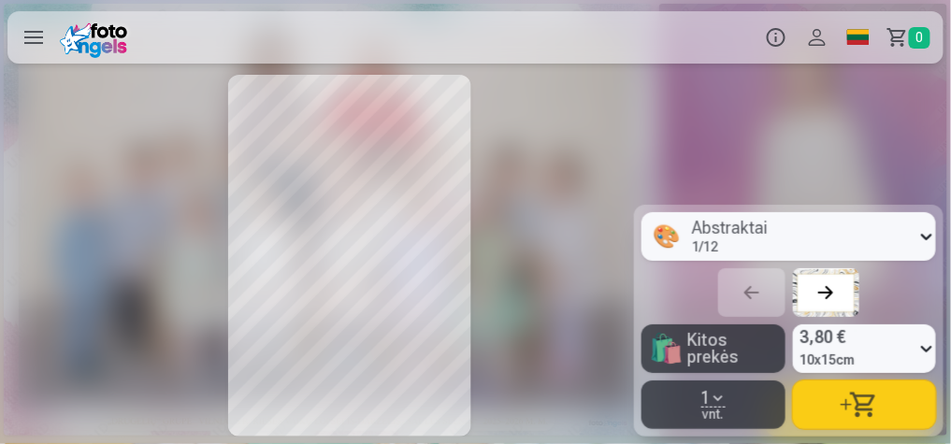
scroll to position [0, 20933]
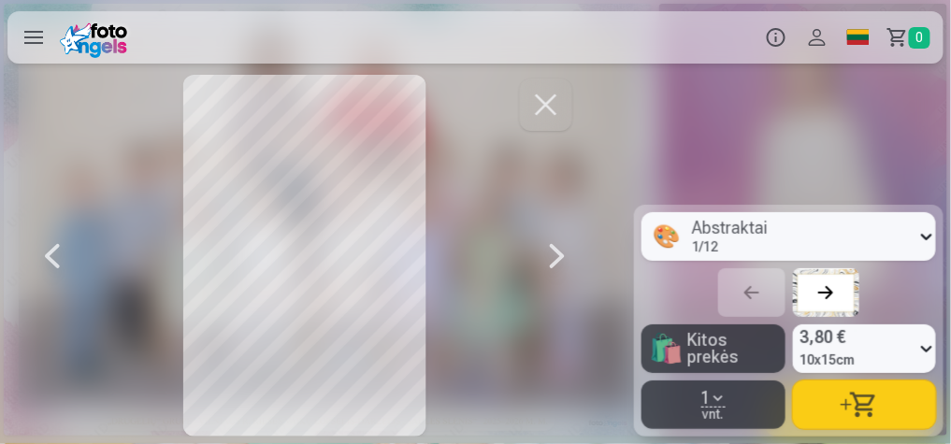
click at [559, 250] on div at bounding box center [557, 256] width 37 height 362
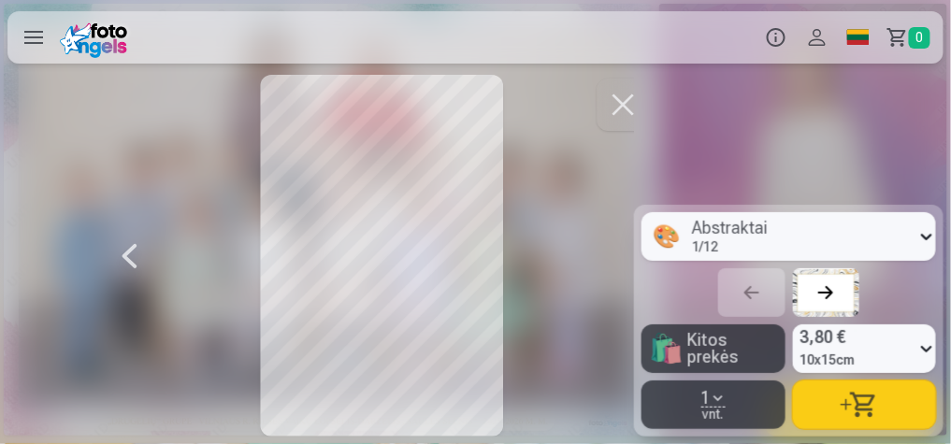
scroll to position [0, 21568]
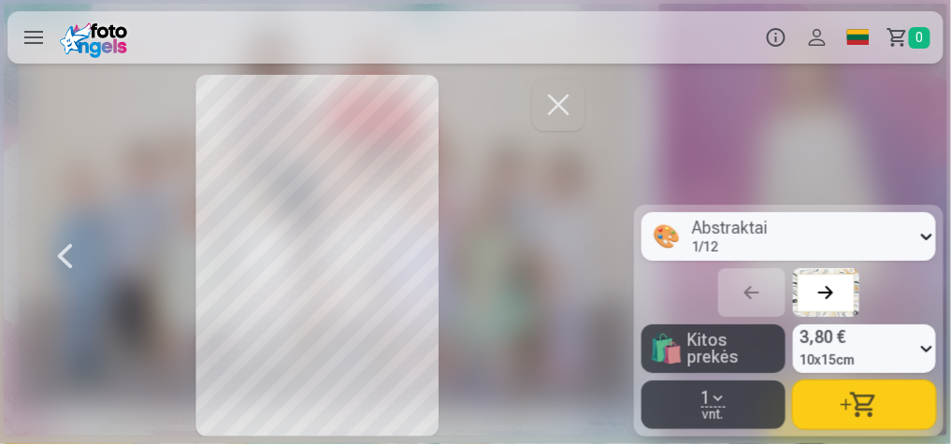
click at [561, 255] on div at bounding box center [317, 256] width 543 height 362
